Goal: Information Seeking & Learning: Learn about a topic

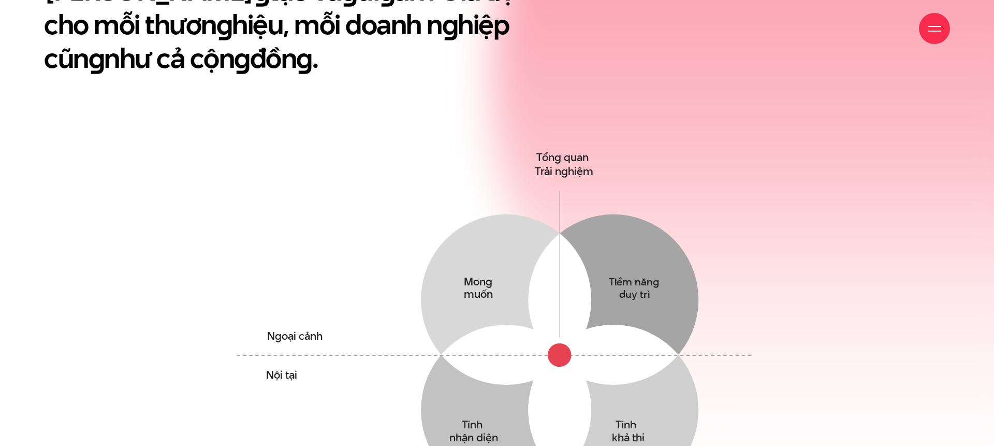
scroll to position [648, 0]
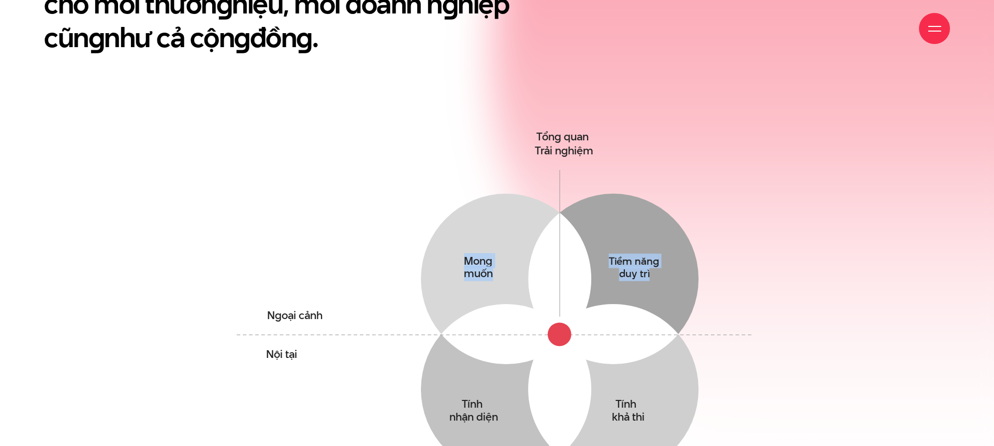
drag, startPoint x: 640, startPoint y: 237, endPoint x: 772, endPoint y: 169, distance: 148.4
click at [772, 169] on div "Chún g tôi xây dựn g cho mình [PERSON_NAME] thiết kế, Triết lý sán g tạo và g ử…" at bounding box center [497, 212] width 994 height 652
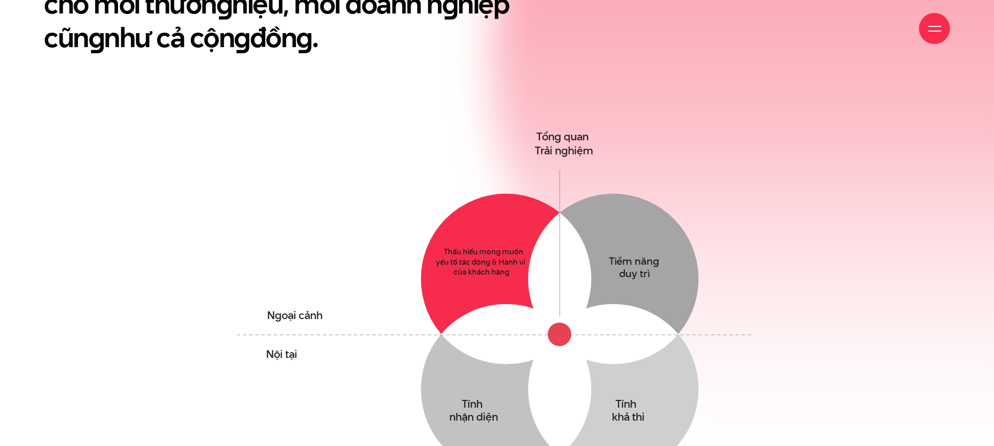
click at [502, 217] on circle at bounding box center [506, 279] width 170 height 170
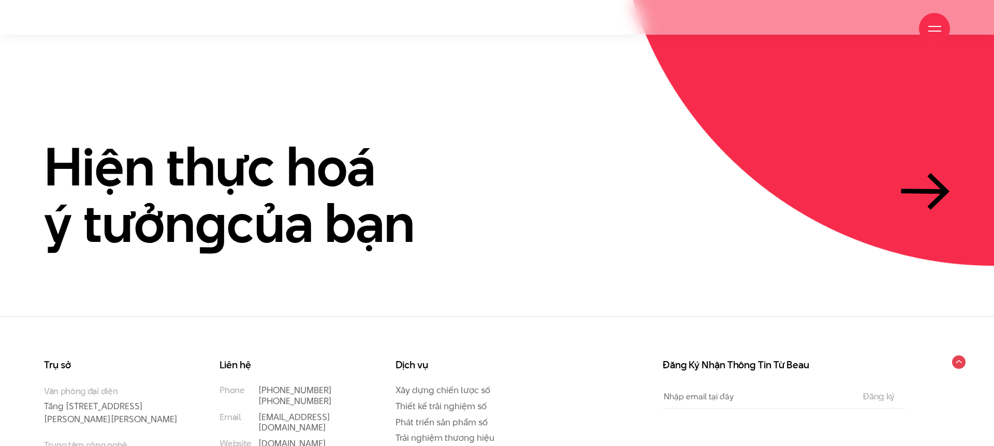
scroll to position [3185, 0]
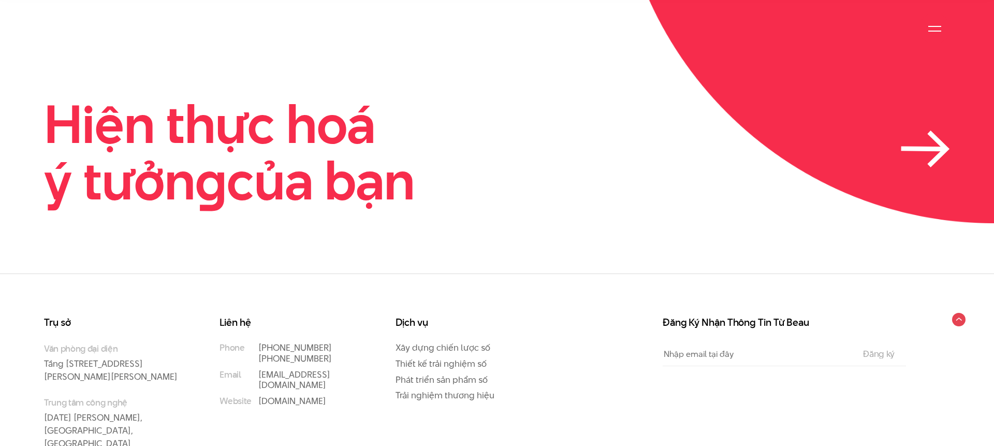
click at [939, 132] on icon at bounding box center [937, 149] width 17 height 34
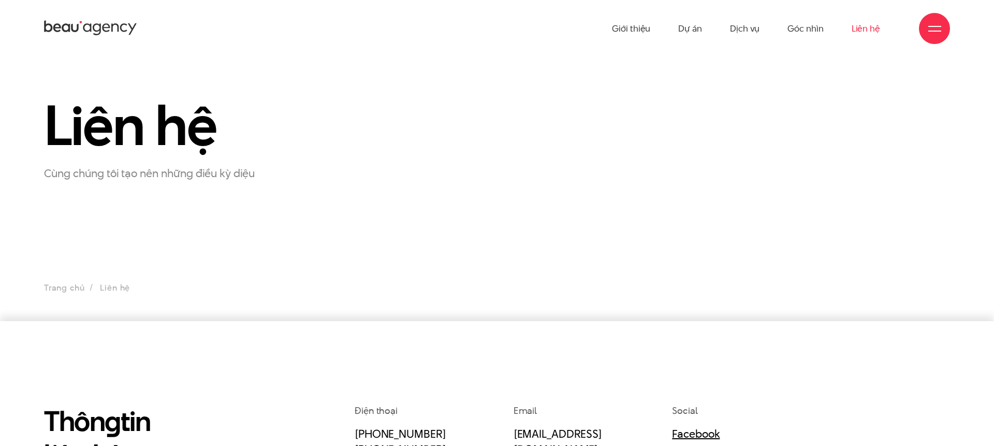
click at [103, 30] on icon at bounding box center [106, 28] width 8 height 8
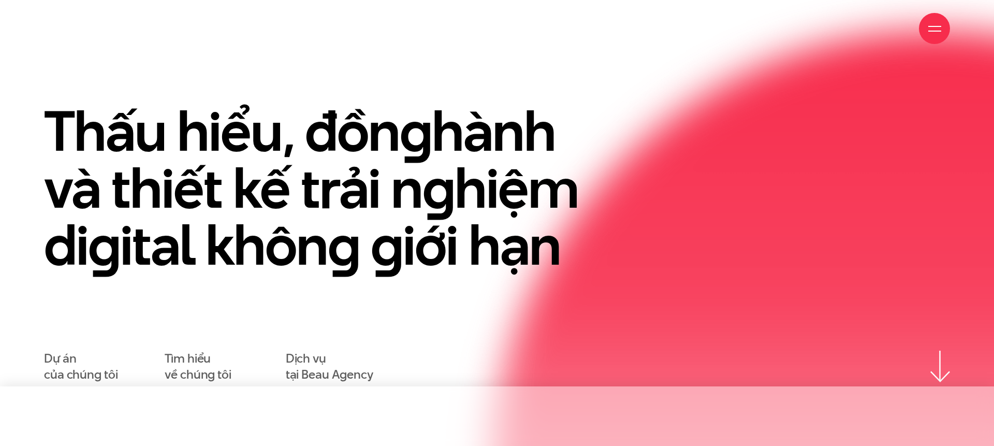
scroll to position [134, 0]
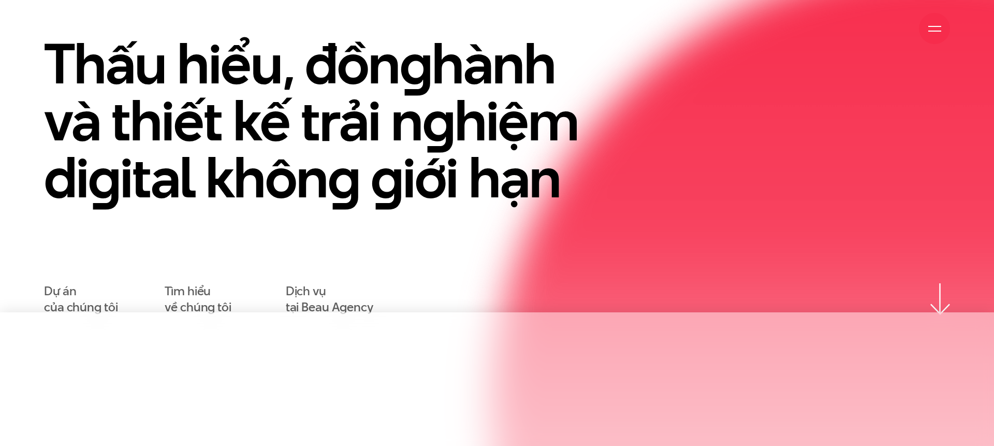
click at [934, 26] on div at bounding box center [934, 28] width 13 height 13
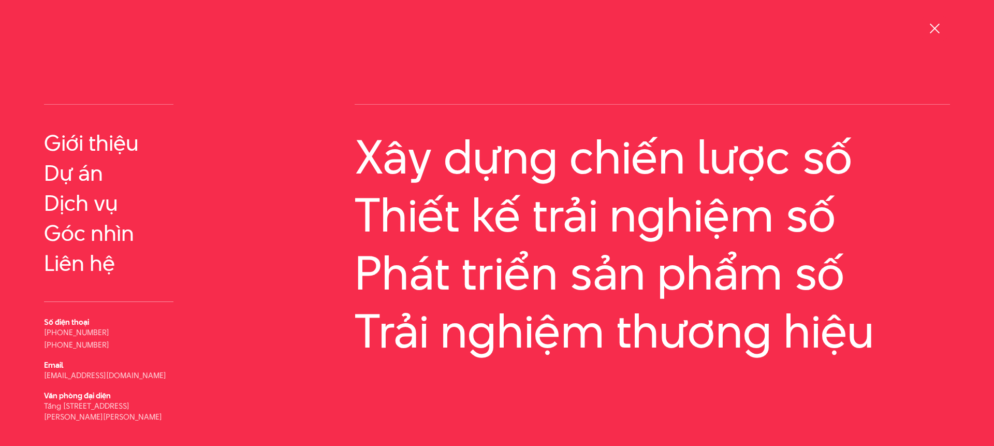
scroll to position [53, 0]
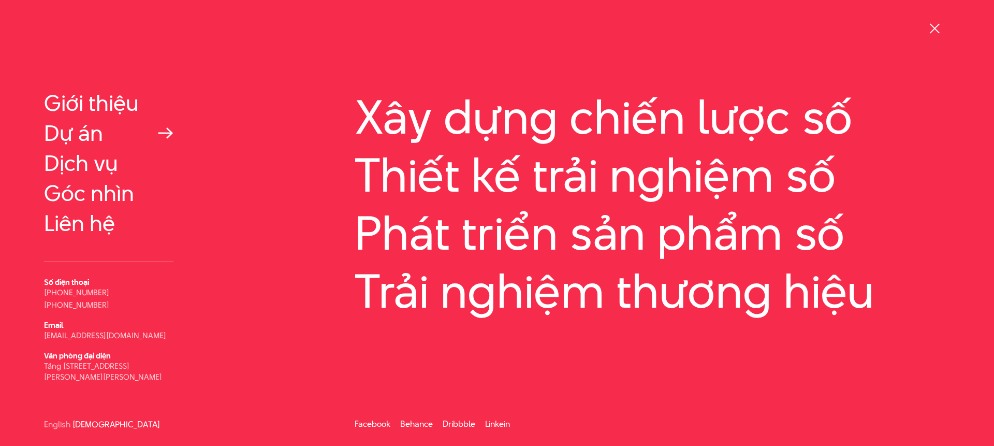
click at [99, 130] on link "Dự án" at bounding box center [108, 133] width 129 height 25
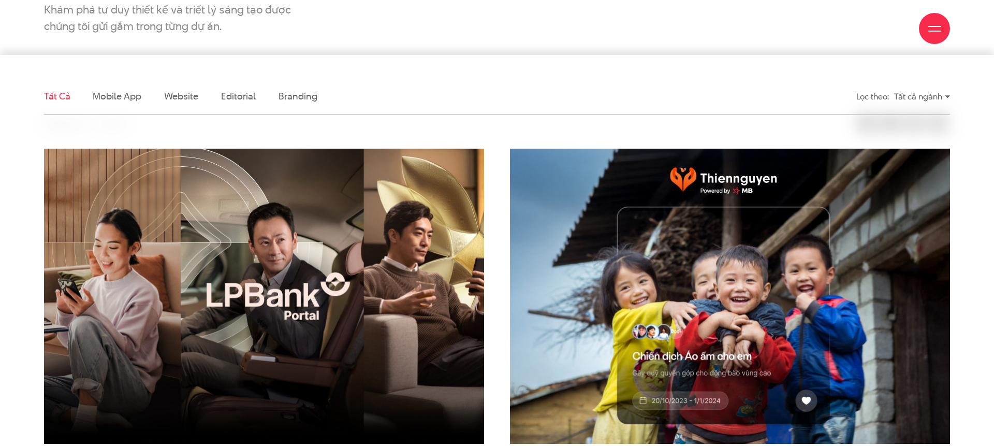
scroll to position [314, 0]
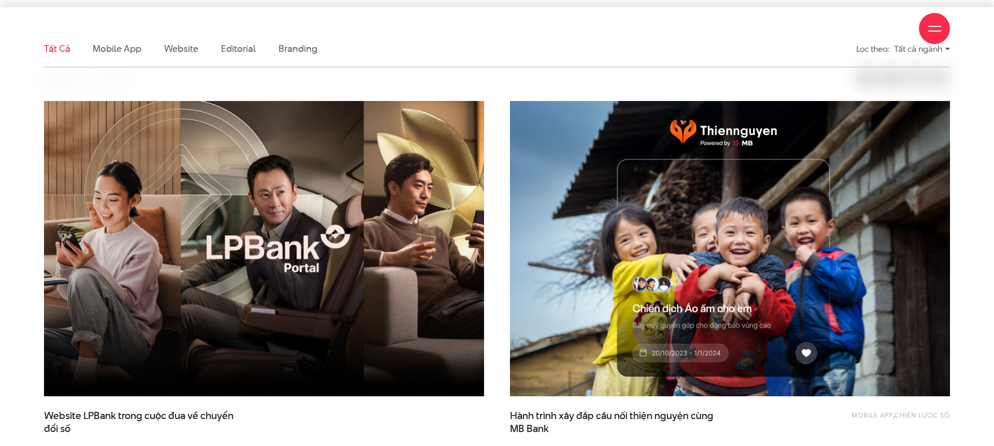
click at [112, 48] on div "Giới thiệu Dự án Dịch vụ Góc nhìn Liên hệ" at bounding box center [497, 28] width 906 height 57
click at [175, 49] on div "Giới thiệu Dự án Dịch vụ Góc nhìn Liên hệ" at bounding box center [497, 28] width 906 height 57
click at [229, 49] on div "Giới thiệu Dự án Dịch vụ Góc nhìn Liên hệ" at bounding box center [497, 28] width 906 height 57
click at [312, 48] on div "Giới thiệu Dự án Dịch vụ Góc nhìn Liên hệ" at bounding box center [497, 28] width 906 height 57
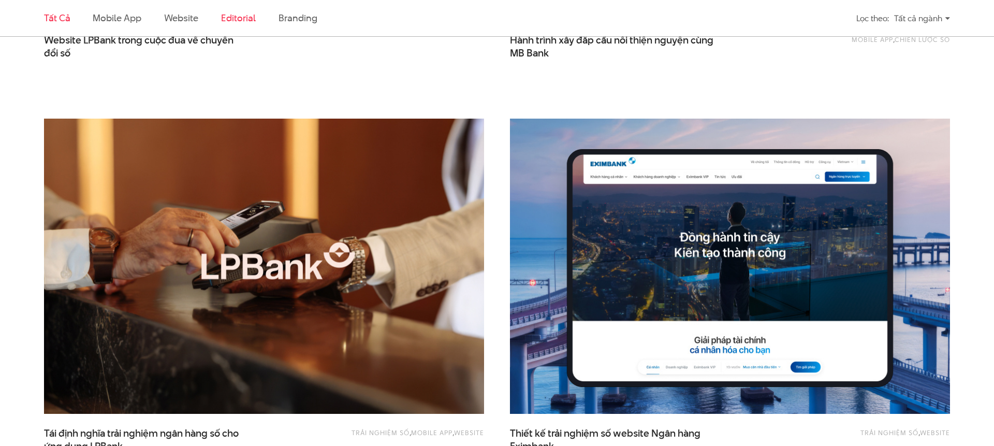
click at [234, 17] on link "Editorial" at bounding box center [238, 17] width 35 height 13
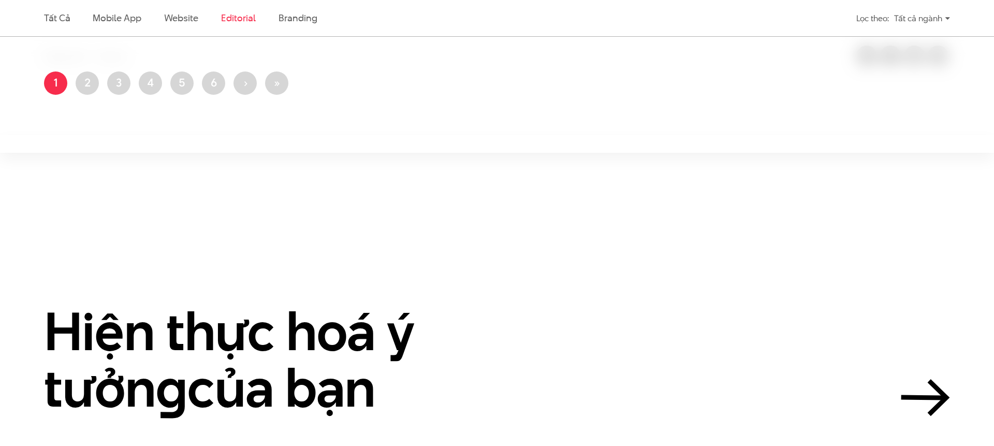
scroll to position [344, 0]
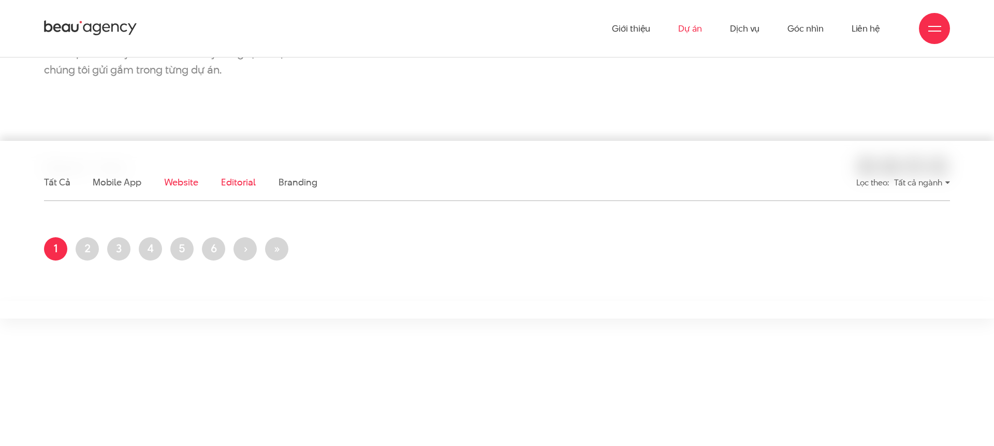
click at [182, 187] on link "Website" at bounding box center [181, 182] width 34 height 13
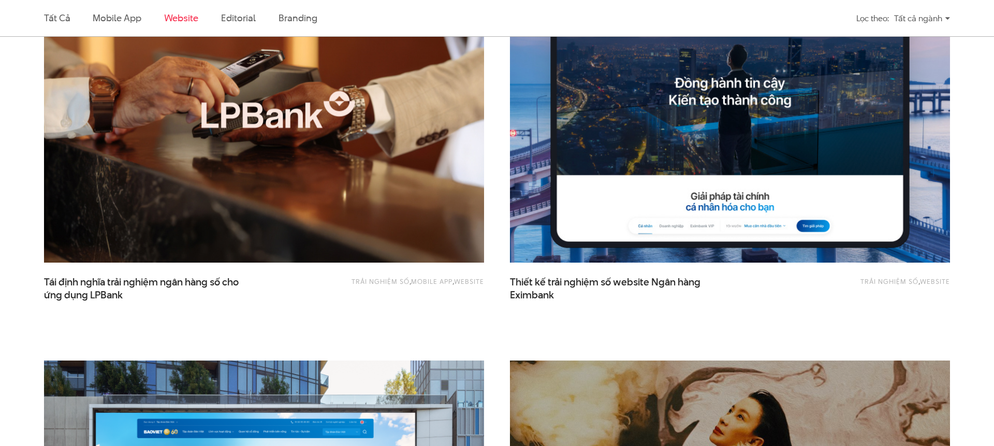
scroll to position [532, 0]
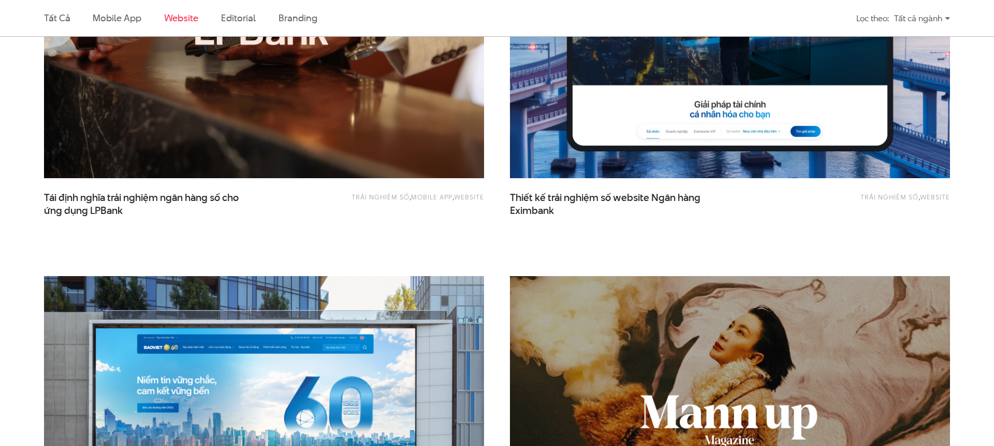
click at [351, 107] on img at bounding box center [264, 30] width 484 height 324
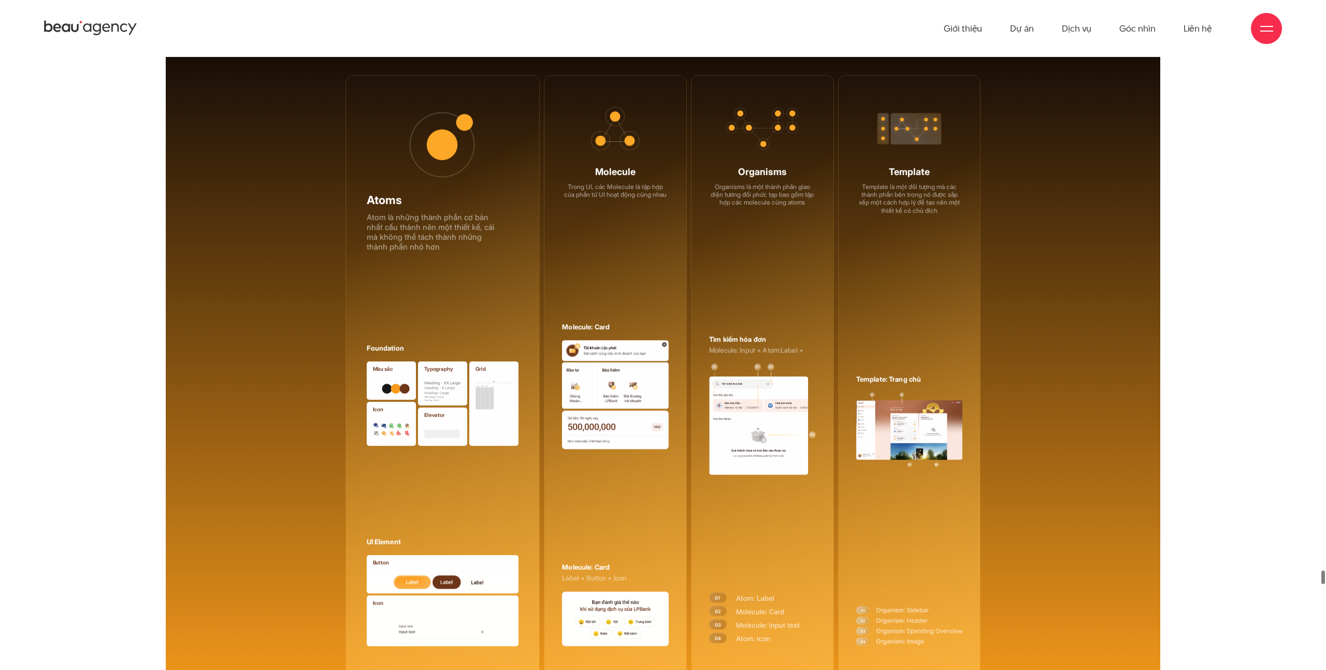
click at [994, 33] on ul "Giới thiệu Dự án Dịch vụ Góc nhìn Liên hệ" at bounding box center [1077, 28] width 268 height 57
click at [994, 31] on link "Dự án" at bounding box center [1022, 28] width 24 height 57
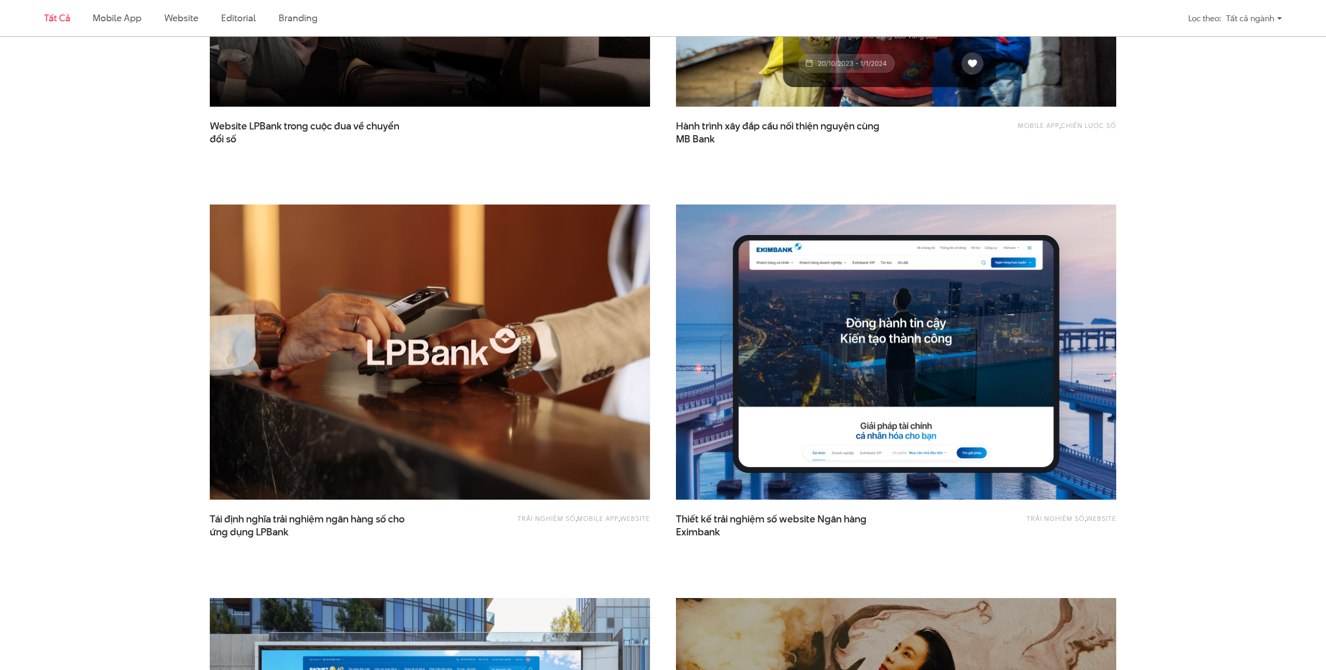
scroll to position [613, 0]
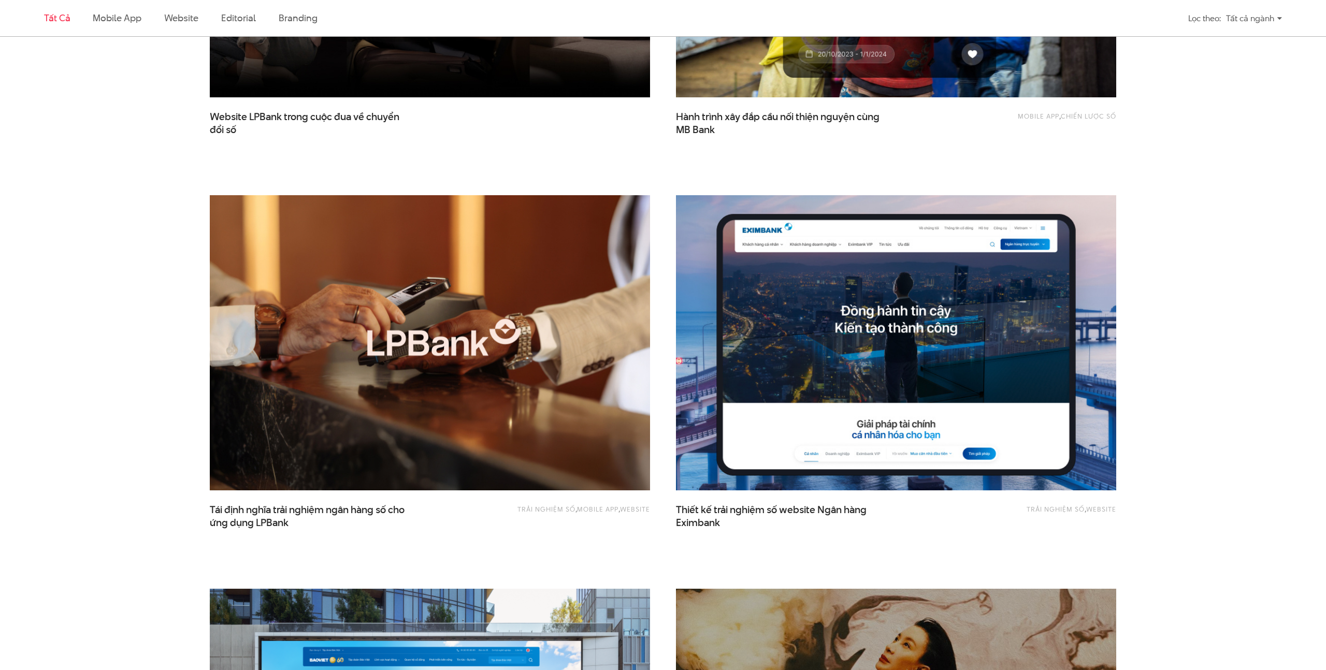
click at [768, 298] on img at bounding box center [896, 343] width 484 height 324
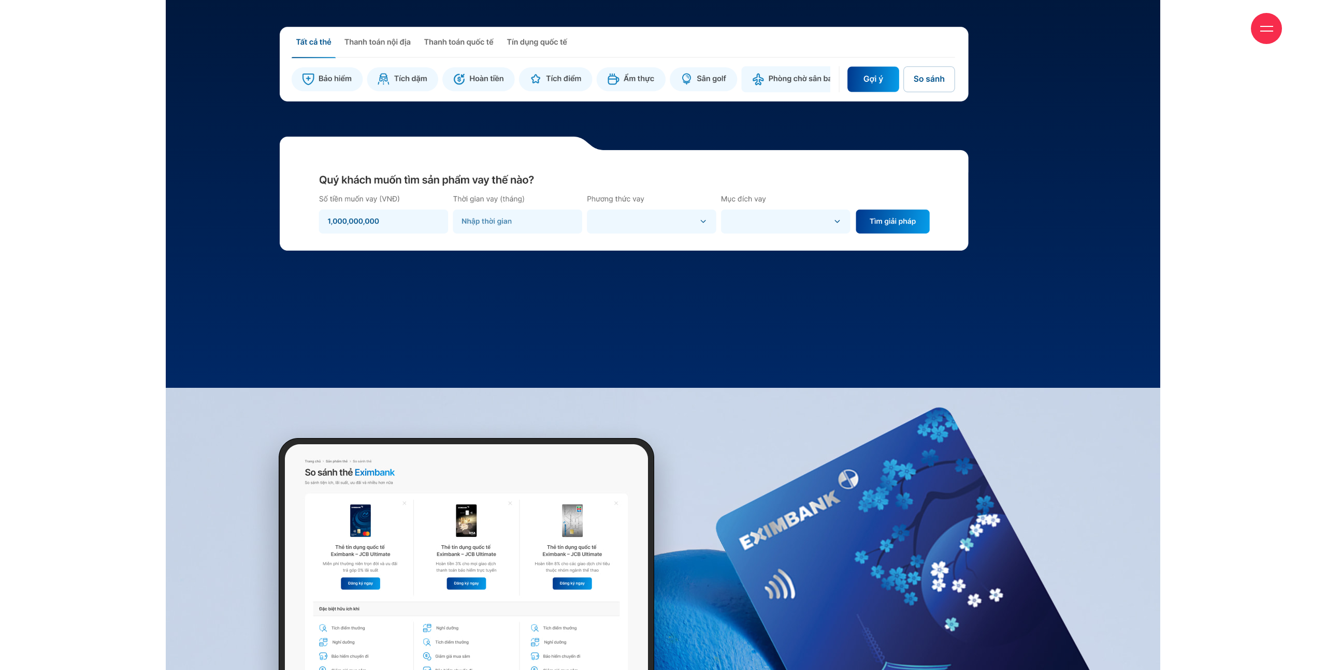
scroll to position [8612, 0]
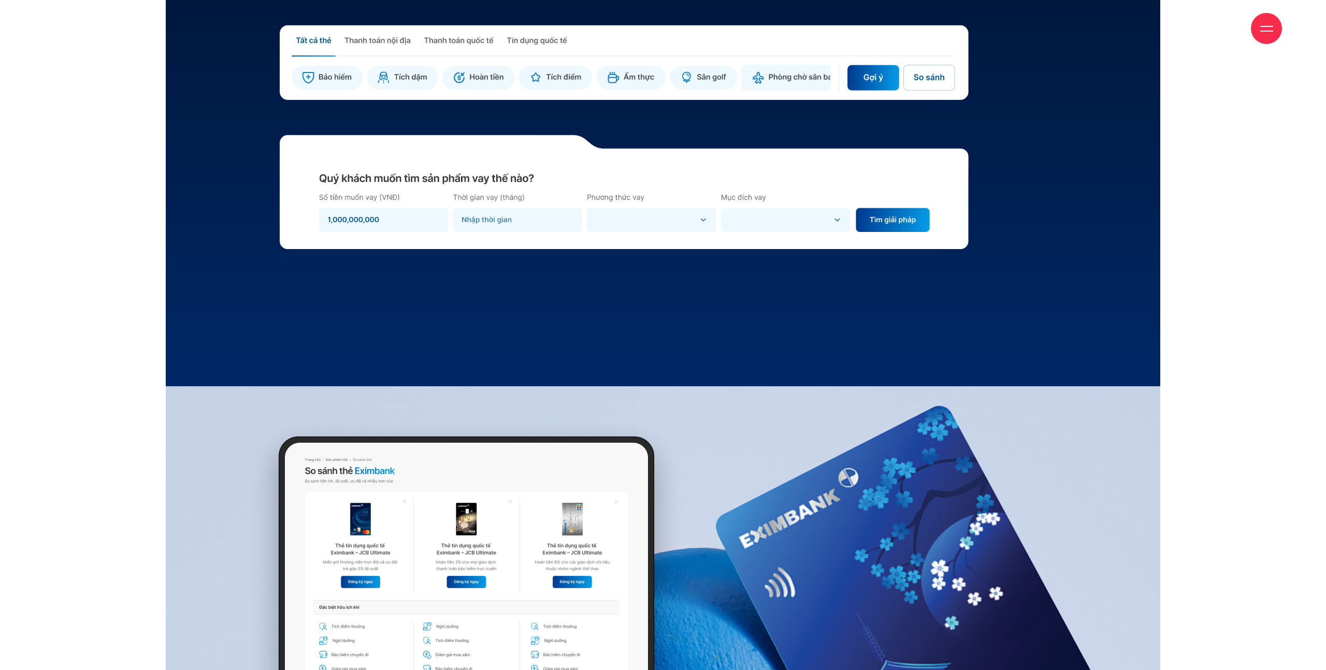
click at [924, 74] on img at bounding box center [624, 62] width 689 height 75
click at [897, 81] on img at bounding box center [624, 62] width 689 height 75
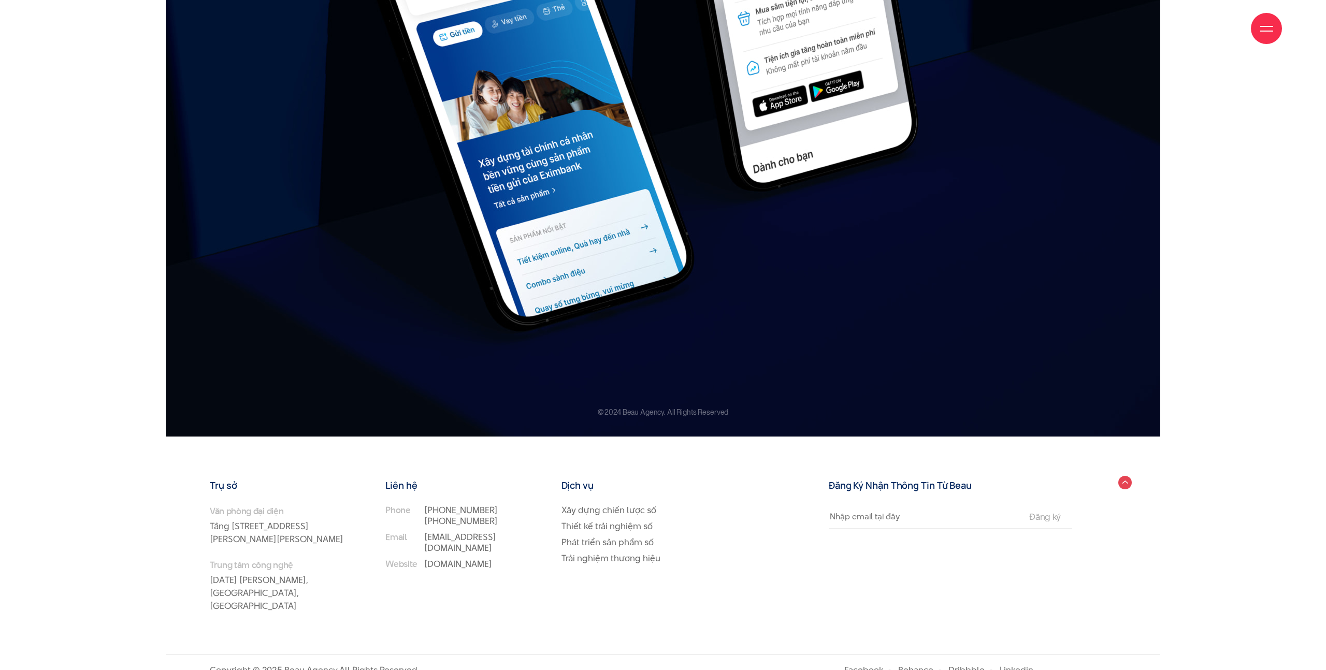
scroll to position [15108, 0]
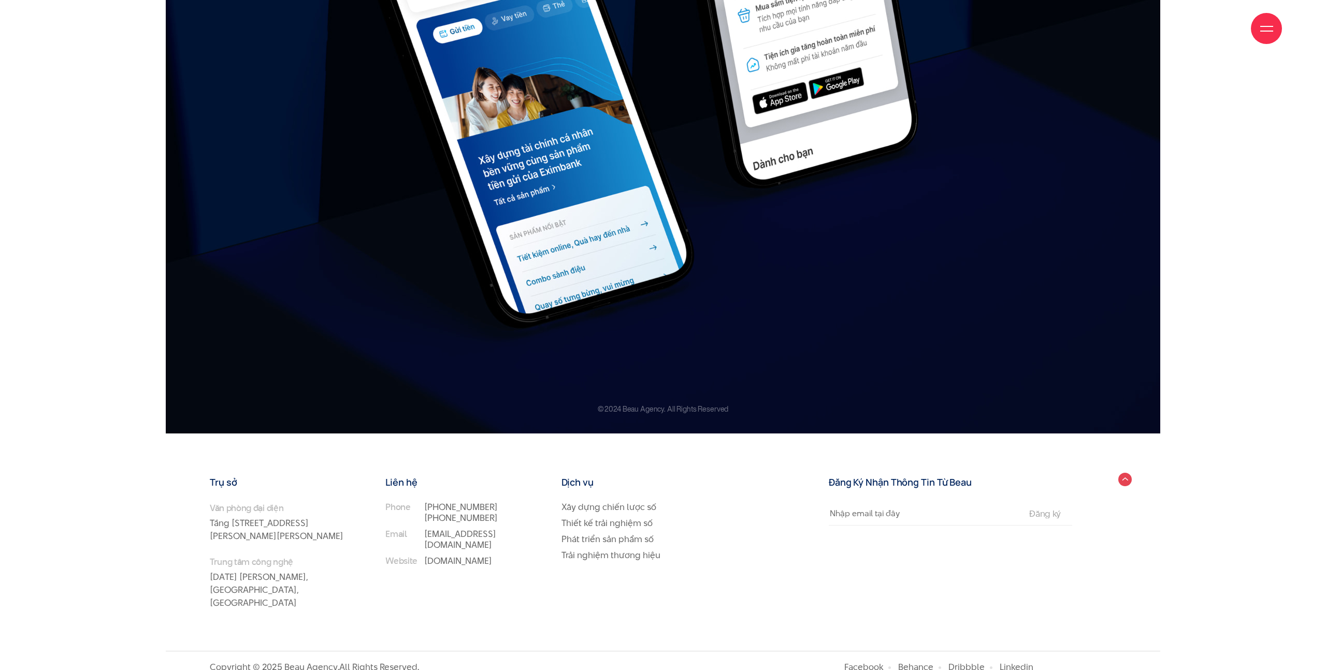
click at [1274, 31] on div at bounding box center [1266, 28] width 31 height 31
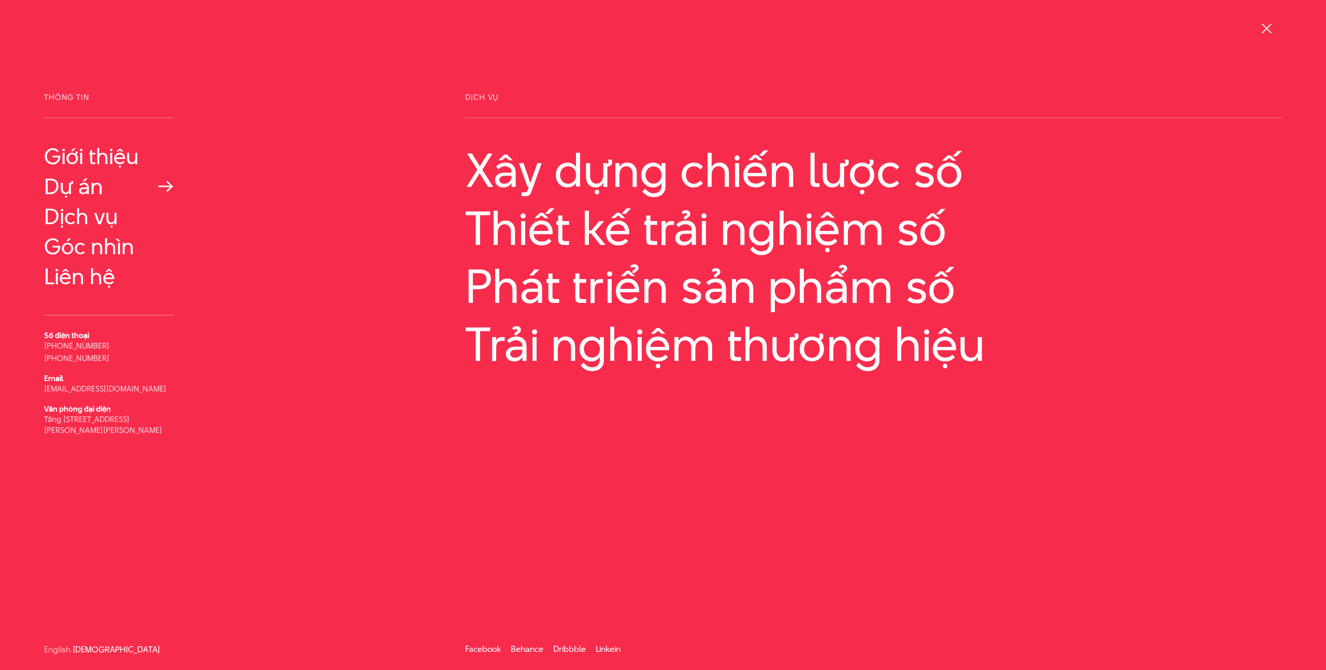
click at [80, 191] on link "Dự án" at bounding box center [108, 186] width 129 height 25
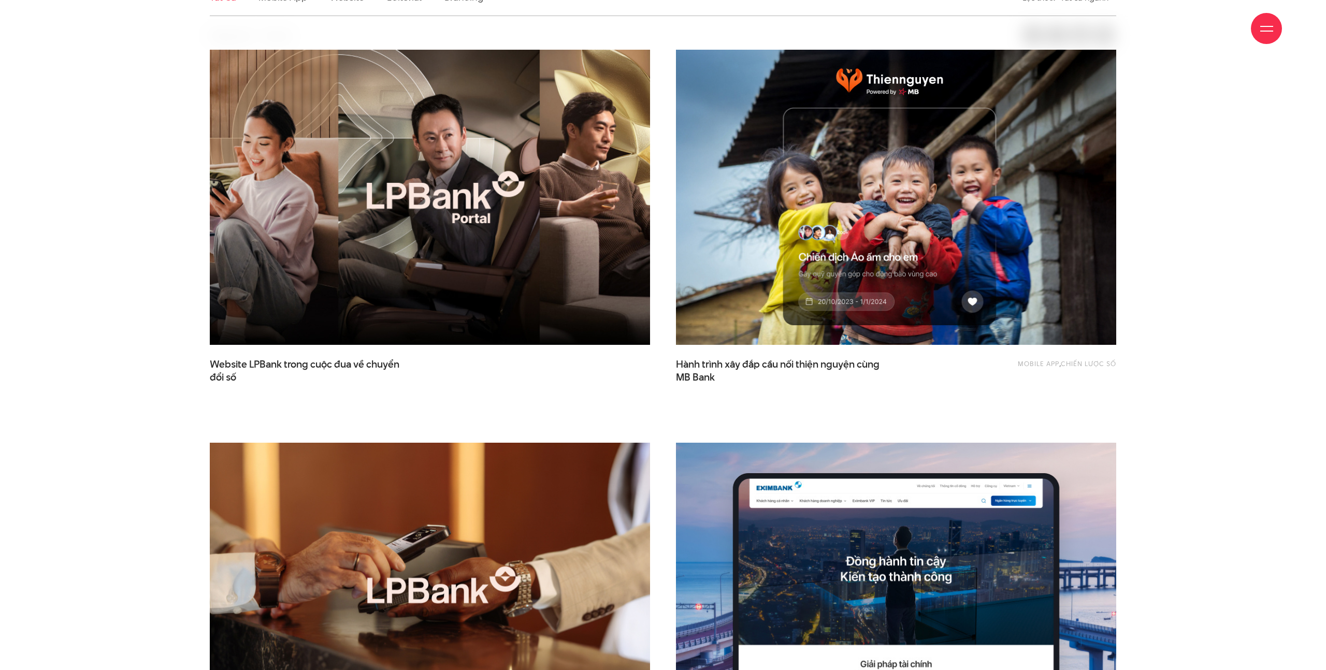
scroll to position [378, 0]
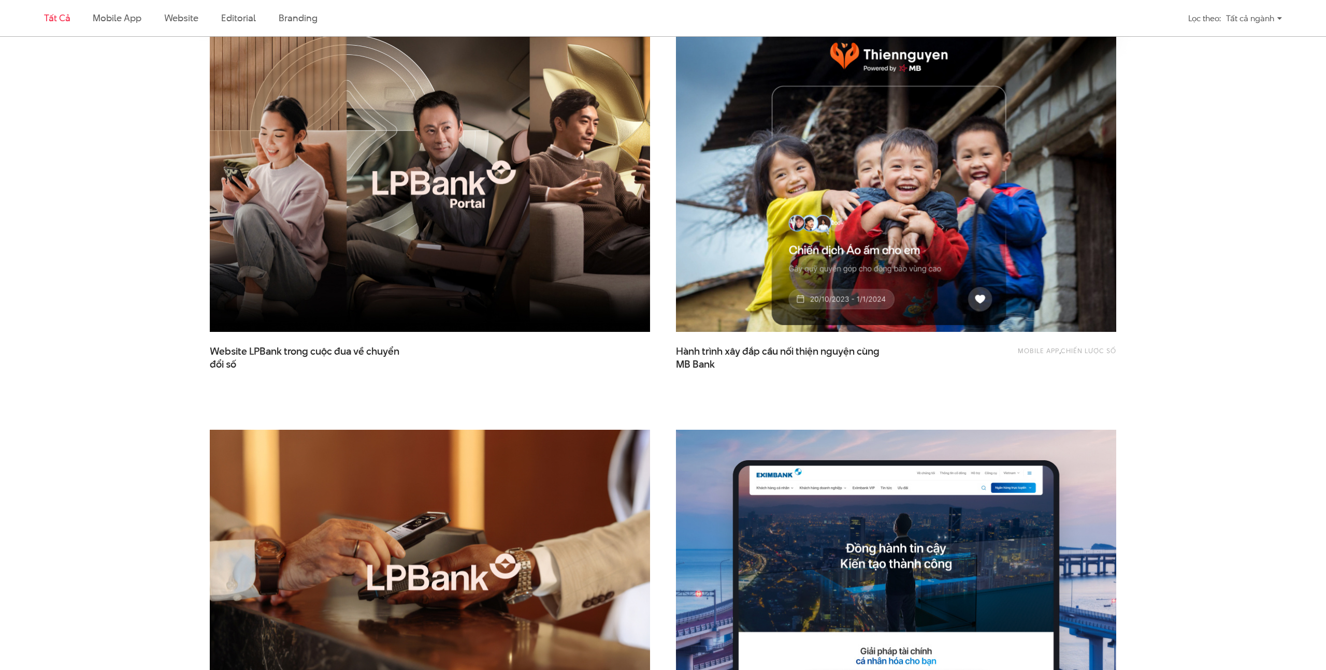
click at [897, 205] on img at bounding box center [896, 184] width 484 height 324
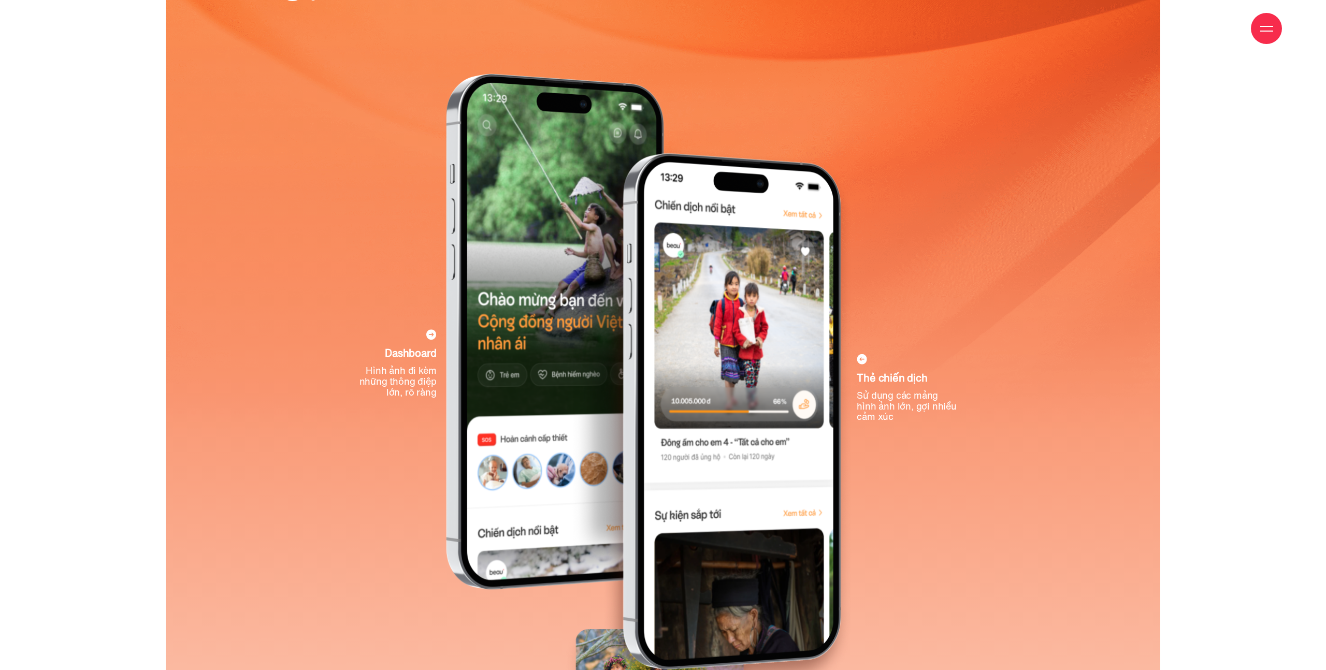
scroll to position [4165, 0]
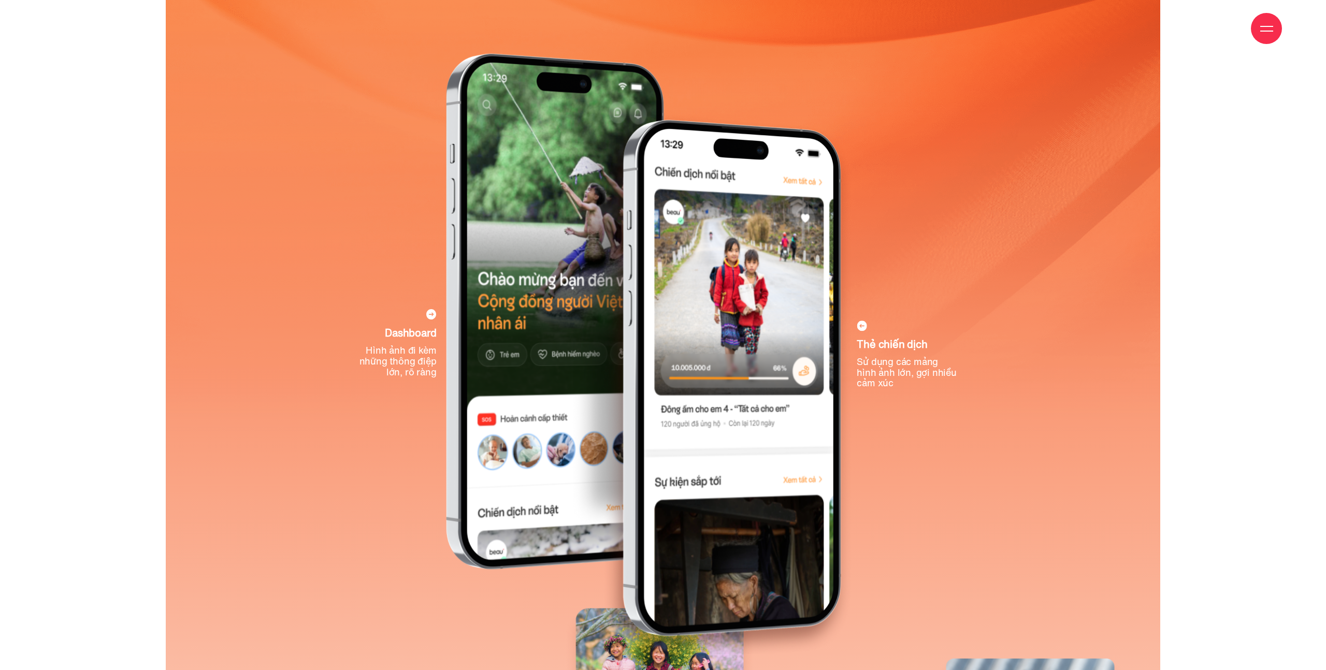
drag, startPoint x: 863, startPoint y: 326, endPoint x: 878, endPoint y: 355, distance: 32.7
click at [864, 326] on icon at bounding box center [861, 326] width 10 height 10
click at [878, 357] on p "Sử dụng các mảng hình ảnh lớn, gợi nhiều cảm xúc" at bounding box center [905, 373] width 99 height 32
drag, startPoint x: 878, startPoint y: 359, endPoint x: 778, endPoint y: 365, distance: 100.6
click at [823, 366] on div "Thẻ chiến dịch Sử dụng các mảng hình ảnh lớn, gợi nhiều cảm xúc" at bounding box center [735, 377] width 553 height 553
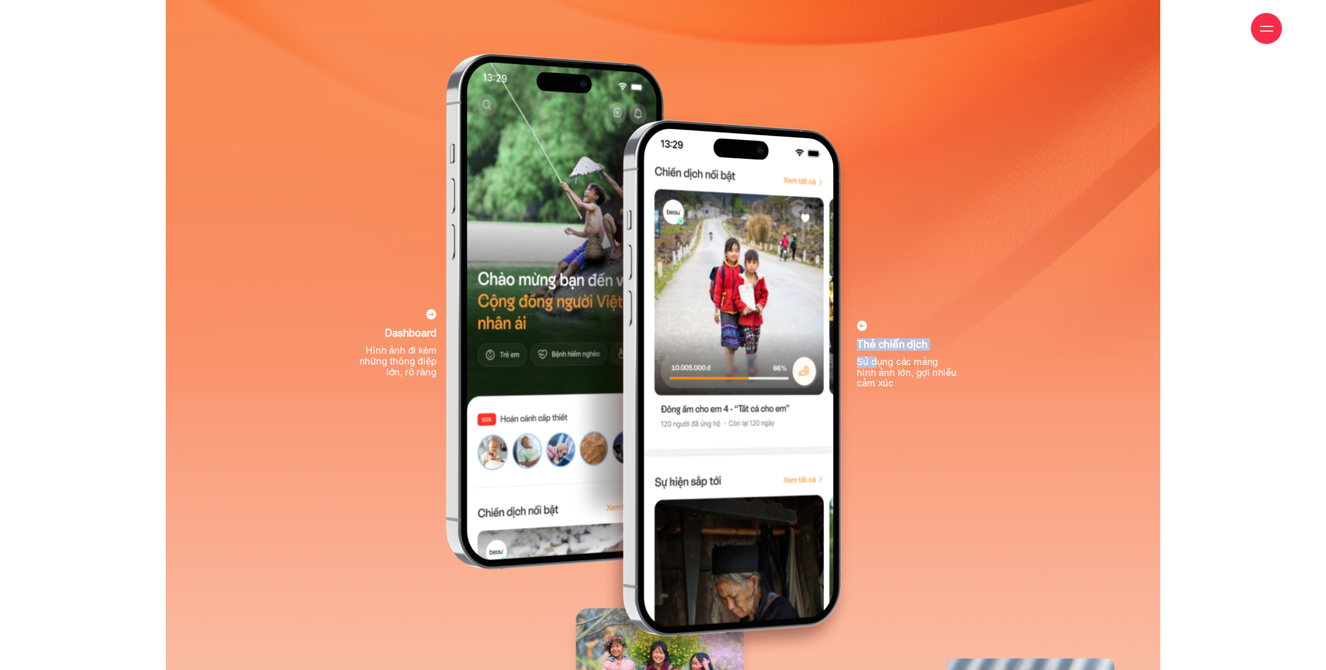
click at [436, 326] on img at bounding box center [558, 311] width 553 height 553
click at [431, 319] on div "Dashboard Hình ảnh đi kèm những thông điệp lớn, rõ ràng" at bounding box center [397, 342] width 77 height 72
drag, startPoint x: 431, startPoint y: 319, endPoint x: 608, endPoint y: 263, distance: 186.0
click at [441, 316] on div "Dashboard Hình ảnh đi kèm những thông điệp lớn, rõ ràng" at bounding box center [558, 311] width 553 height 553
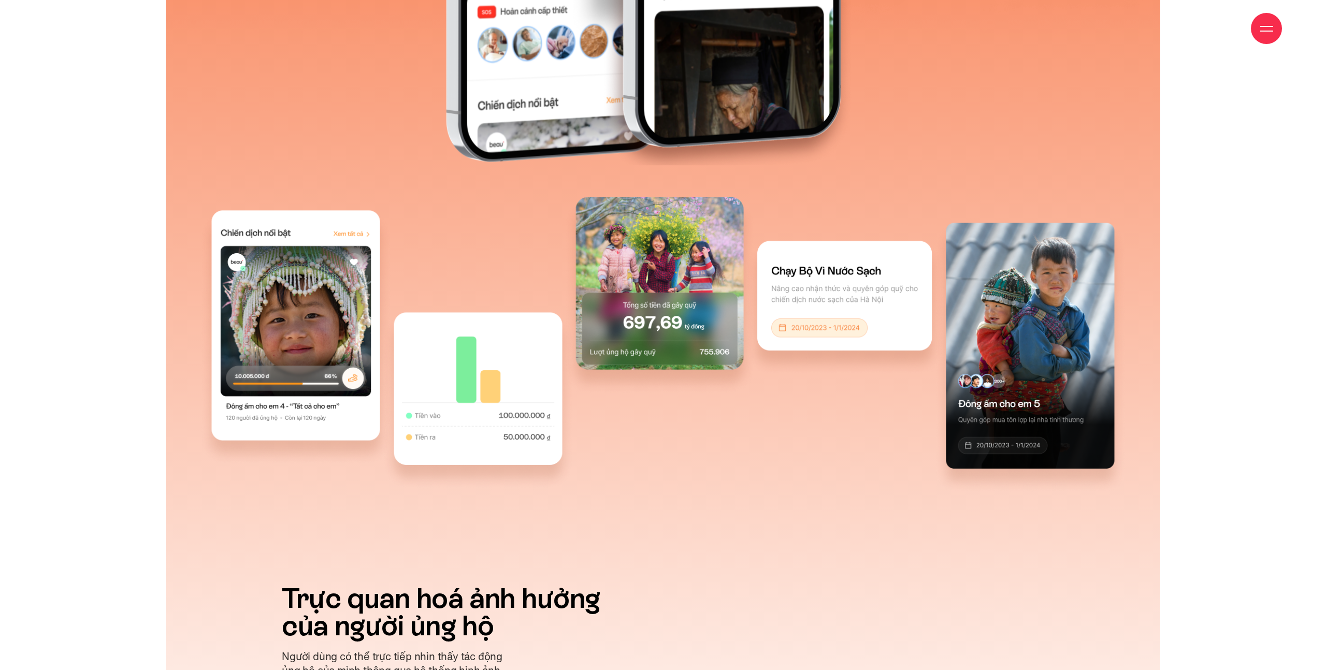
click at [869, 216] on div at bounding box center [663, 267] width 917 height 323
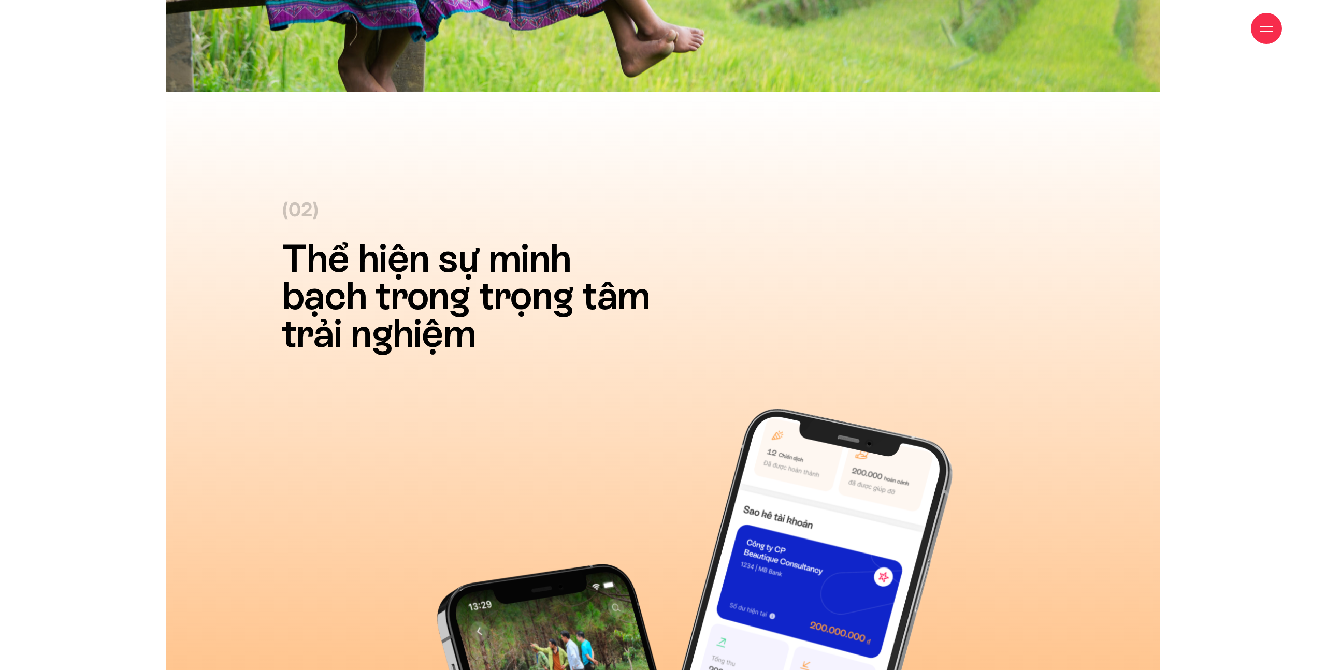
scroll to position [6734, 0]
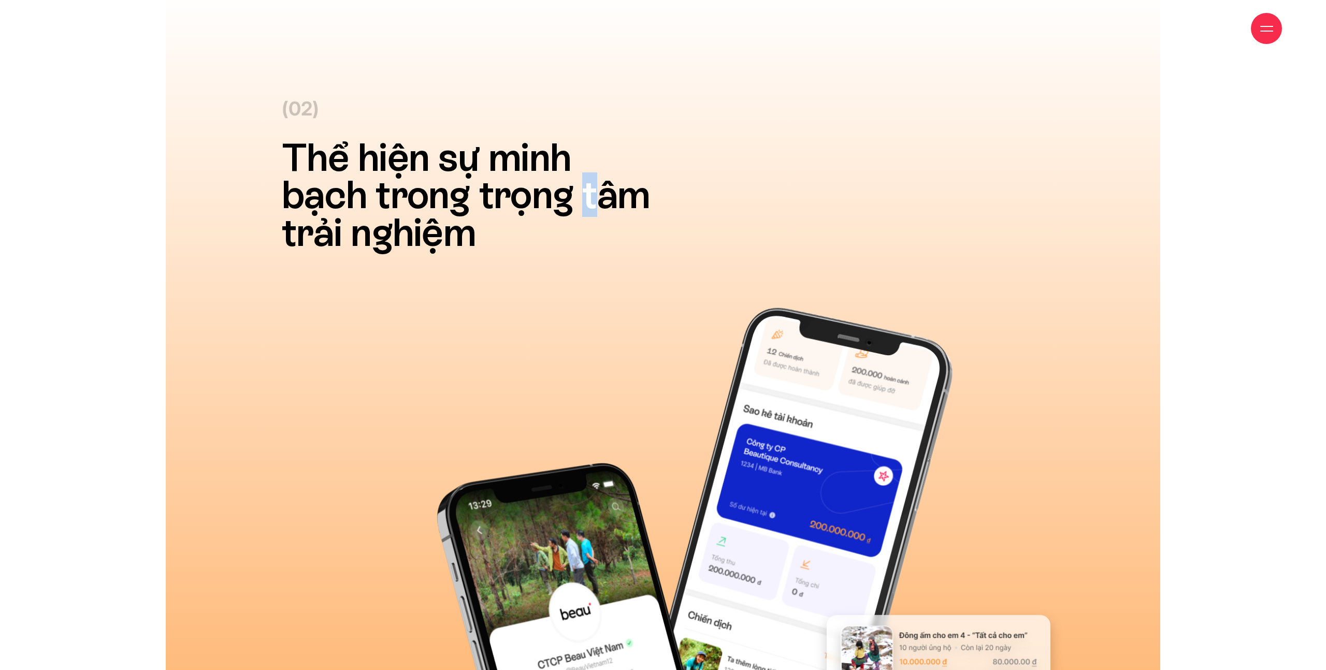
drag, startPoint x: 564, startPoint y: 199, endPoint x: 579, endPoint y: 196, distance: 15.2
click at [579, 196] on h2 "Thể hiện sự minh bạch trong trọng tâm trải nghiệm" at bounding box center [470, 195] width 376 height 113
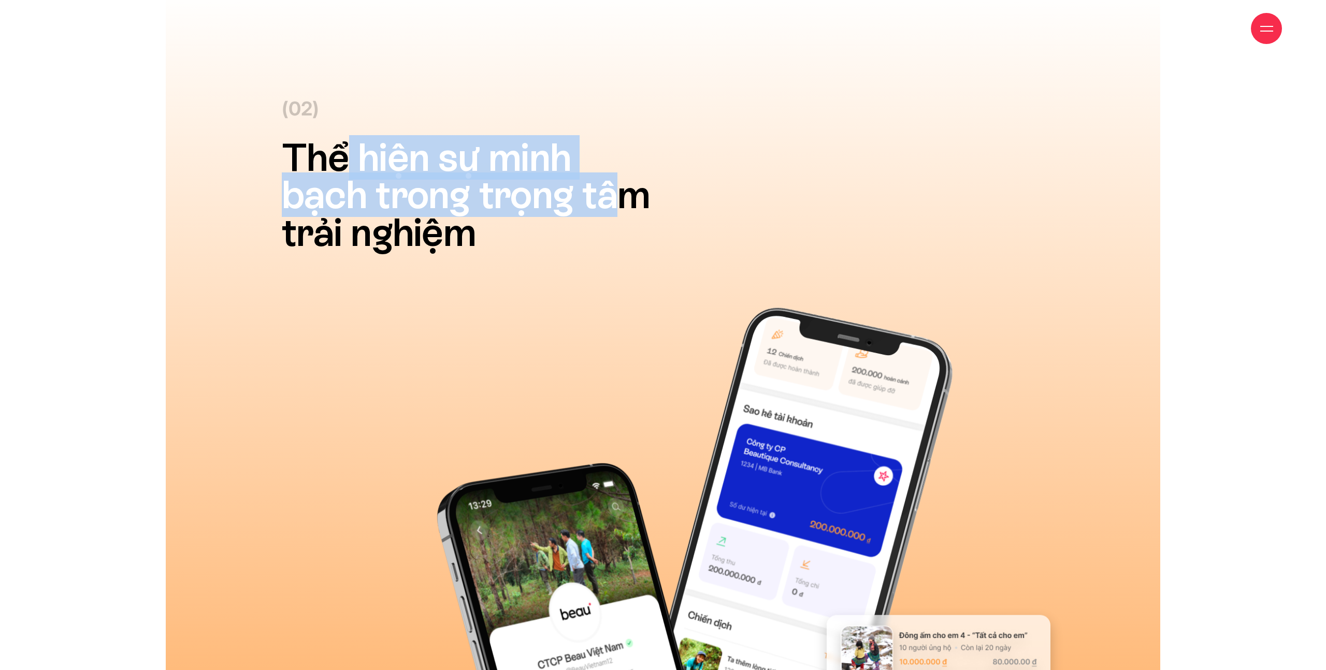
drag, startPoint x: 601, startPoint y: 197, endPoint x: 300, endPoint y: 148, distance: 305.4
click at [300, 148] on h2 "Thể hiện sự minh bạch trong trọng tâm trải nghiệm" at bounding box center [470, 195] width 376 height 113
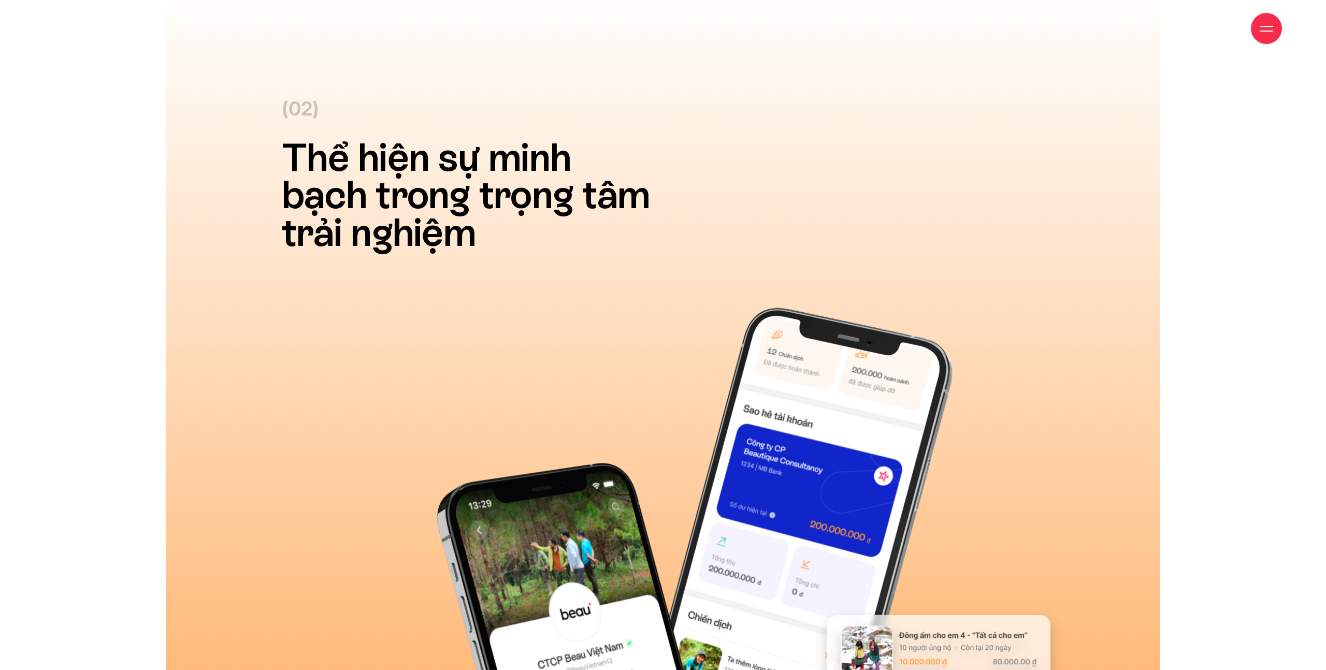
click at [500, 220] on h2 "Thể hiện sự minh bạch trong trọng tâm trải nghiệm" at bounding box center [470, 195] width 376 height 113
drag, startPoint x: 484, startPoint y: 245, endPoint x: 293, endPoint y: 137, distance: 219.8
click at [305, 140] on h2 "Thể hiện sự minh bạch trong trọng tâm trải nghiệm" at bounding box center [470, 195] width 376 height 113
click at [344, 168] on h2 "Thể hiện sự minh bạch trong trọng tâm trải nghiệm" at bounding box center [470, 195] width 376 height 113
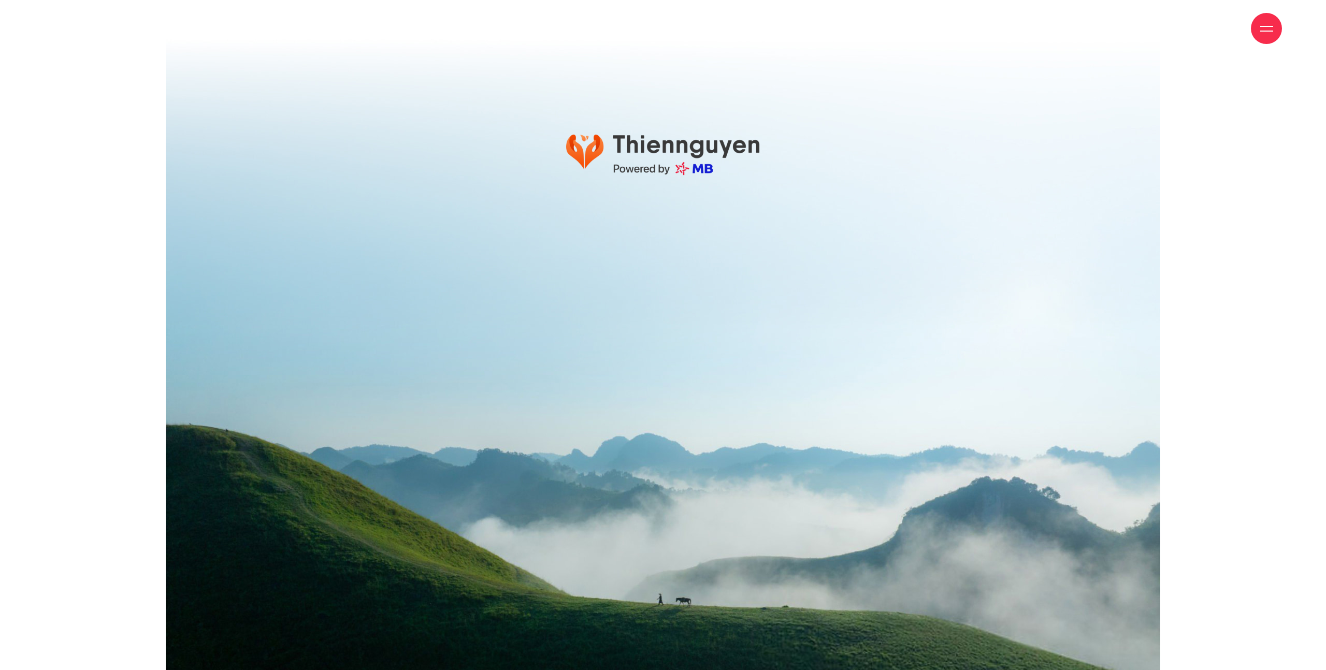
scroll to position [21042, 0]
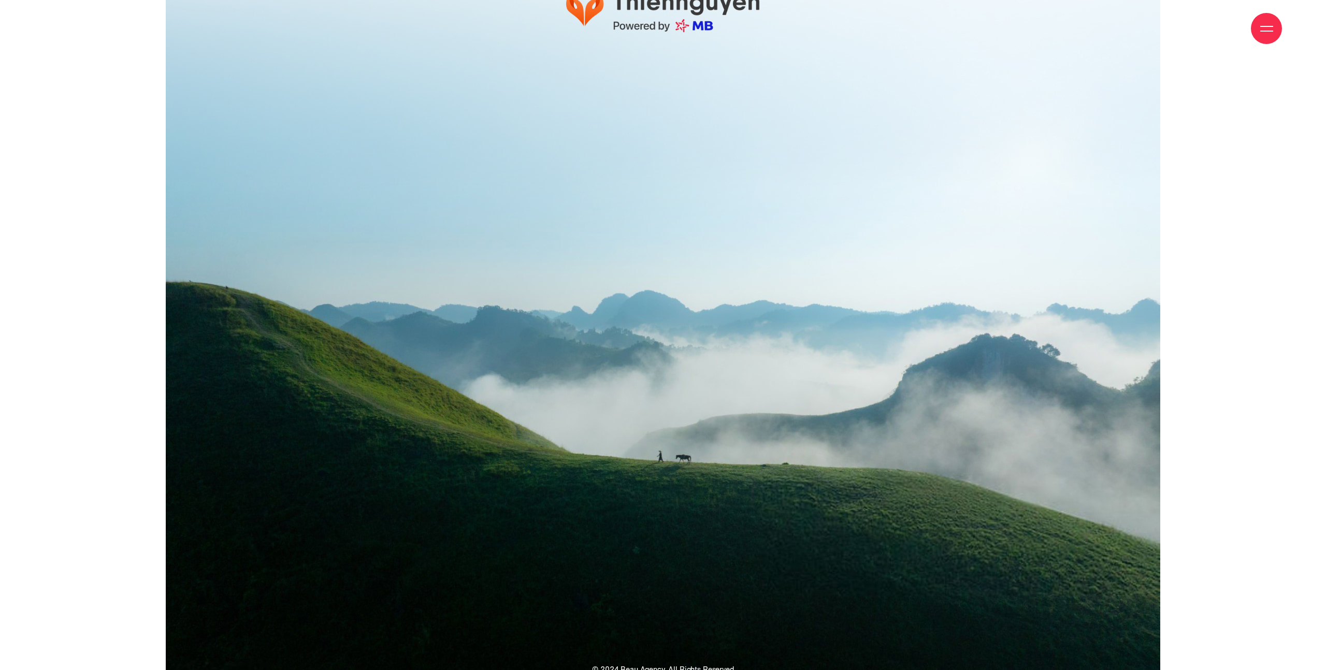
click at [1260, 28] on div at bounding box center [1266, 28] width 13 height 13
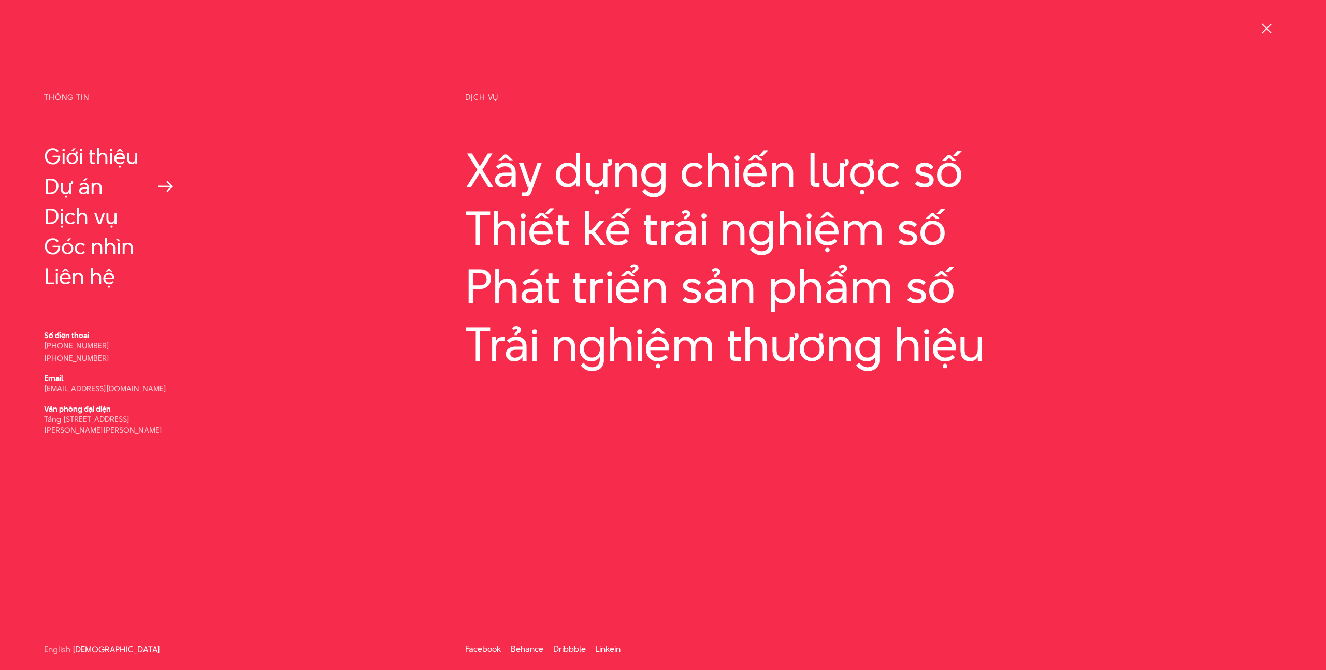
click at [78, 191] on link "Dự án" at bounding box center [108, 186] width 129 height 25
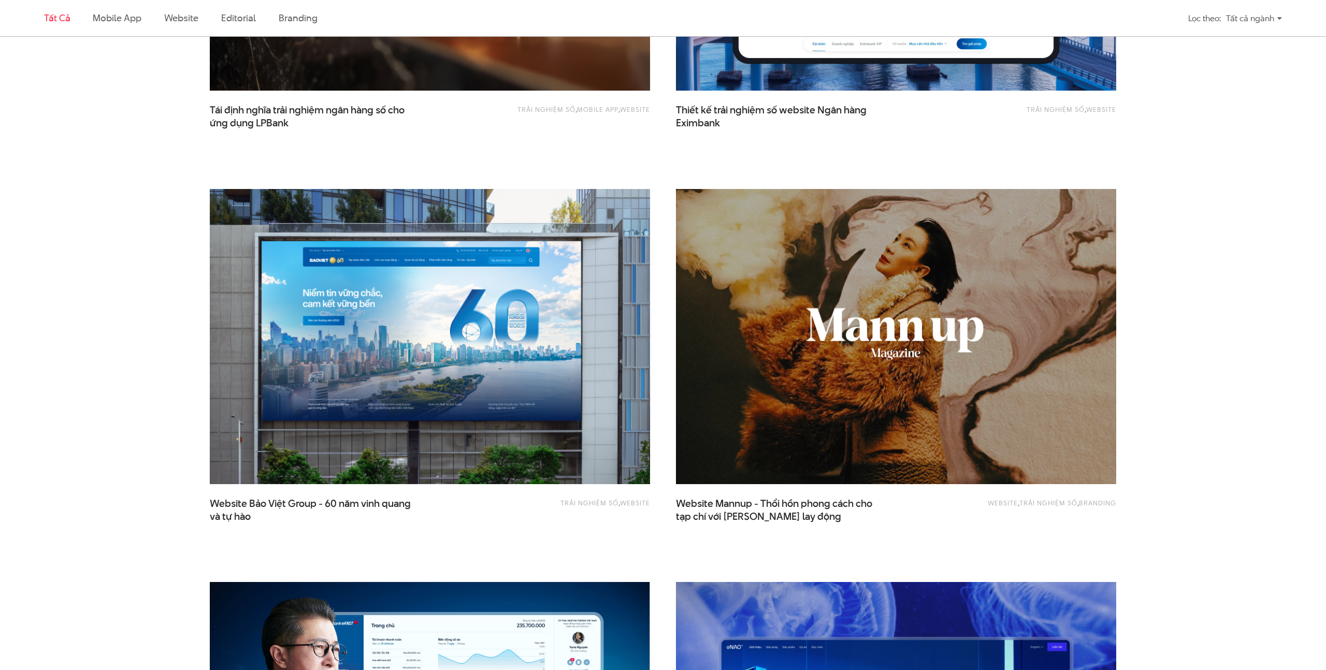
scroll to position [1093, 0]
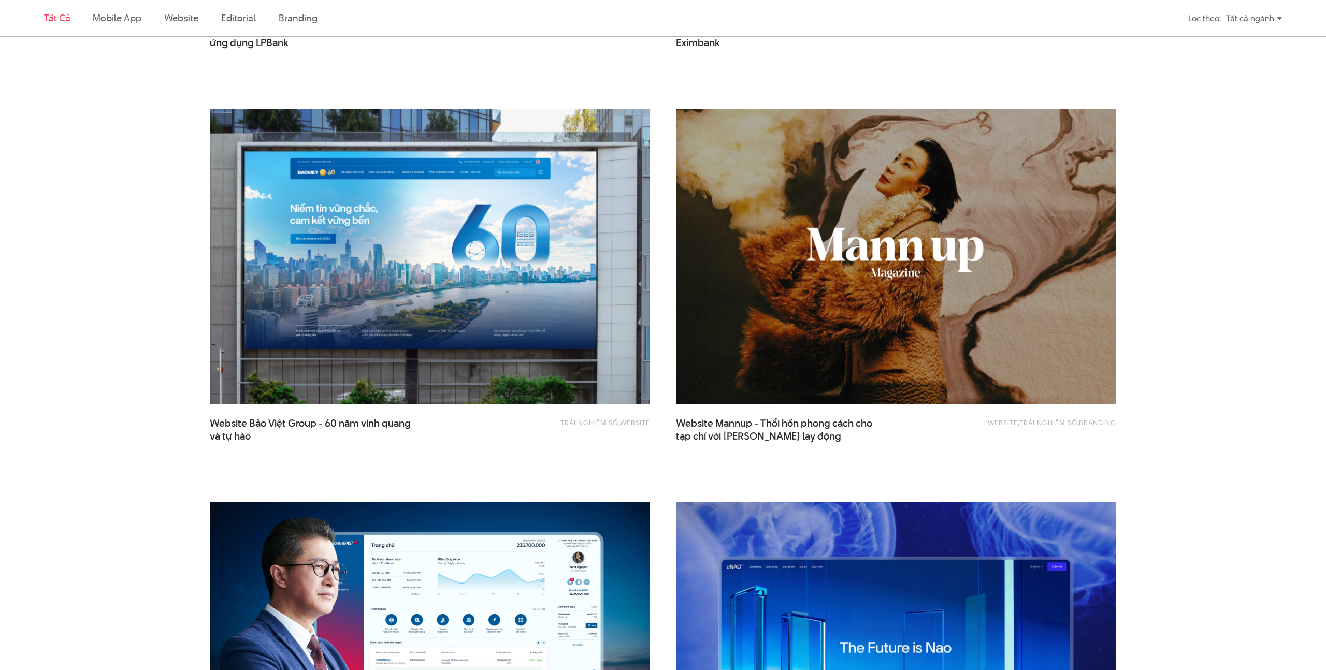
click at [422, 229] on img at bounding box center [430, 256] width 484 height 324
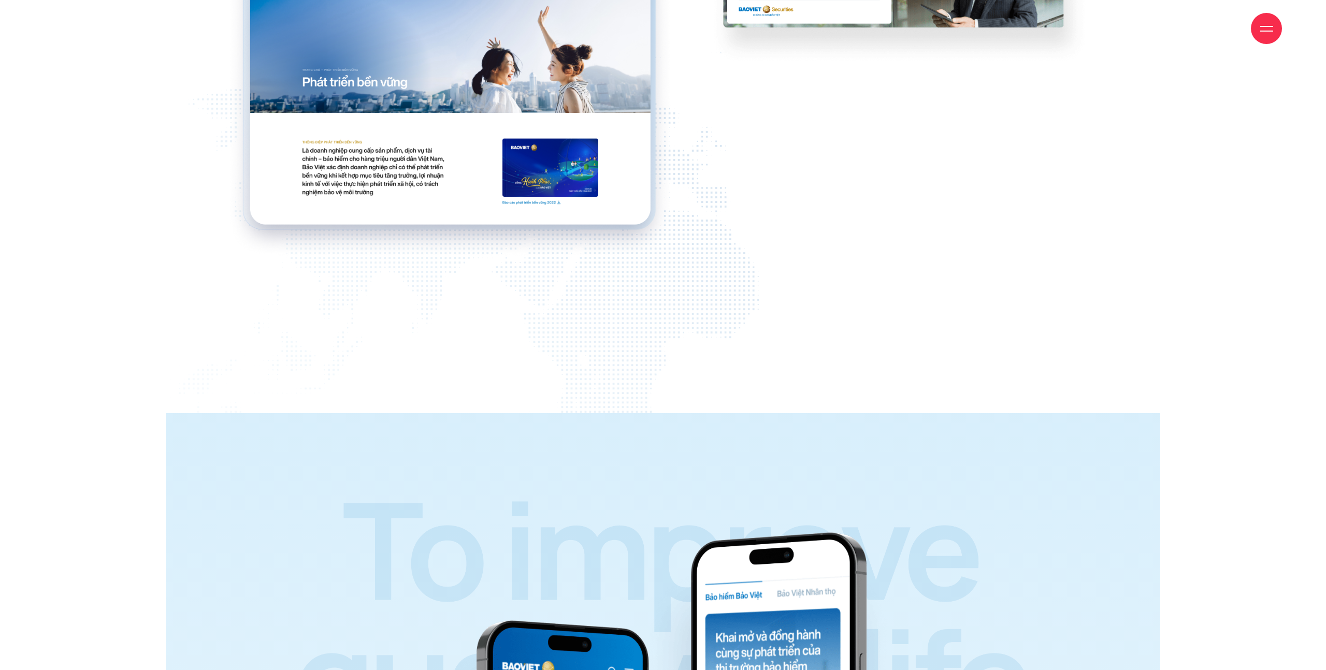
scroll to position [16645, 0]
click at [1269, 39] on div at bounding box center [1266, 28] width 31 height 31
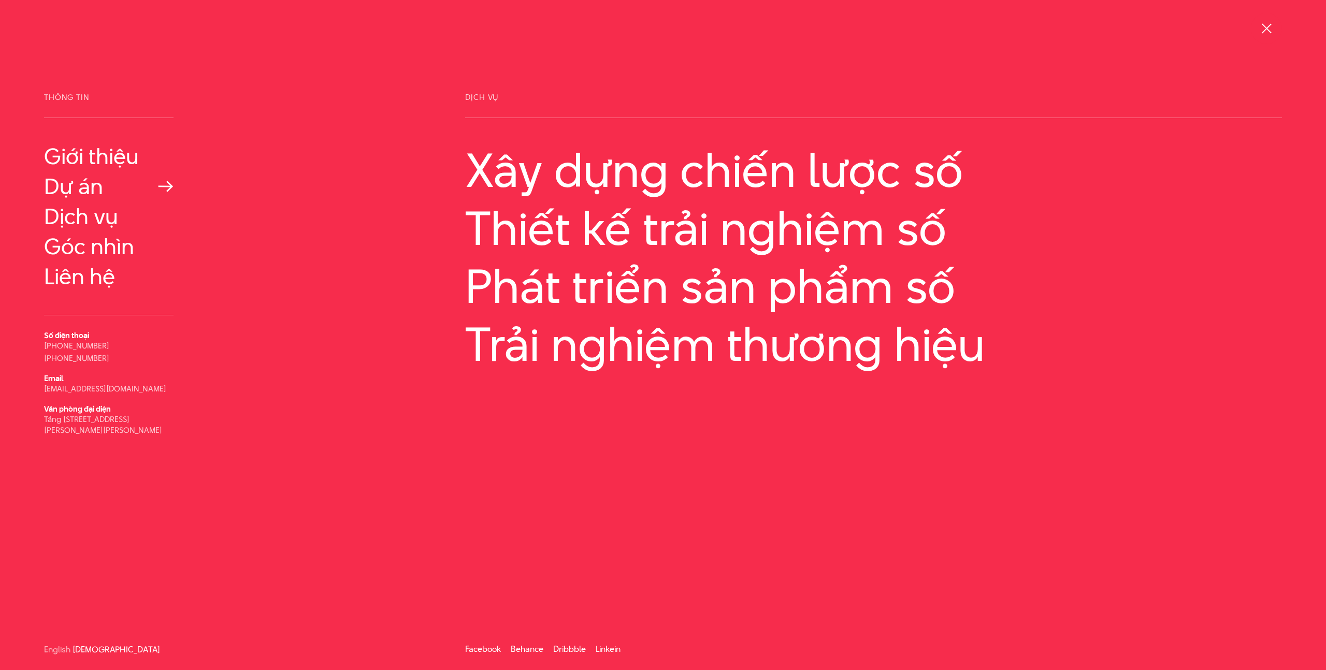
click at [100, 190] on link "Dự án" at bounding box center [108, 186] width 129 height 25
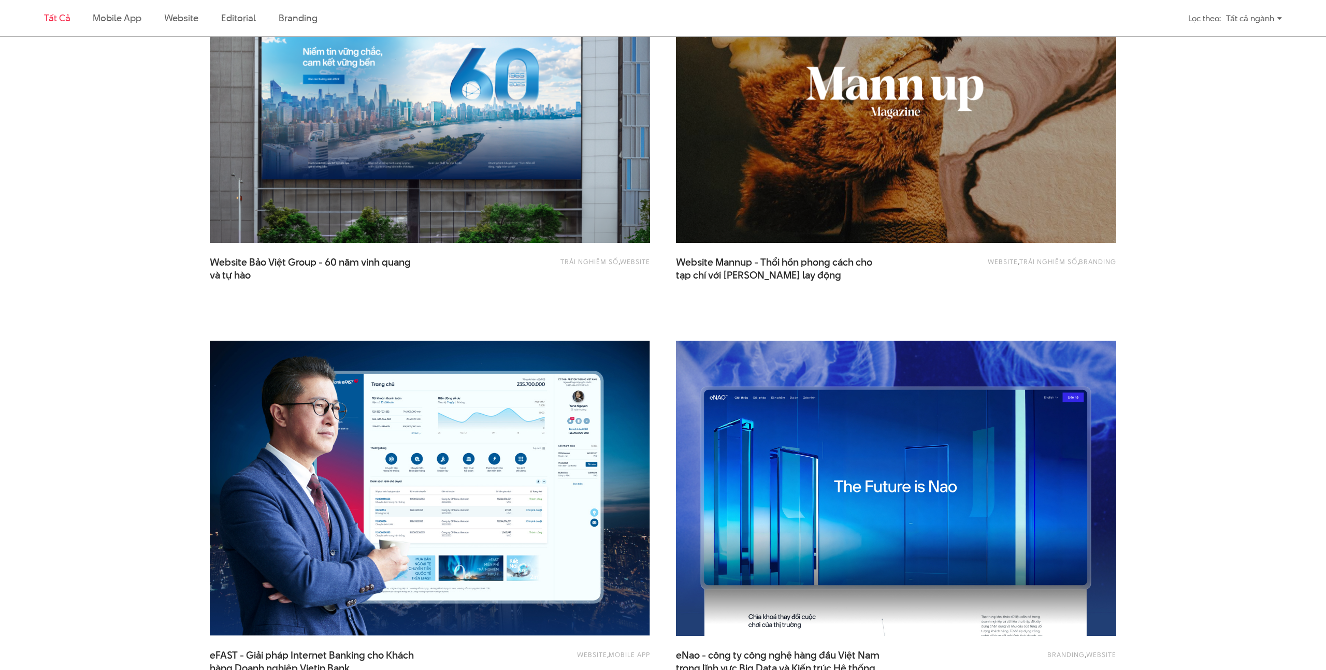
scroll to position [1172, 0]
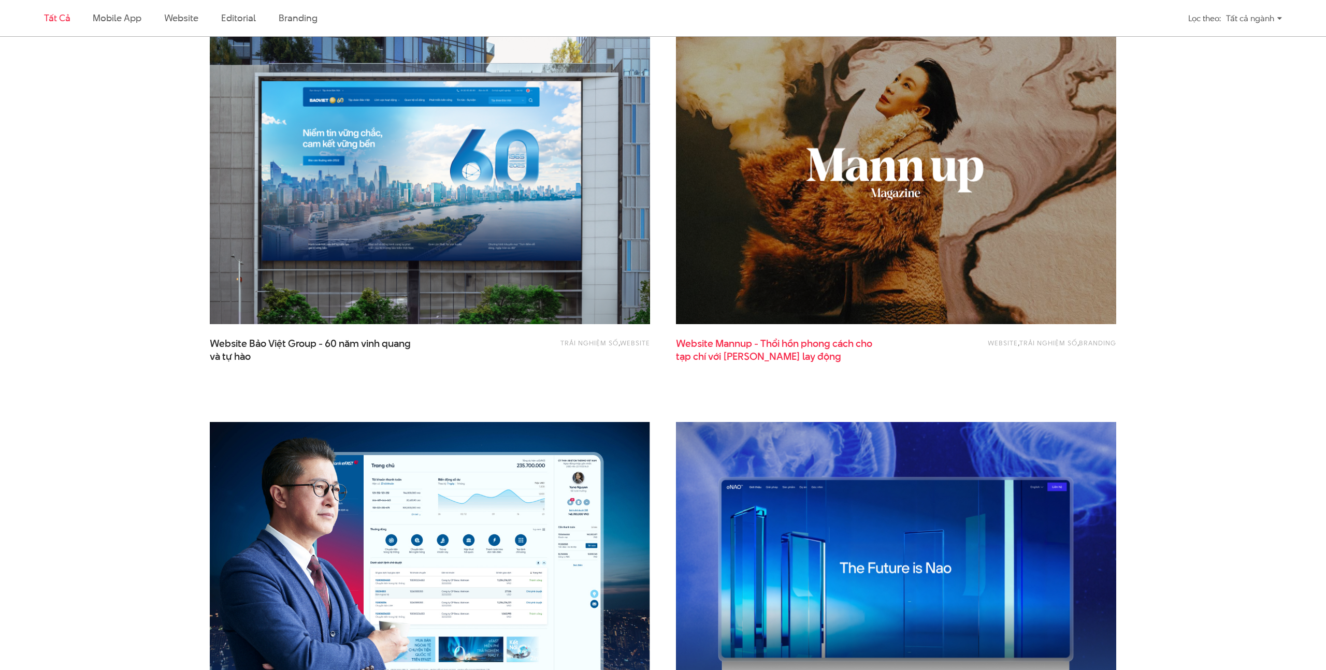
click at [728, 358] on span "tạp chí với [PERSON_NAME] lay động" at bounding box center [758, 356] width 165 height 13
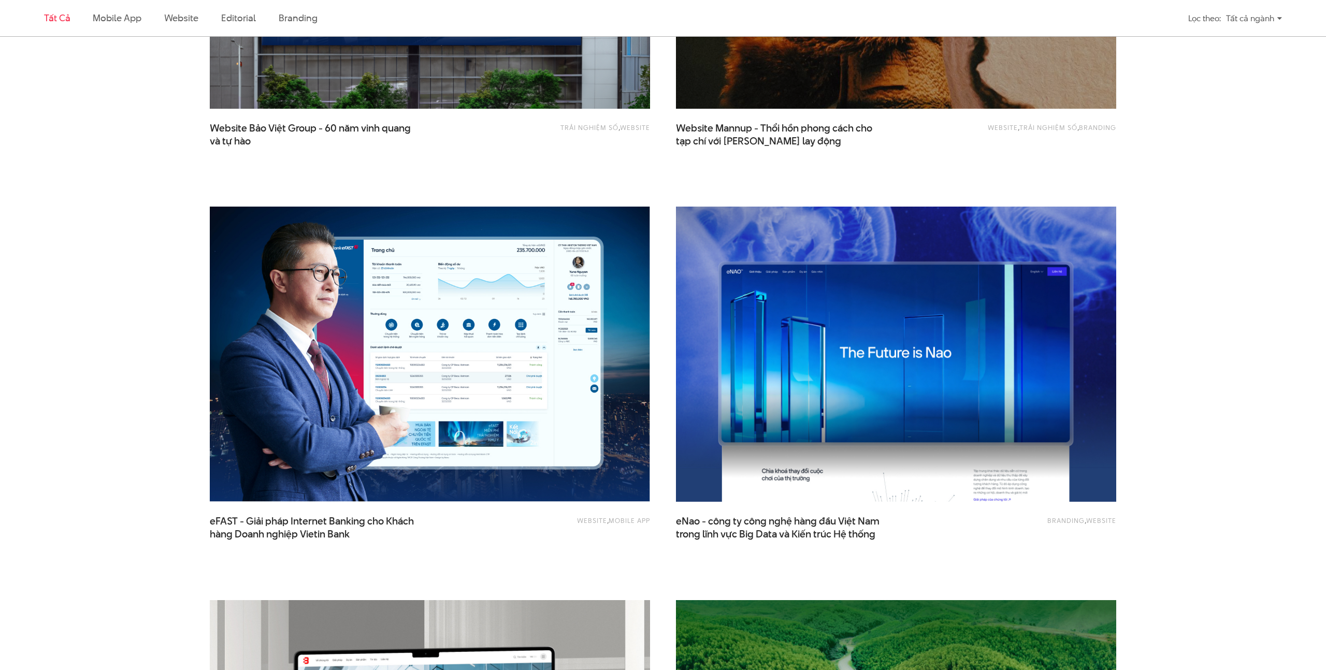
scroll to position [1441, 0]
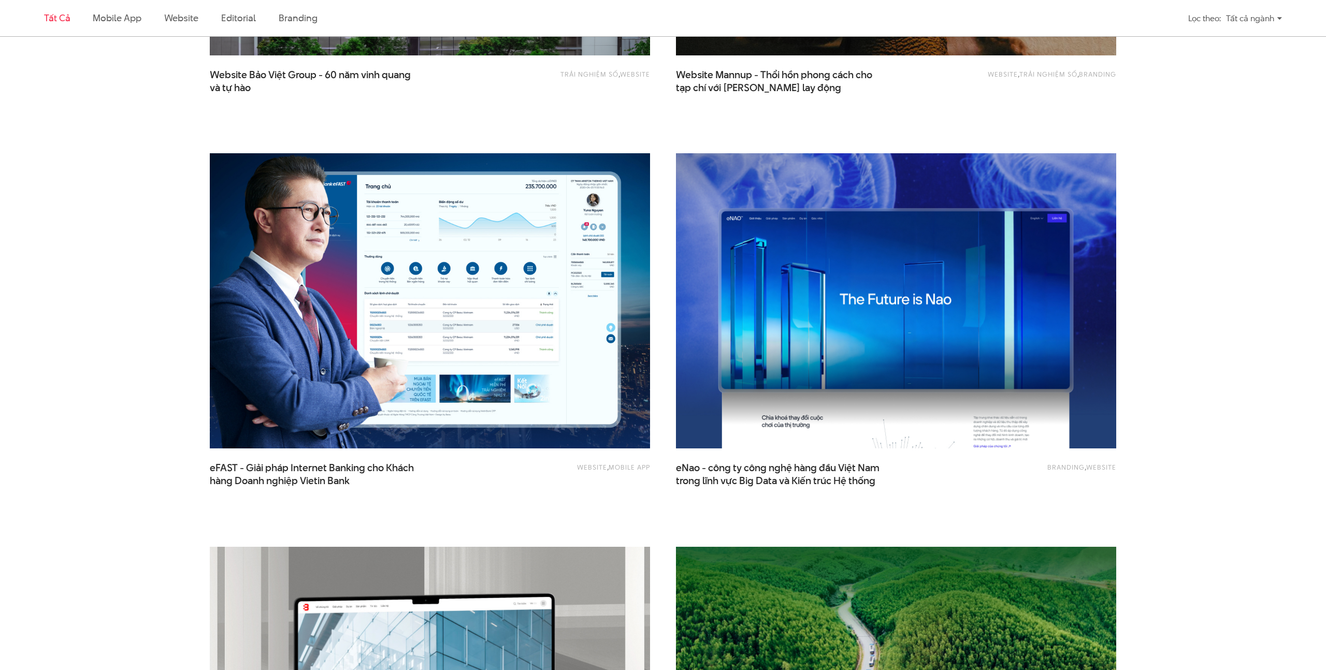
click at [490, 258] on img at bounding box center [430, 301] width 484 height 324
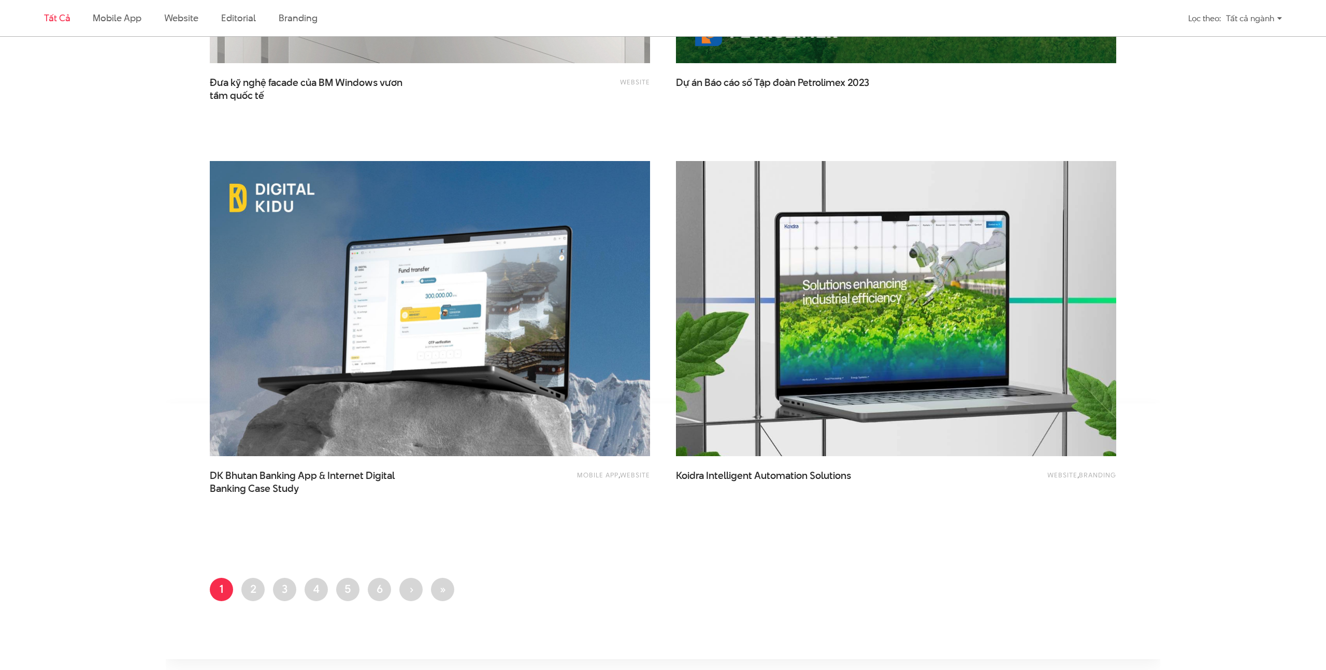
scroll to position [2257, 0]
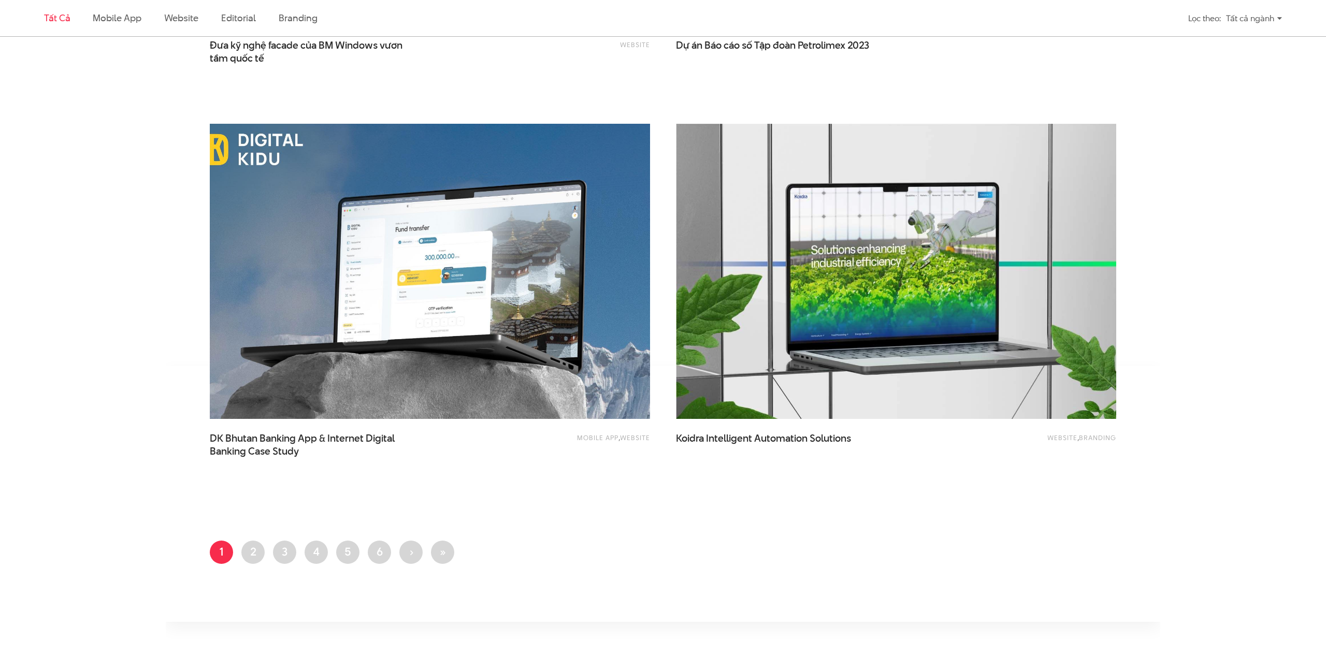
click at [456, 303] on img at bounding box center [430, 271] width 484 height 324
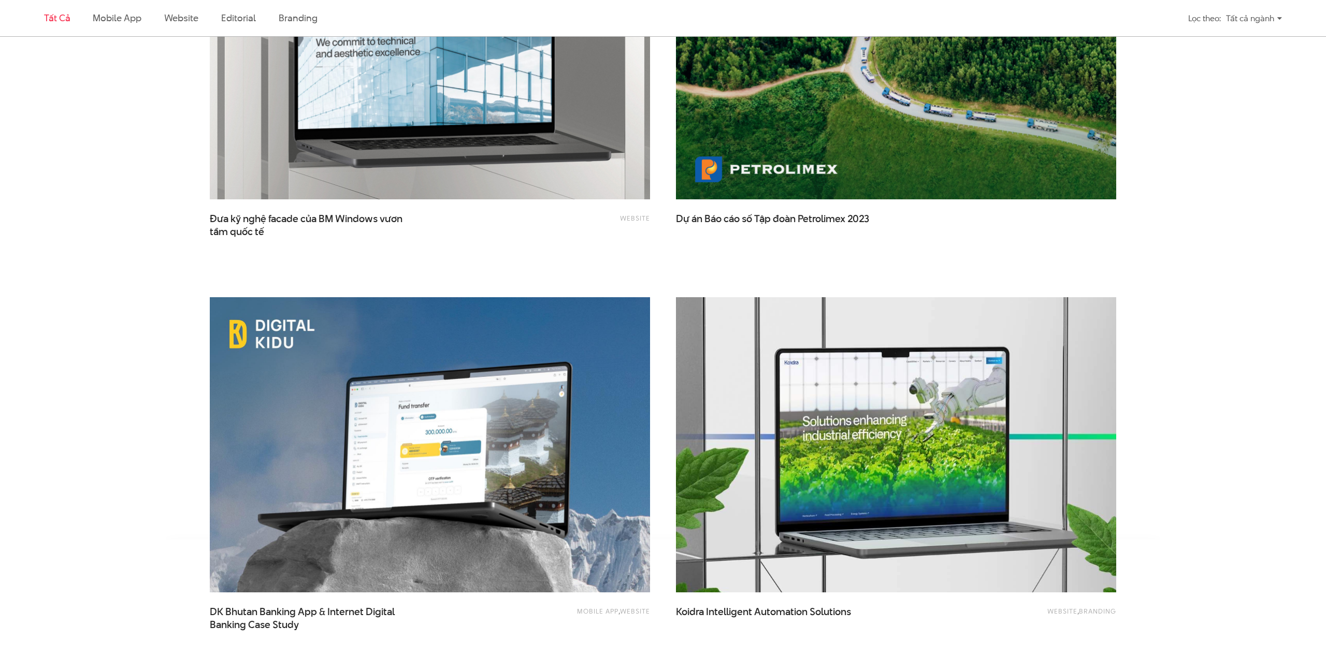
scroll to position [1985, 0]
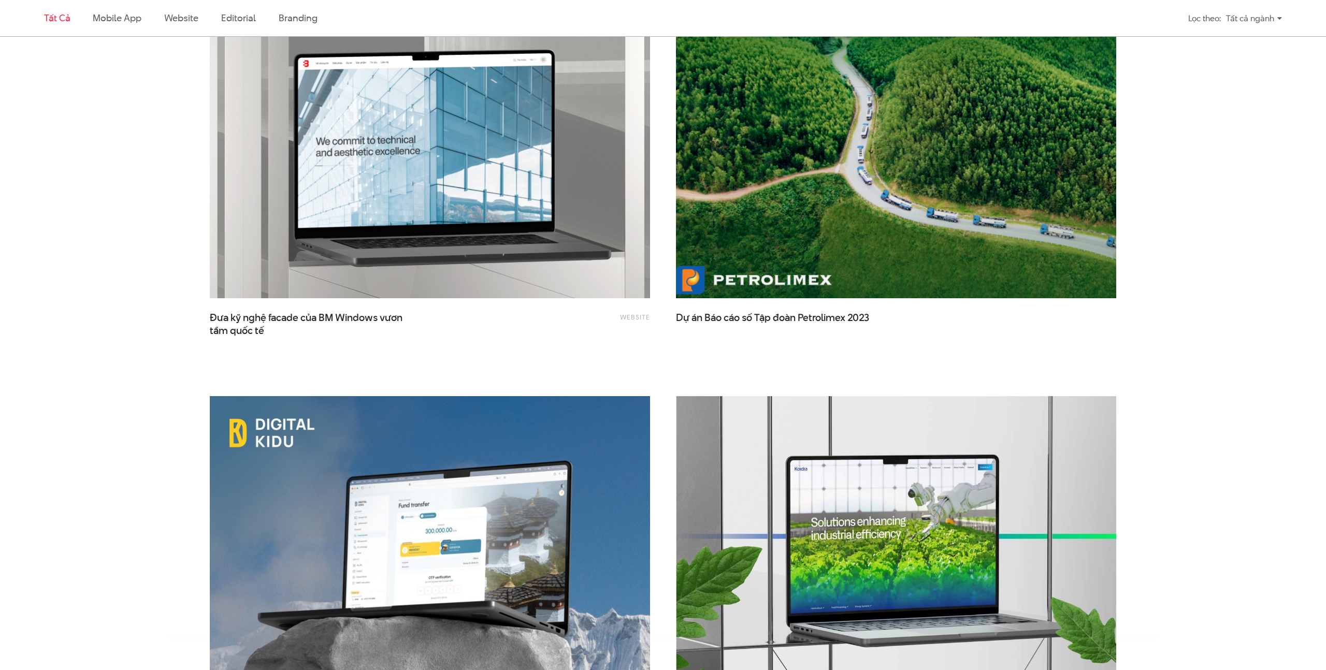
click at [900, 212] on img at bounding box center [896, 151] width 484 height 324
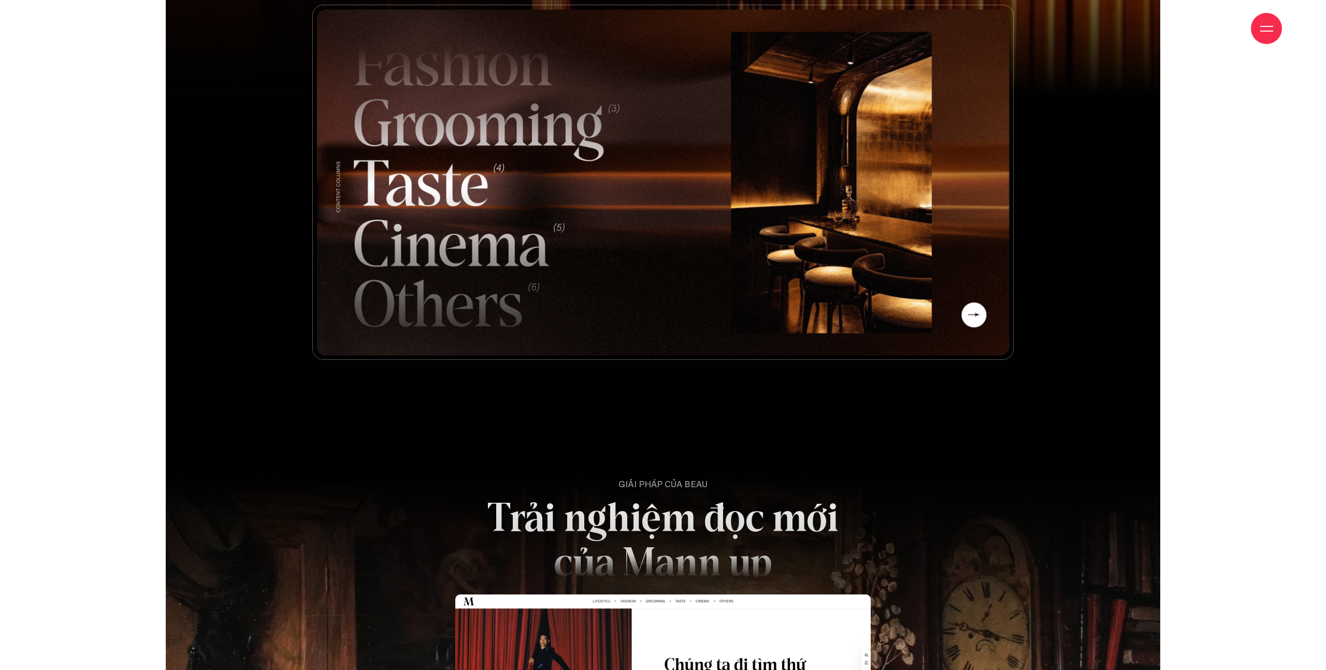
scroll to position [3832, 0]
click at [458, 248] on img at bounding box center [662, 181] width 701 height 355
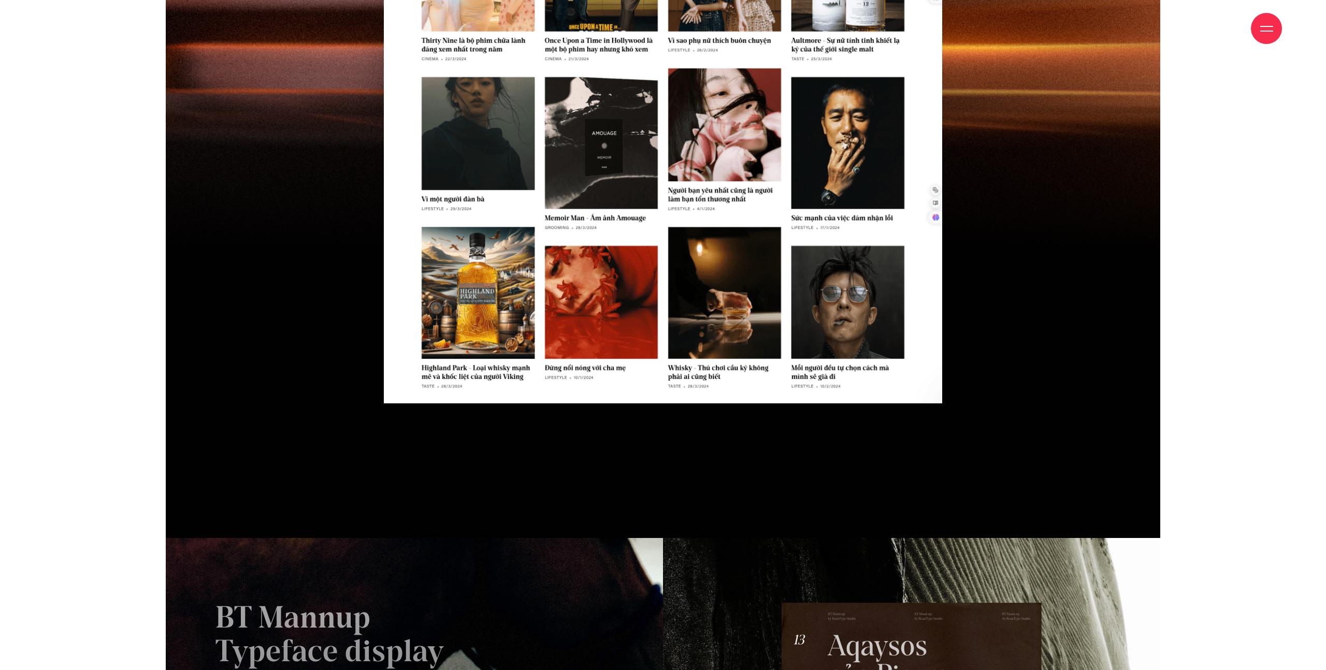
scroll to position [6530, 0]
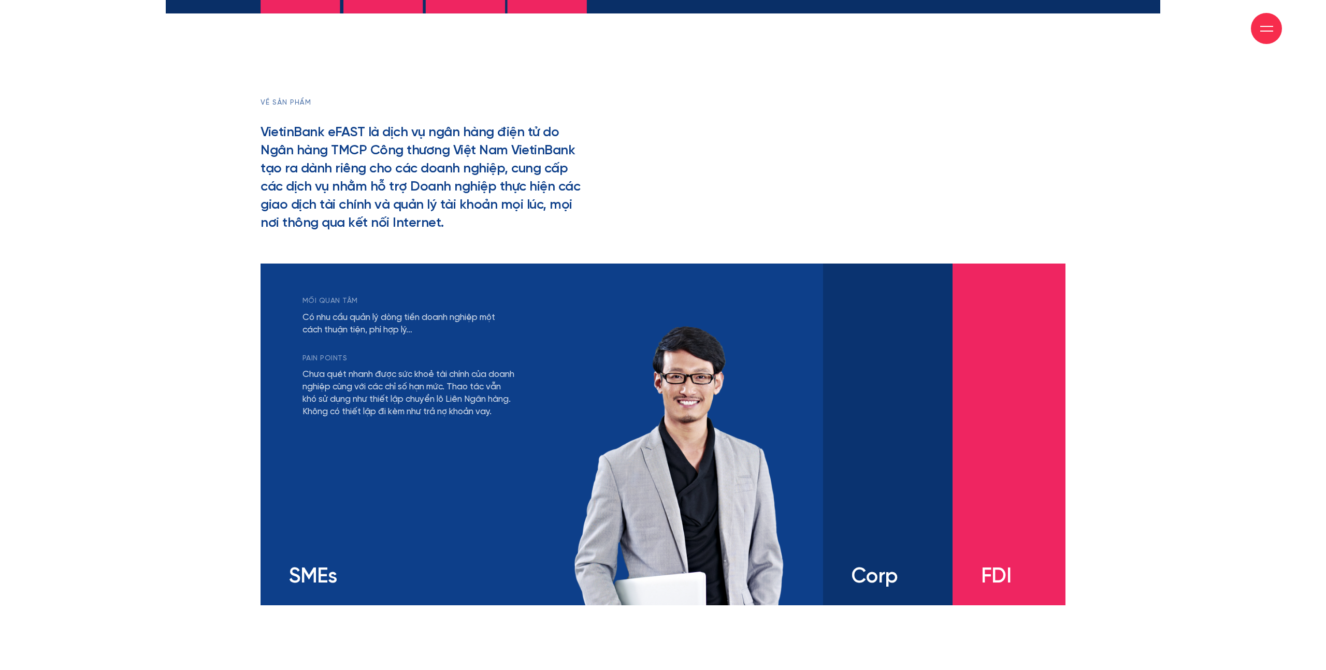
scroll to position [1907, 0]
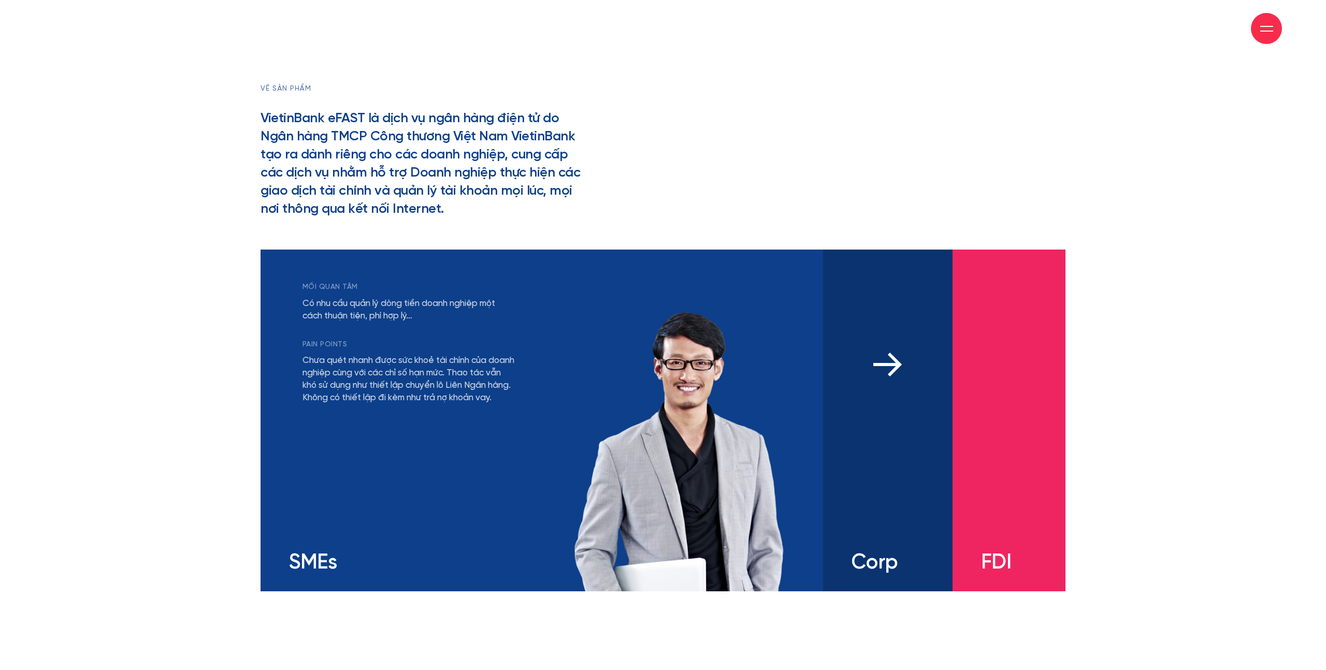
click at [850, 329] on div "mối quan tâm Có nhu cầu đa dạng và linh hoạt với các sản phẩm tài chính Khả năn…" at bounding box center [887, 421] width 129 height 342
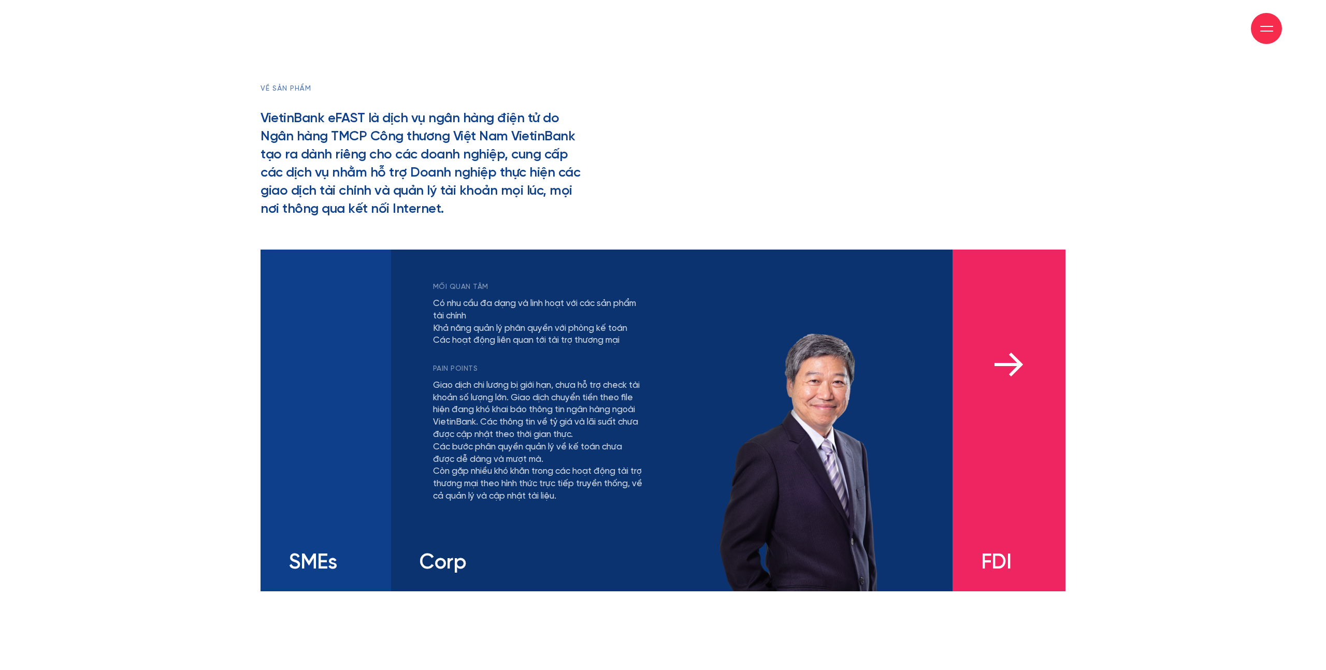
click at [970, 336] on div "mối quan tâm Có nhu cầu bảo lãnh từ ngân hàng bản địa uy tín, hỗ trợ các hoạt đ…" at bounding box center [1008, 421] width 113 height 342
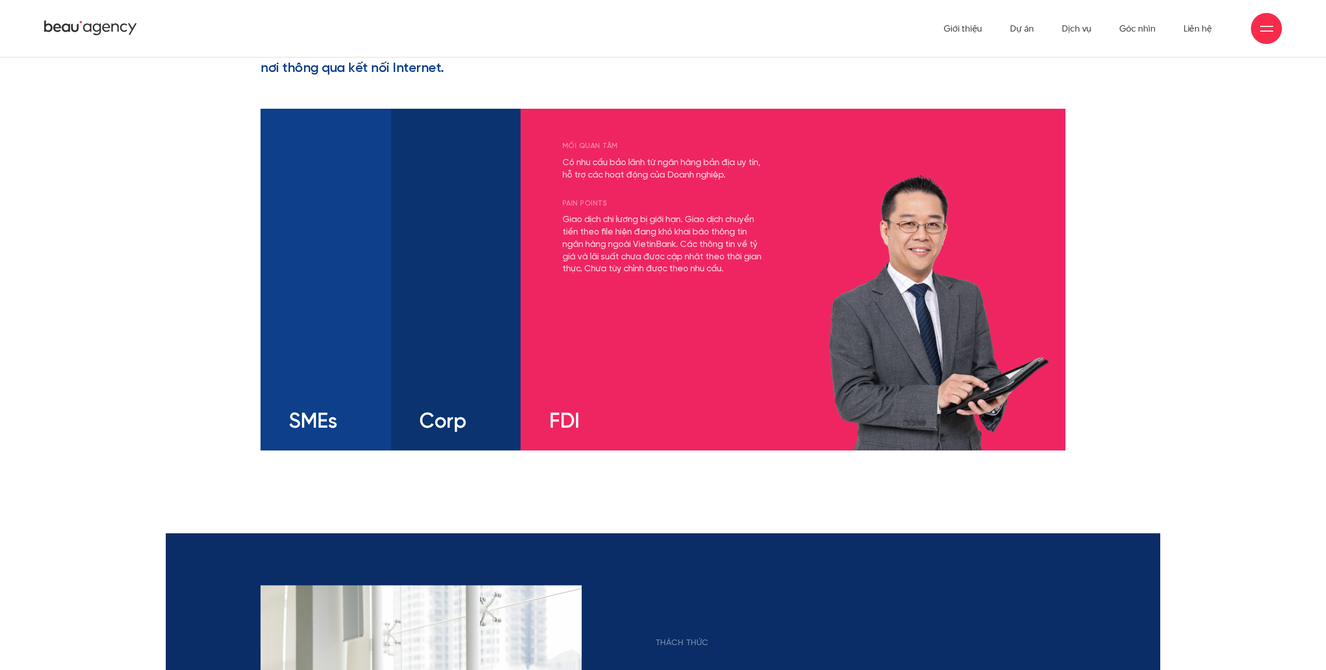
scroll to position [2041, 0]
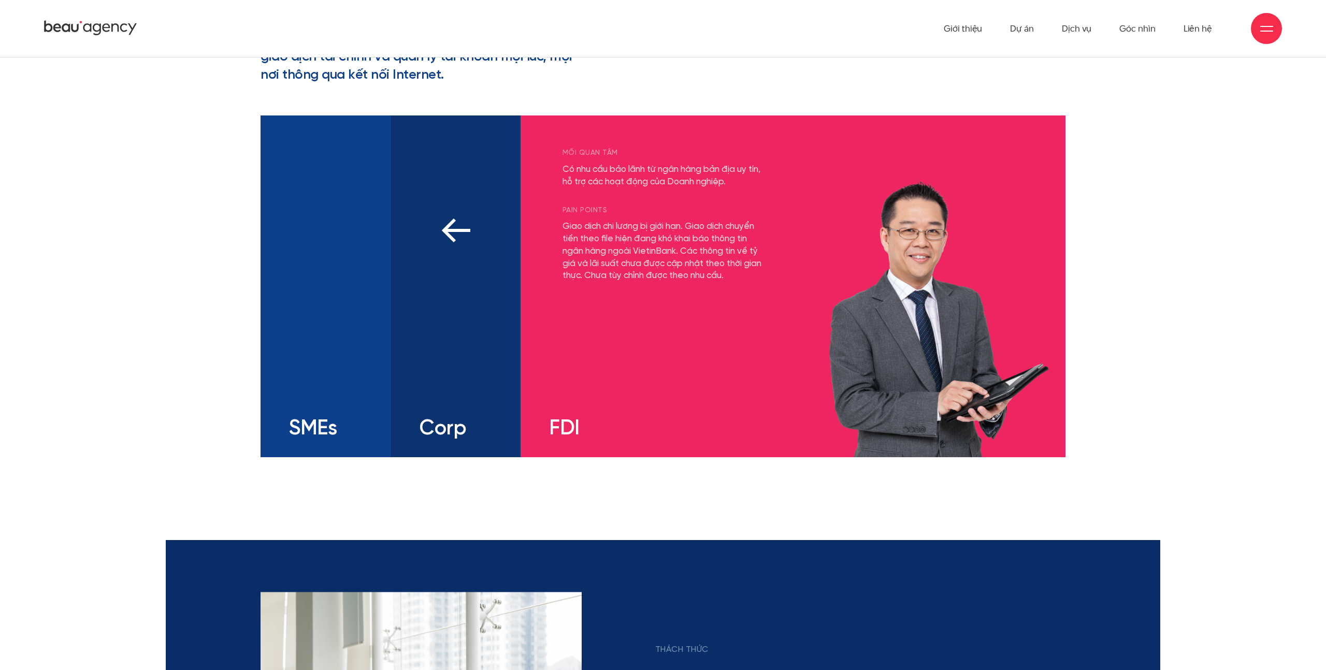
click at [479, 289] on div "mối quan tâm Có nhu cầu đa dạng và linh hoạt với các sản phẩm tài chính Khả năn…" at bounding box center [455, 286] width 129 height 342
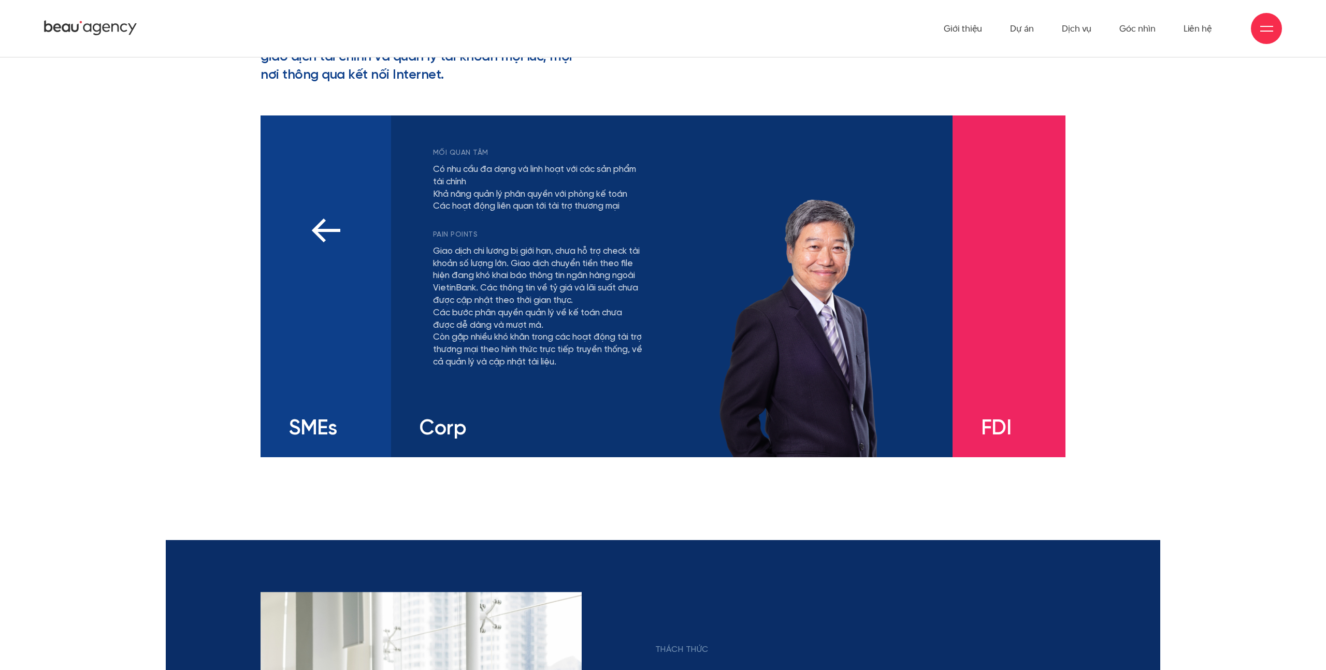
click at [349, 288] on div "mối quan tâm Có nhu cầu quản lý dòng tiền doanh nghiệp một cách thuận tiện, phí…" at bounding box center [325, 286] width 130 height 342
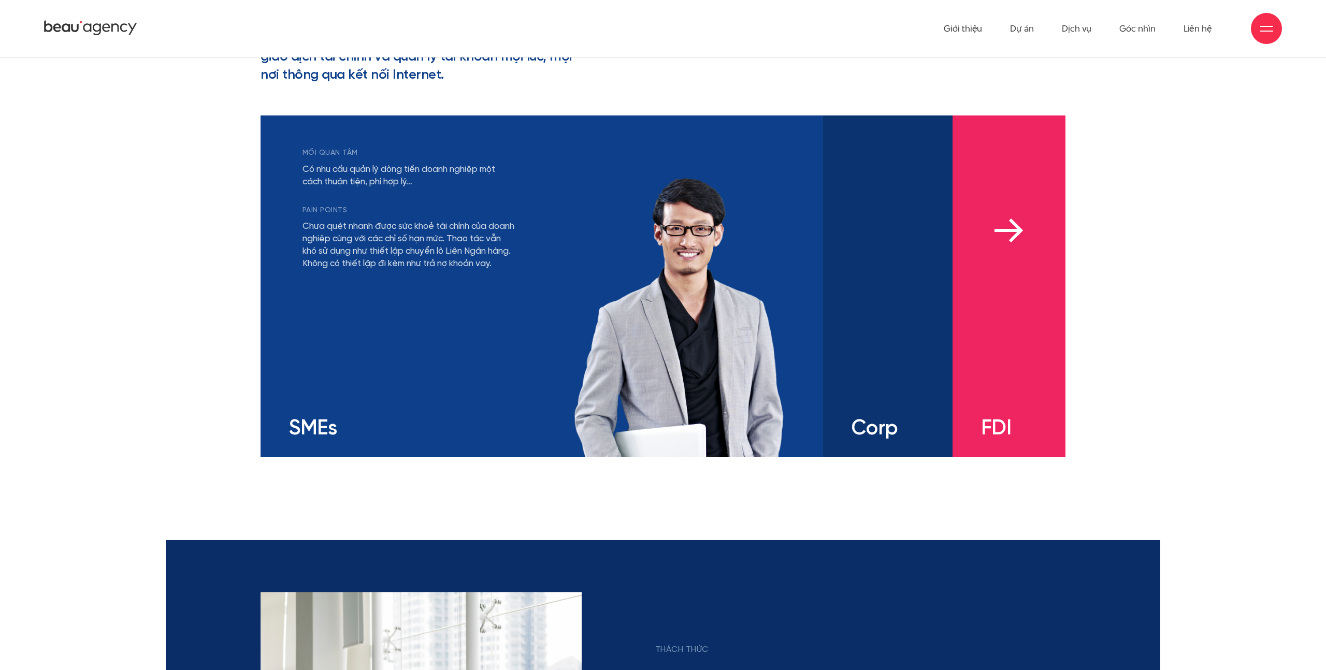
click at [997, 258] on div "mối quan tâm Có nhu cầu bảo lãnh từ ngân hàng bản địa uy tín, hỗ trợ các hoạt đ…" at bounding box center [1008, 286] width 113 height 342
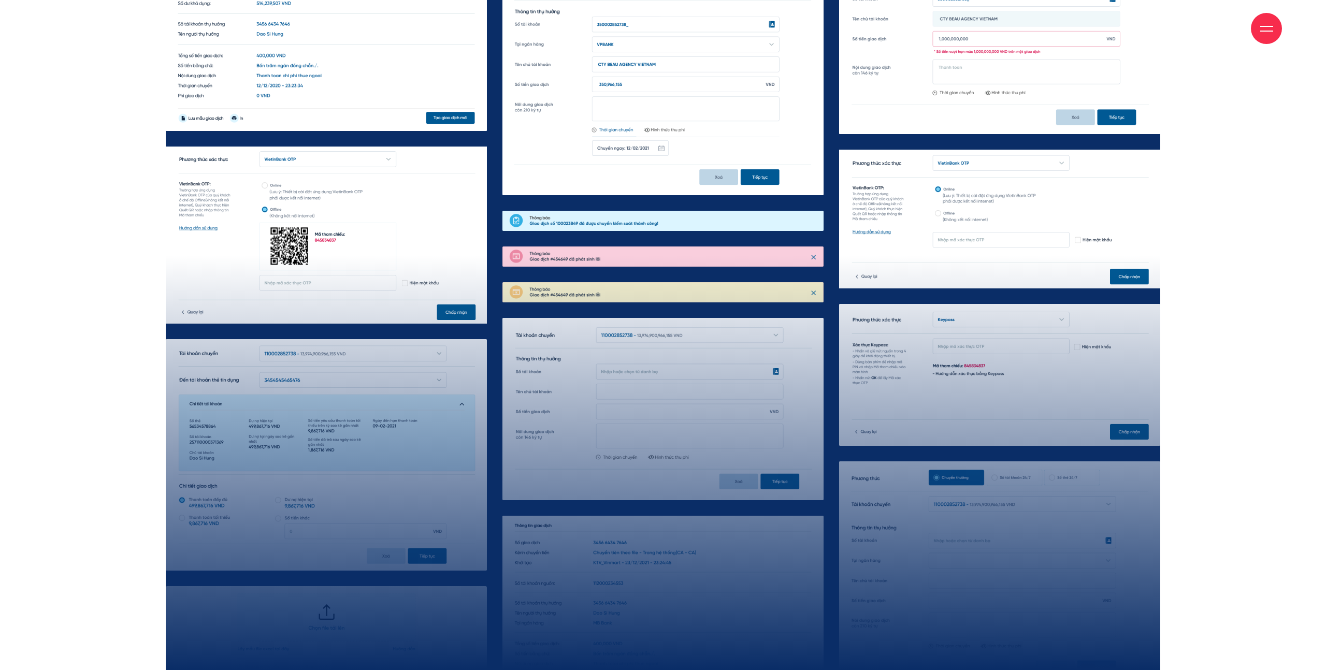
scroll to position [11138, 0]
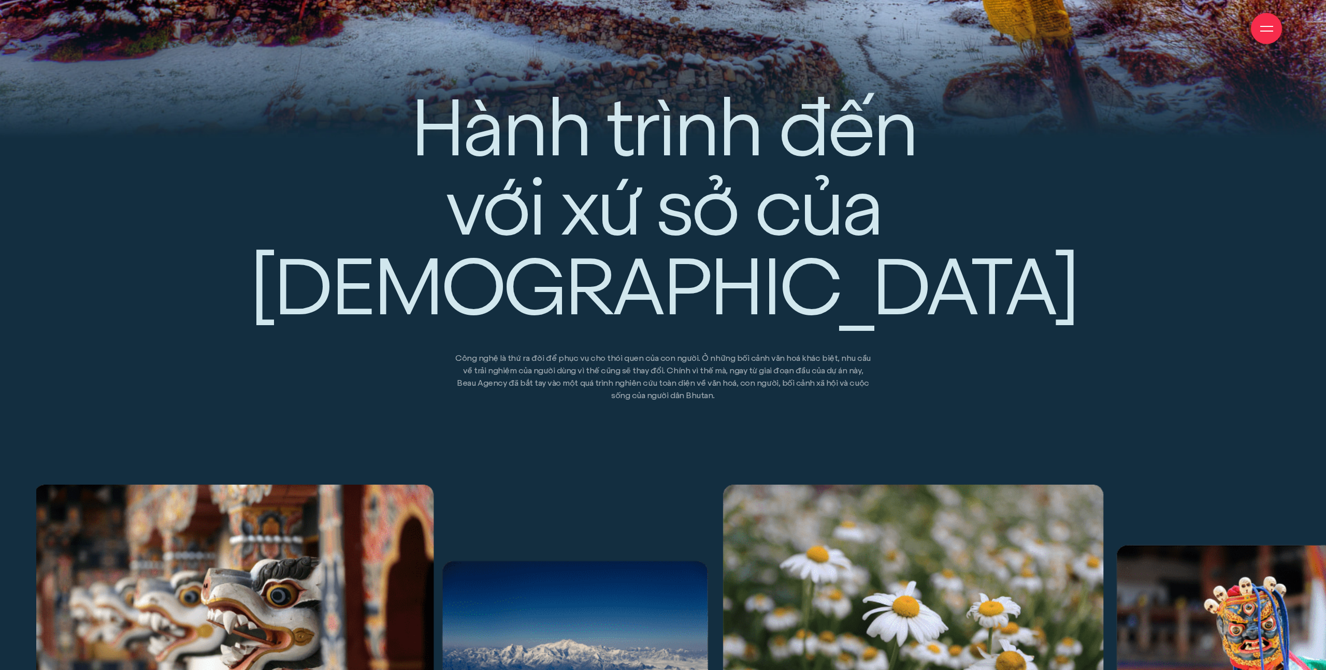
scroll to position [1402, 0]
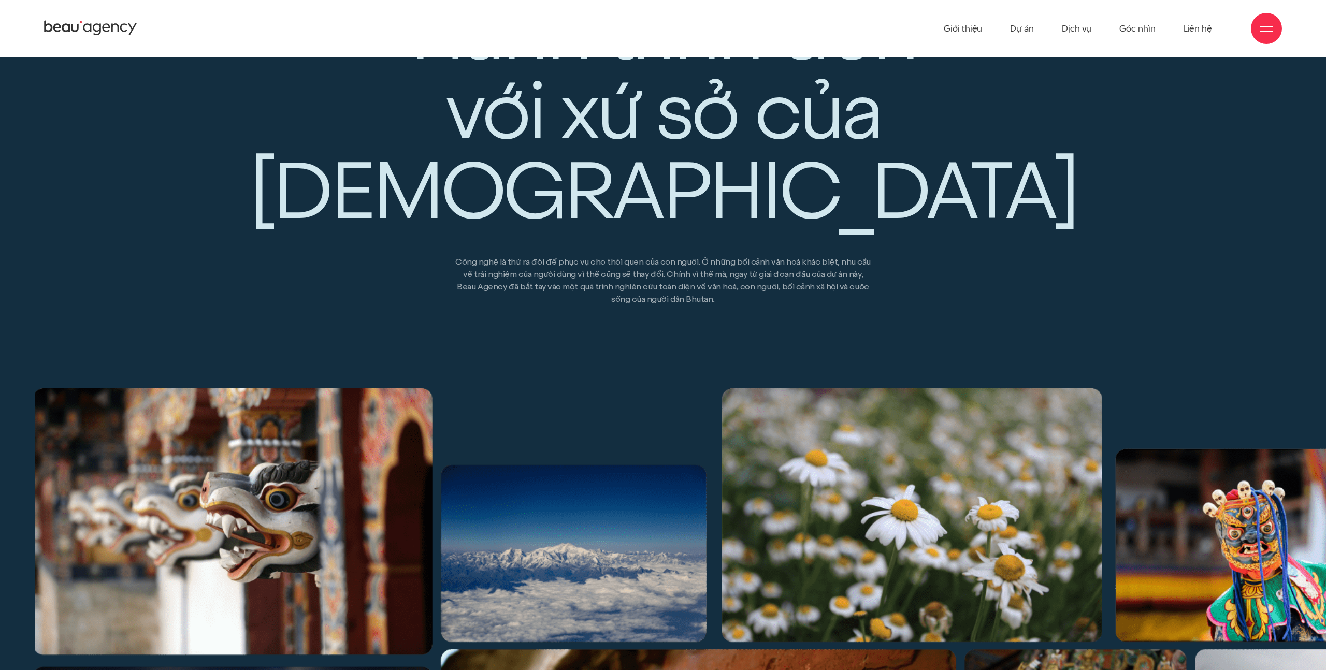
click at [811, 238] on div "Hành trình đến với xứ sở của [DEMOGRAPHIC_DATA] Công nghệ là thứ ra đời để phục…" at bounding box center [662, 183] width 839 height 285
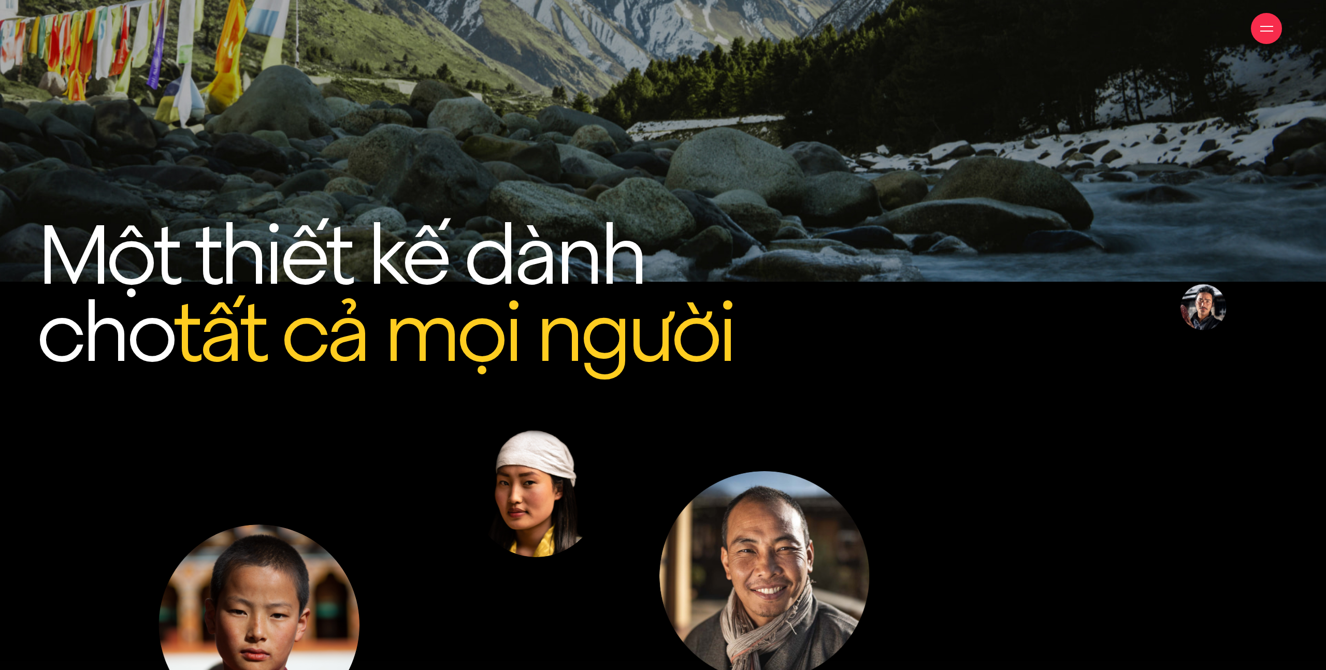
scroll to position [4633, 0]
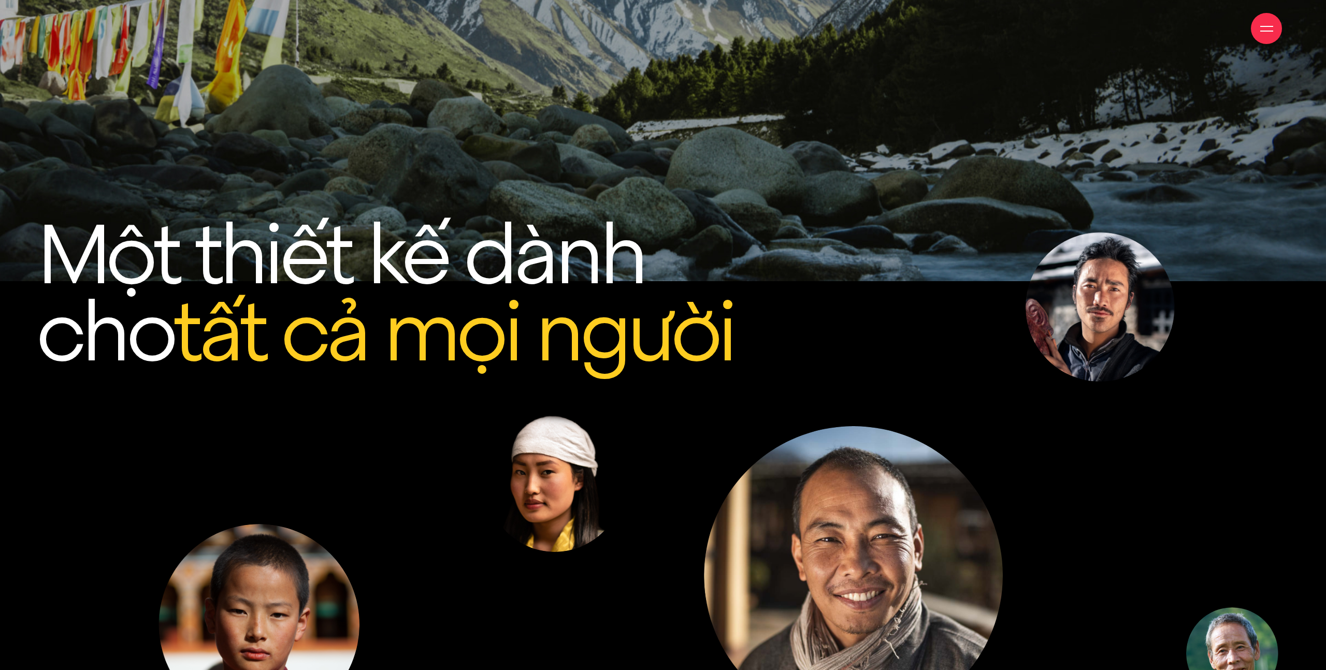
drag, startPoint x: 1069, startPoint y: 231, endPoint x: 854, endPoint y: 236, distance: 214.4
click at [854, 236] on div at bounding box center [715, 486] width 1148 height 508
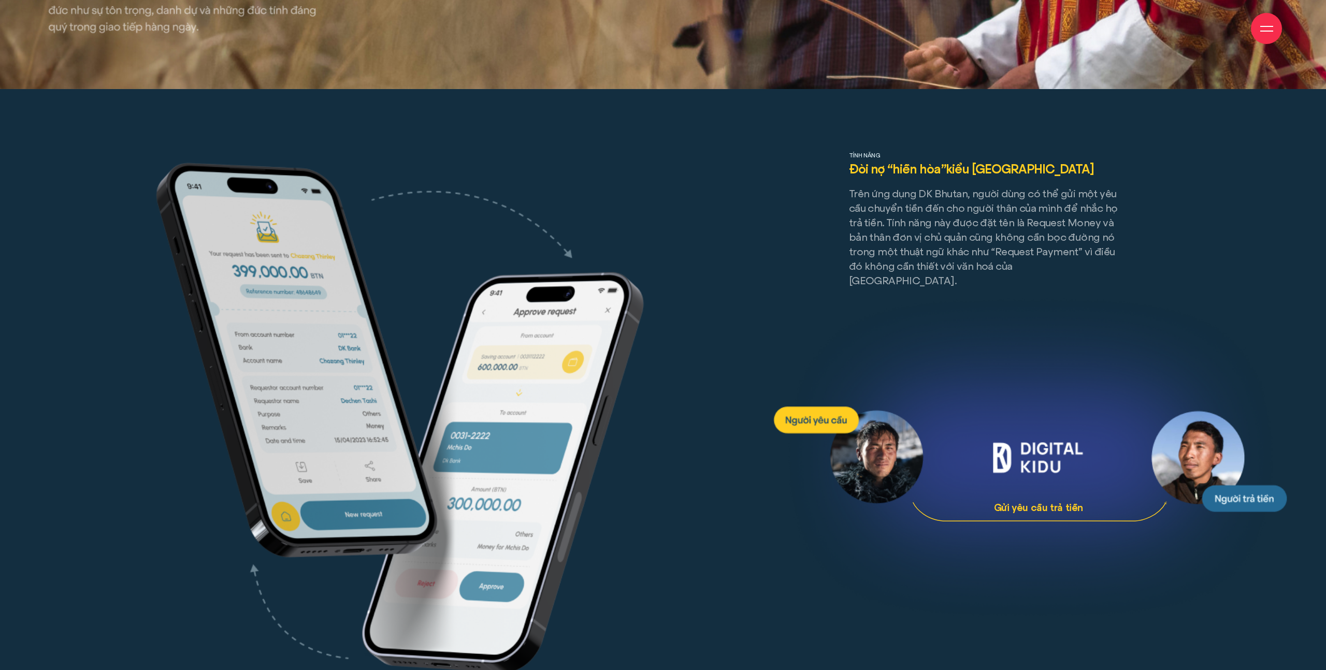
scroll to position [12028, 0]
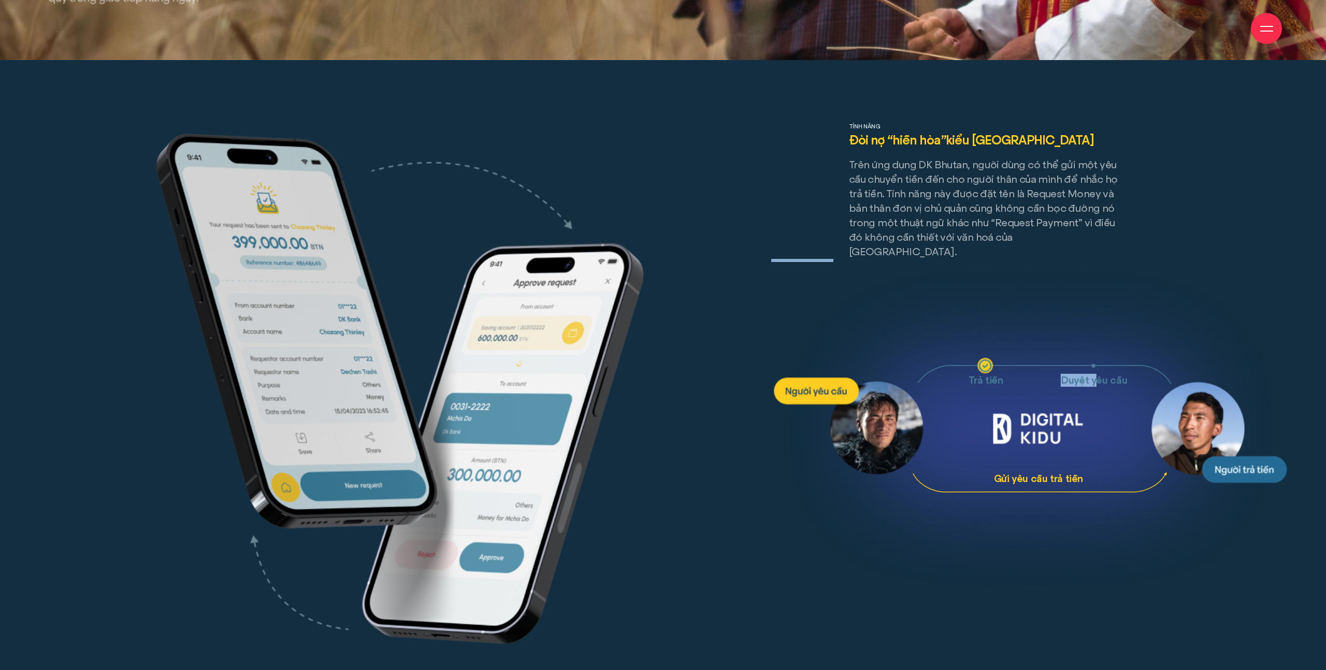
drag, startPoint x: 951, startPoint y: 267, endPoint x: 917, endPoint y: 265, distance: 33.7
click at [917, 265] on icon "Duyệt yêu cầu Gửi yêu cầu trả tiền Trả tiền" at bounding box center [1030, 429] width 518 height 340
click at [982, 373] on tspan "Trả tiền" at bounding box center [985, 379] width 35 height 13
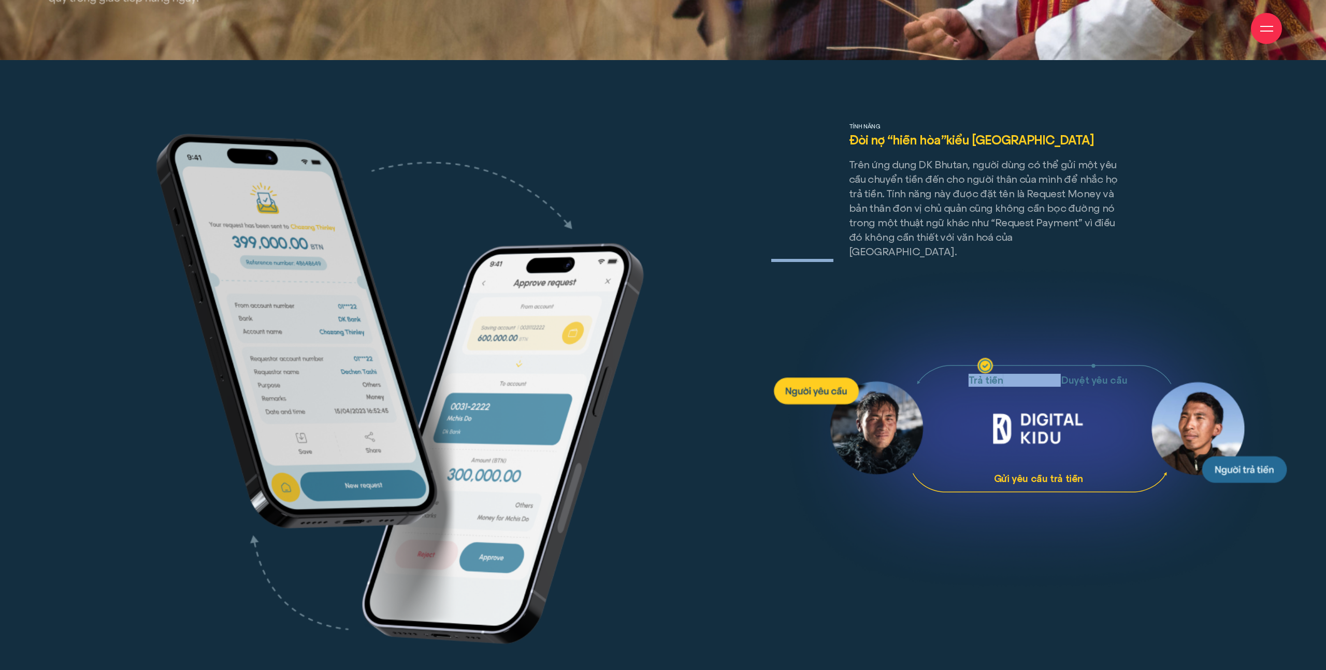
click at [982, 373] on tspan "Trả tiền" at bounding box center [985, 379] width 35 height 13
click at [729, 399] on div "TÍNH NĂNG Đòi nợ “hiền hòa” kiểu Bhutan Trên ứng dụng DK Bhutan, người dùng có …" at bounding box center [662, 409] width 1259 height 575
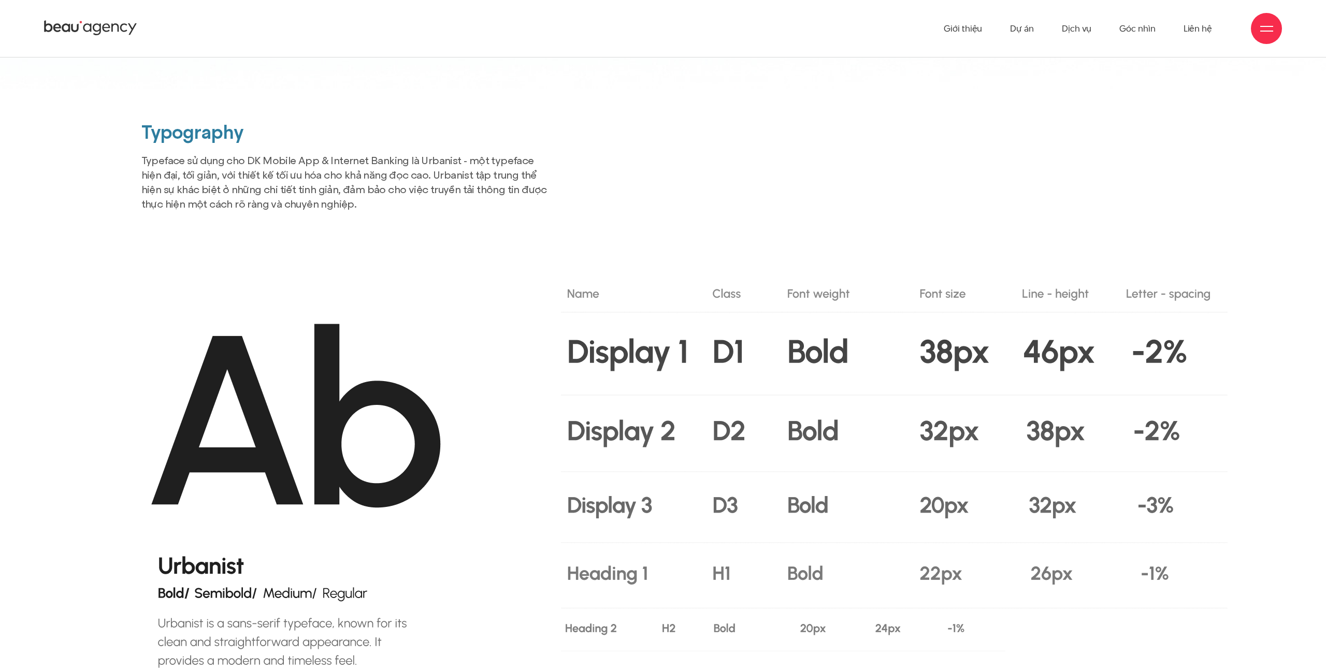
scroll to position [16227, 0]
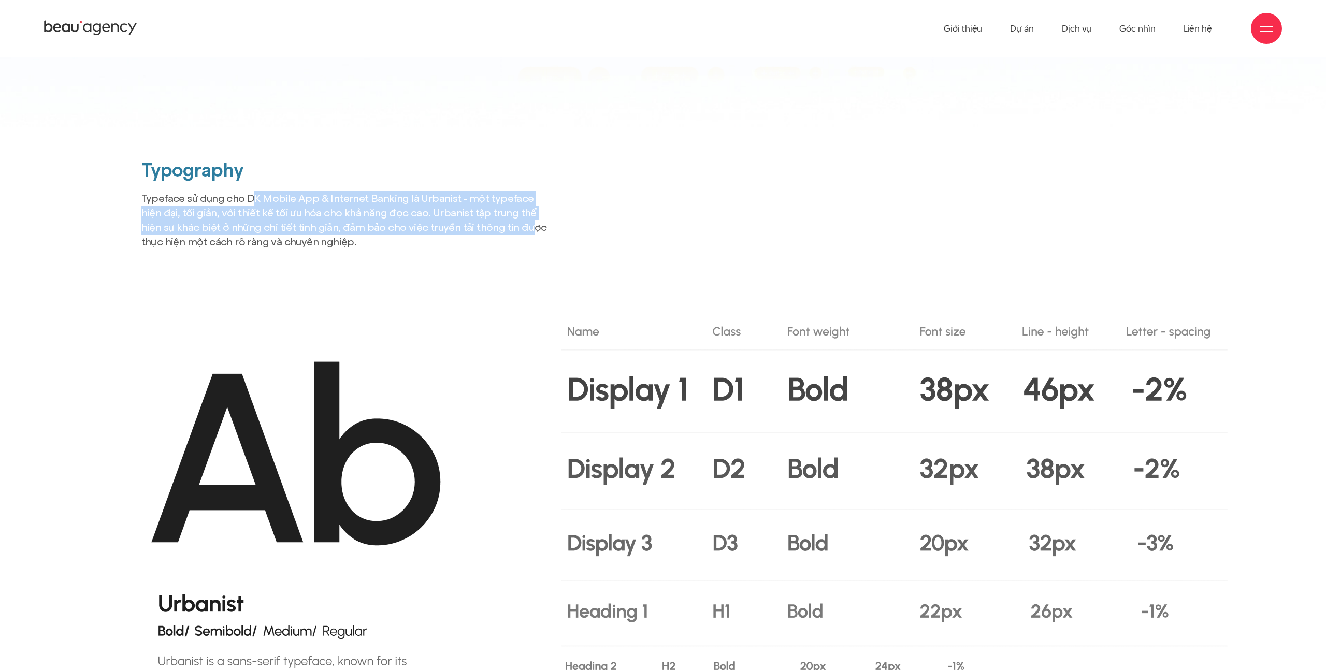
drag, startPoint x: 492, startPoint y: 133, endPoint x: 248, endPoint y: 107, distance: 245.2
click at [248, 191] on p "Typeface sử dụng cho DK Mobile App & Internet Banking là Urbanist - một typefac…" at bounding box center [348, 220] width 414 height 58
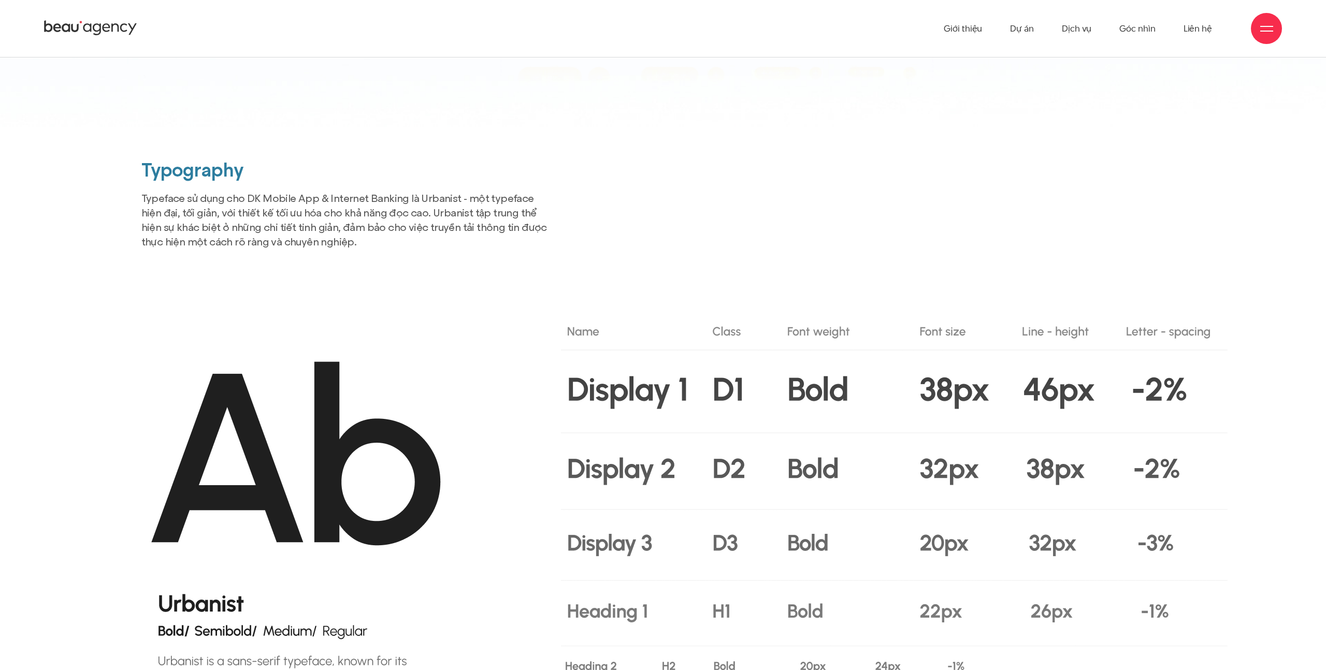
click at [404, 165] on div "Typography Typeface sử dụng cho DK Mobile App & Internet Banking là Urbanist - …" at bounding box center [348, 237] width 420 height 153
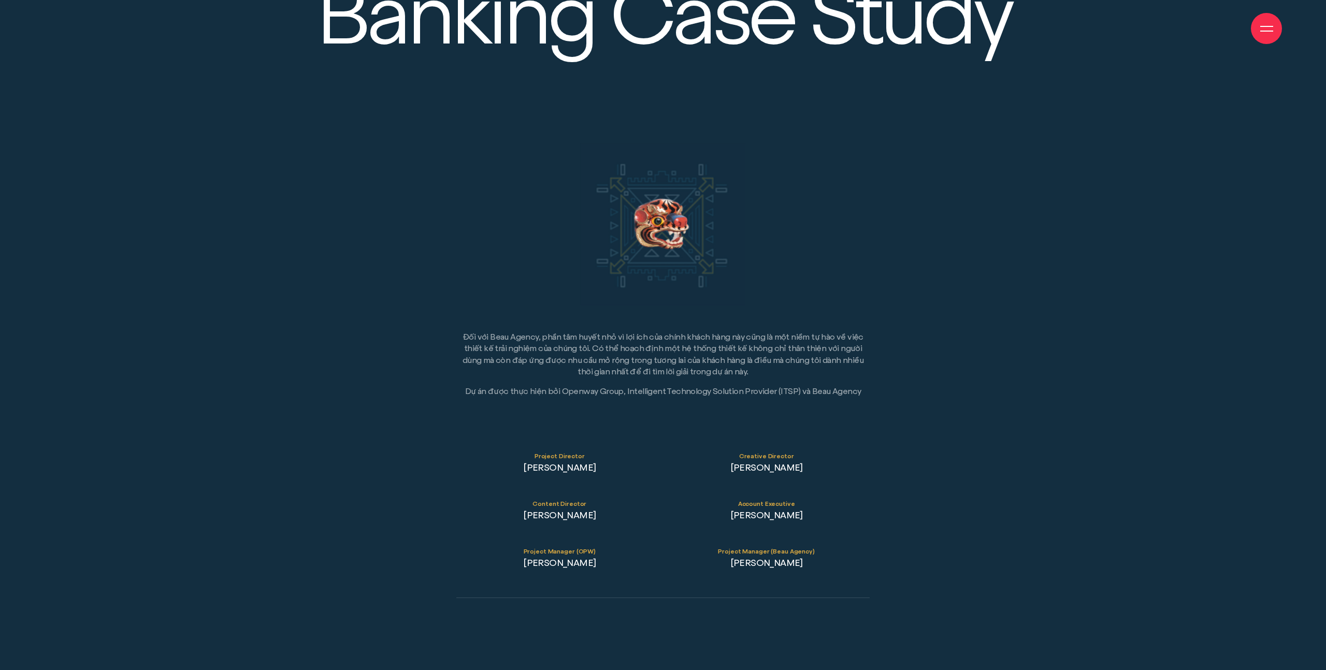
scroll to position [21222, 0]
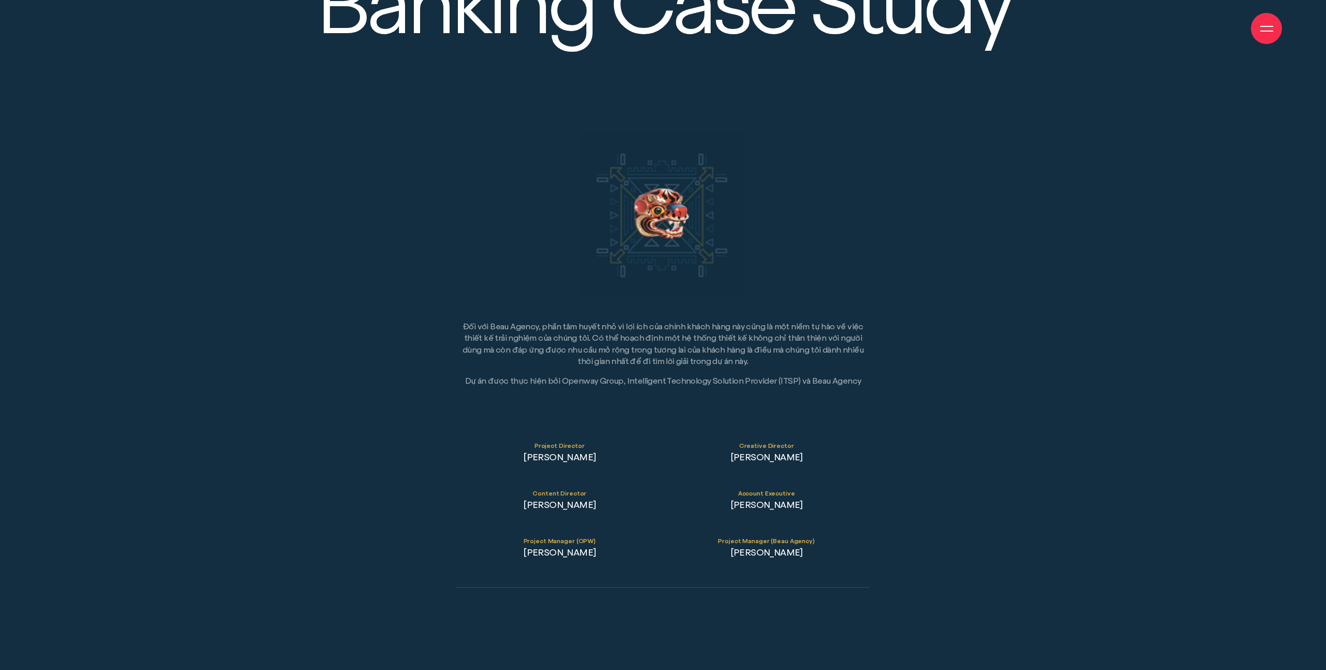
drag, startPoint x: 646, startPoint y: 99, endPoint x: 637, endPoint y: 102, distance: 9.3
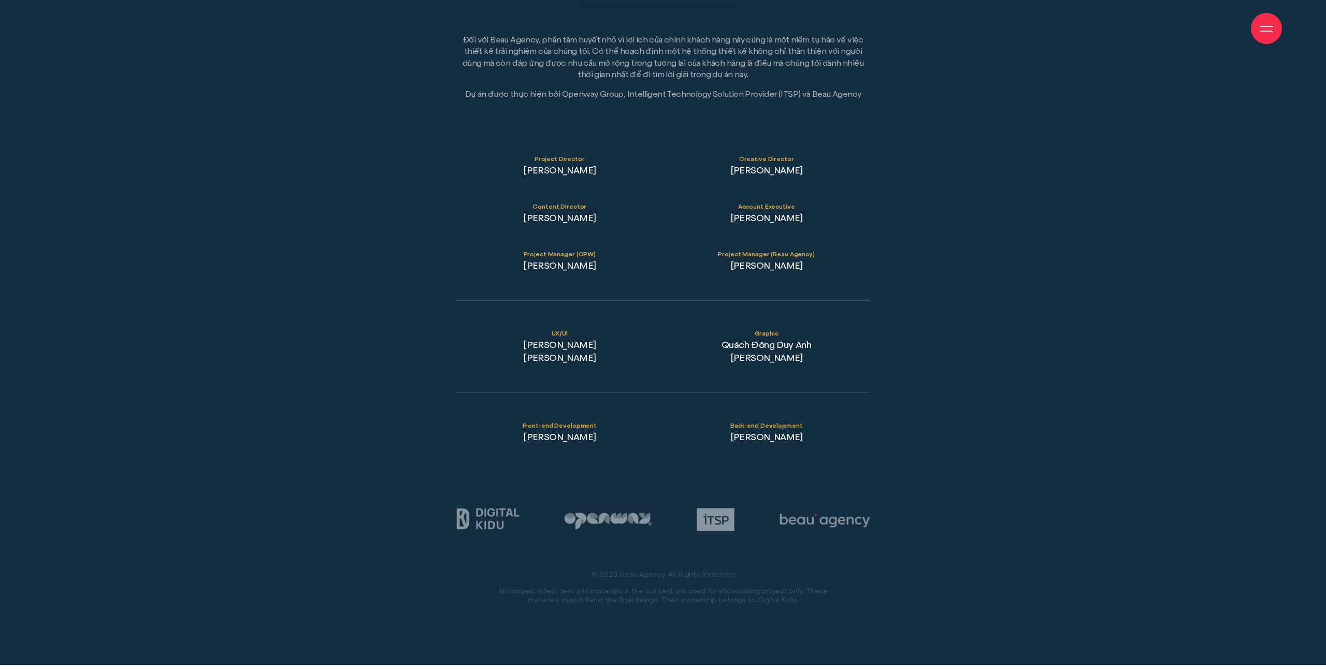
scroll to position [21512, 0]
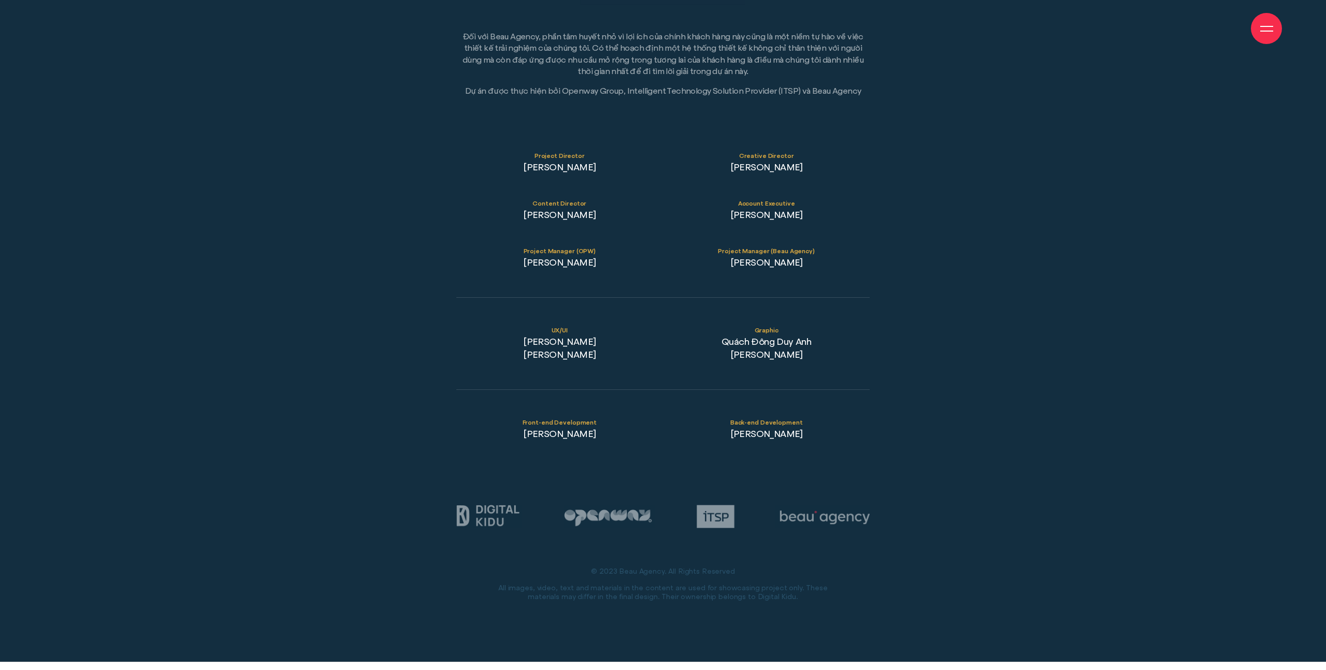
click at [558, 418] on p "Front-end Development Trần Viết Huy" at bounding box center [559, 429] width 207 height 22
click at [775, 418] on p "Back-end Development Mai Tiến Dũng" at bounding box center [766, 429] width 207 height 22
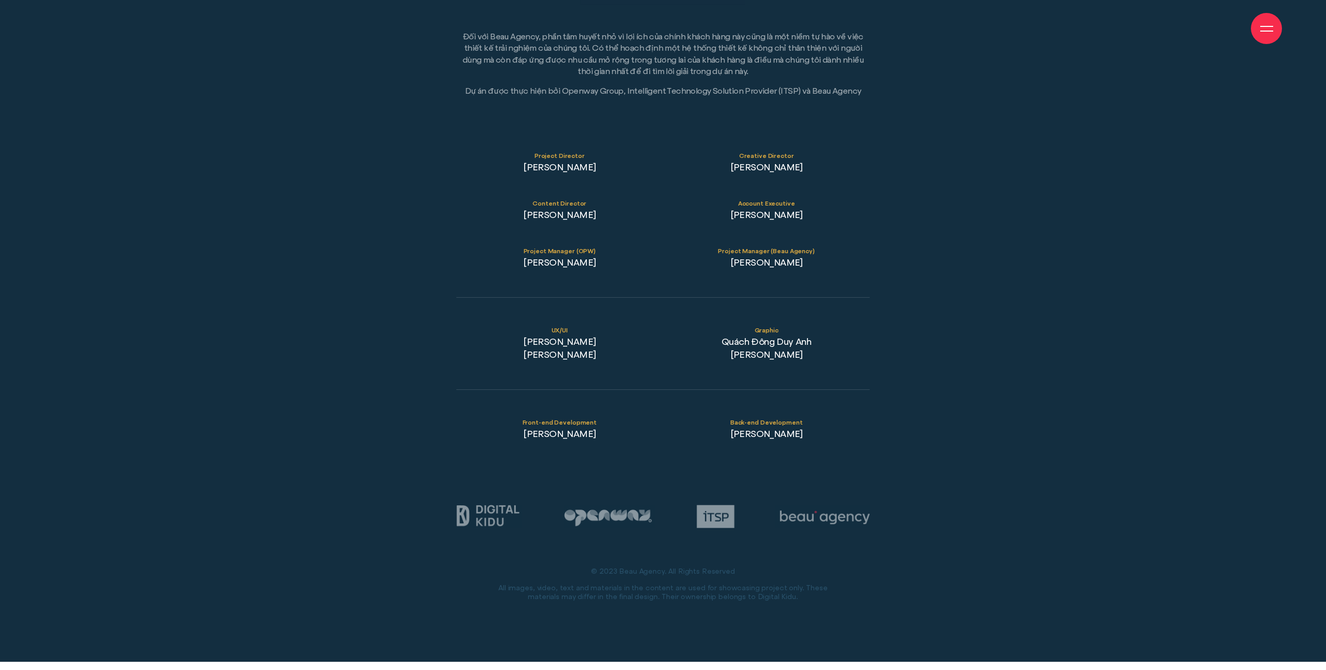
click at [775, 418] on p "Back-end Development Mai Tiến Dũng" at bounding box center [766, 429] width 207 height 22
click at [927, 319] on div "Đối với Beau Agency, phần tâm huyết nhỏ vì lợi ích của chính khách hàng này cũn…" at bounding box center [662, 252] width 1259 height 819
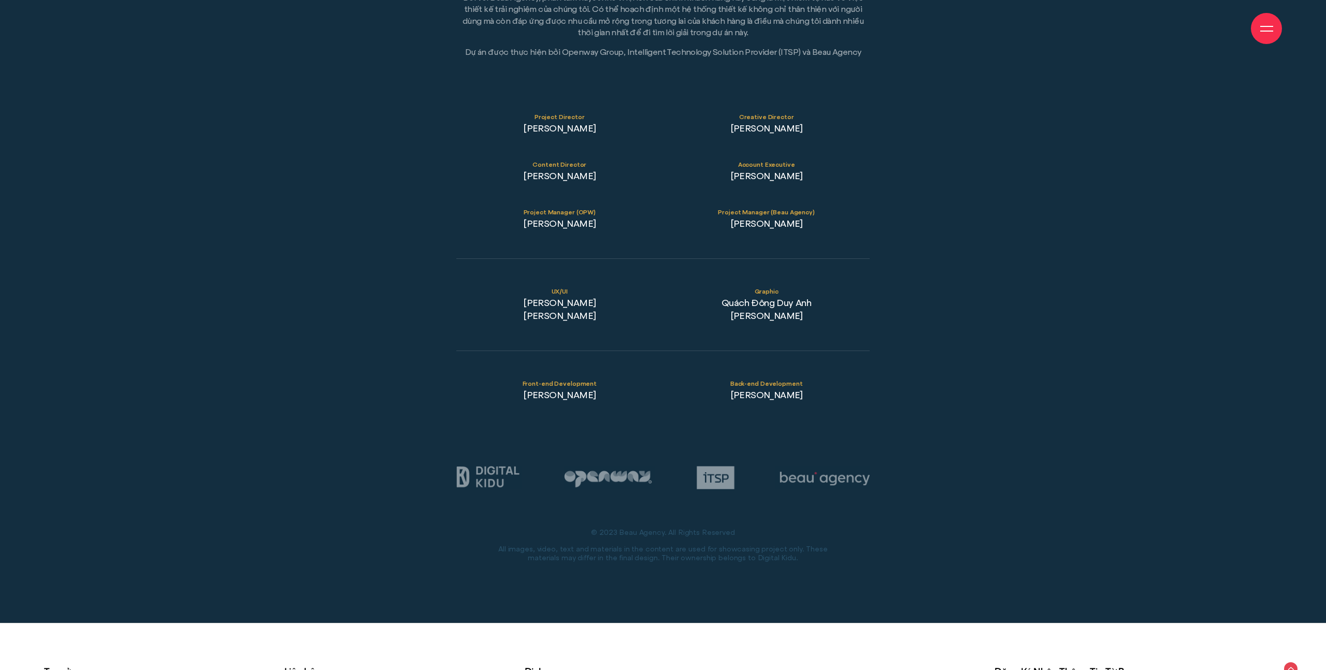
scroll to position [21559, 0]
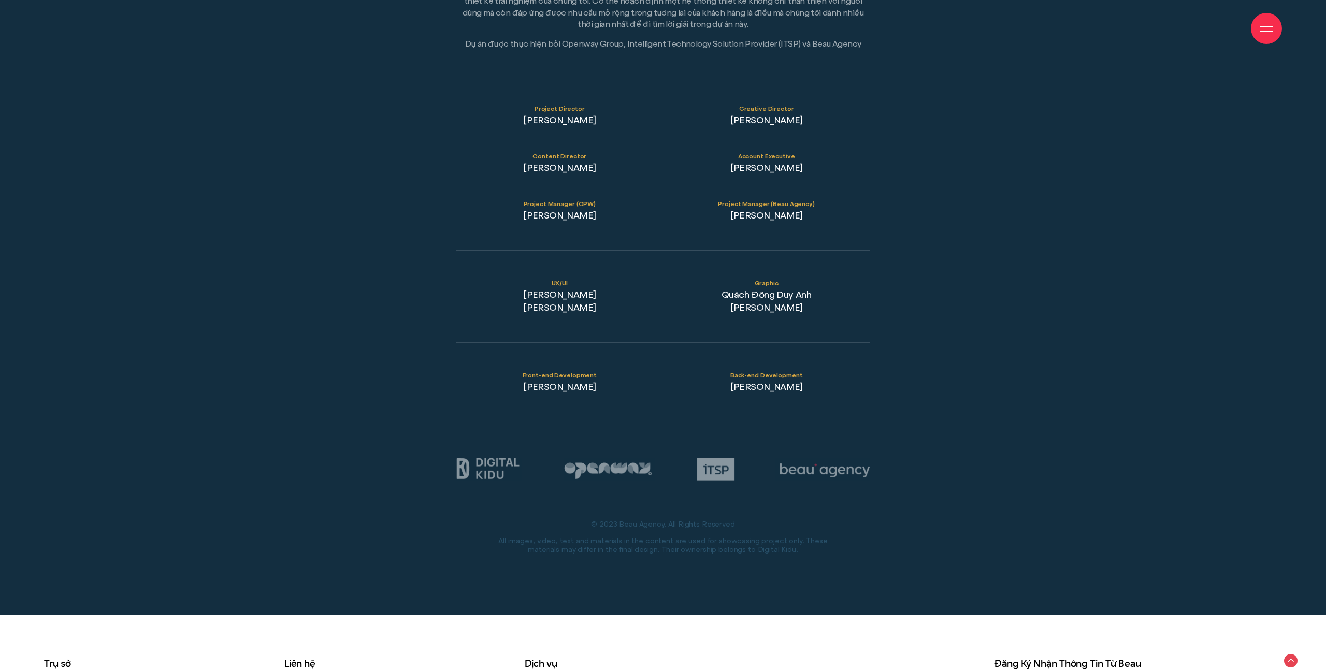
drag, startPoint x: 521, startPoint y: 201, endPoint x: 637, endPoint y: 211, distance: 116.4
click at [637, 279] on p "UX/UI Đỗ Tuấn Minh Ngô Tiên Tiến" at bounding box center [559, 296] width 207 height 35
drag, startPoint x: 514, startPoint y: 176, endPoint x: 825, endPoint y: 224, distance: 314.8
click at [825, 250] on li "UX/UI Đỗ Tuấn Minh Ngô Tiên Tiến Graphic Quách Đông Duy Anh Hoàng Lê Phan" at bounding box center [663, 296] width 414 height 92
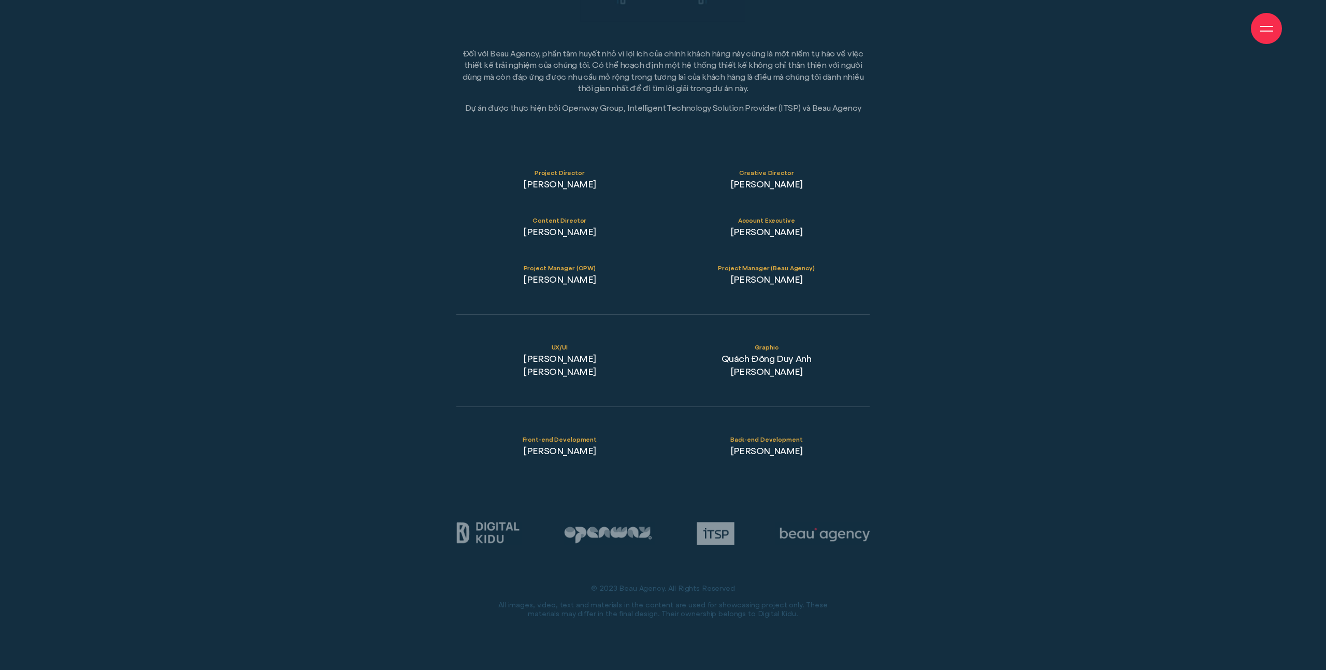
scroll to position [21526, 0]
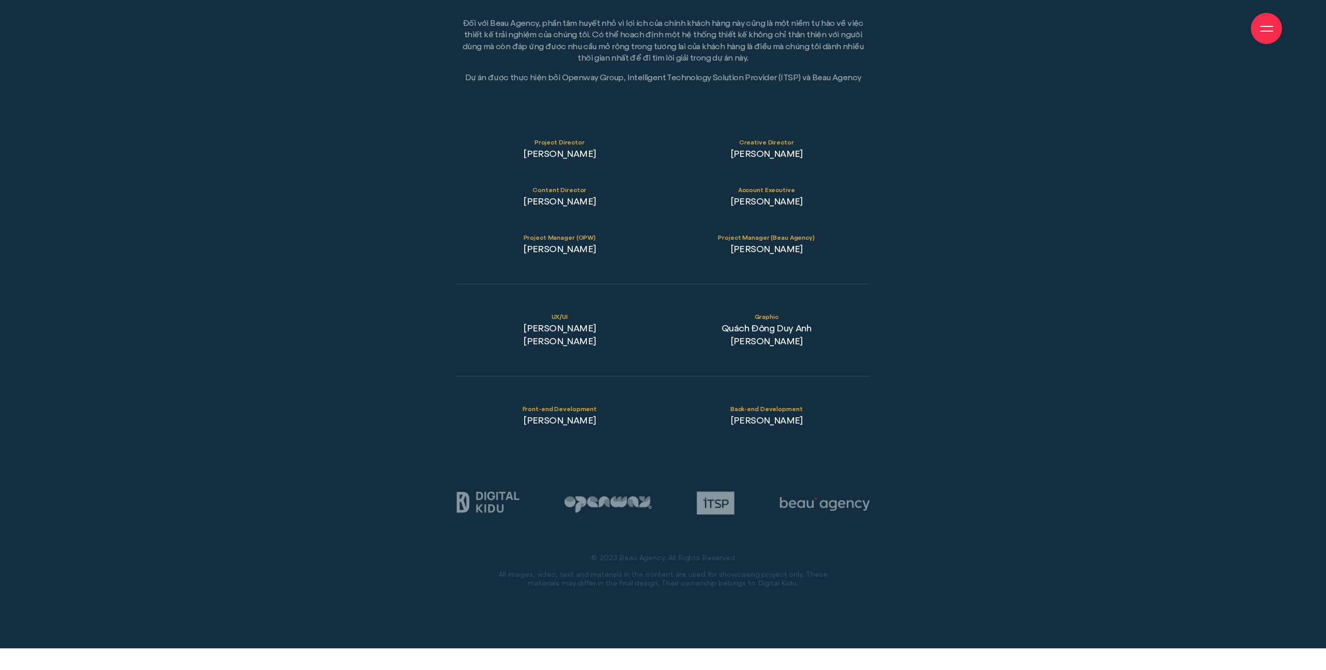
click at [529, 313] on p "UX/UI Đỗ Tuấn Minh Ngô Tiên Tiến" at bounding box center [559, 330] width 207 height 35
drag, startPoint x: 524, startPoint y: 232, endPoint x: 811, endPoint y: 255, distance: 288.8
click at [811, 284] on li "UX/UI Đỗ Tuấn Minh Ngô Tiên Tiến Graphic Quách Đông Duy Anh Hoàng Lê Phan" at bounding box center [663, 330] width 414 height 92
click at [819, 313] on p "Graphic Quách Đông Duy Anh Hoàng Lê Phan" at bounding box center [766, 330] width 207 height 35
drag, startPoint x: 535, startPoint y: 222, endPoint x: 826, endPoint y: 251, distance: 292.0
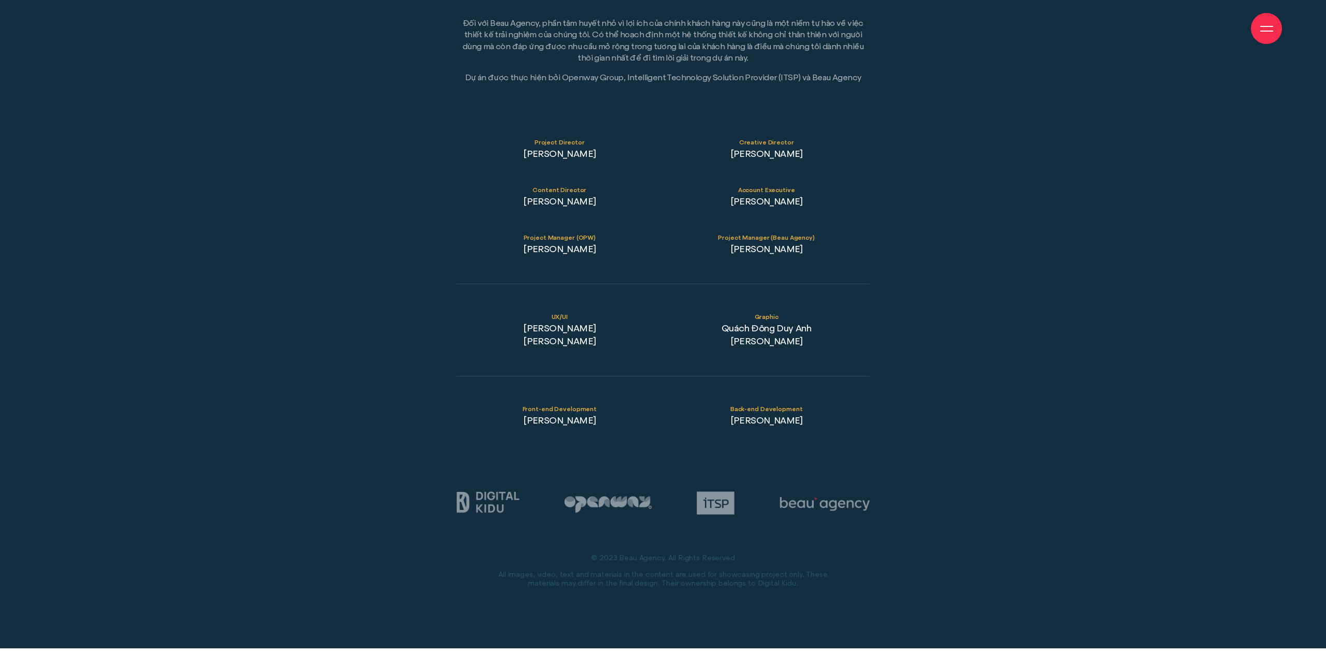
click at [826, 313] on div "UX/UI Đỗ Tuấn Minh Ngô Tiên Tiến Graphic Quách Đông Duy Anh Hoàng Lê Phan" at bounding box center [663, 330] width 414 height 35
click at [844, 313] on p "Graphic Quách Đông Duy Anh Hoàng Lê Phan" at bounding box center [766, 330] width 207 height 35
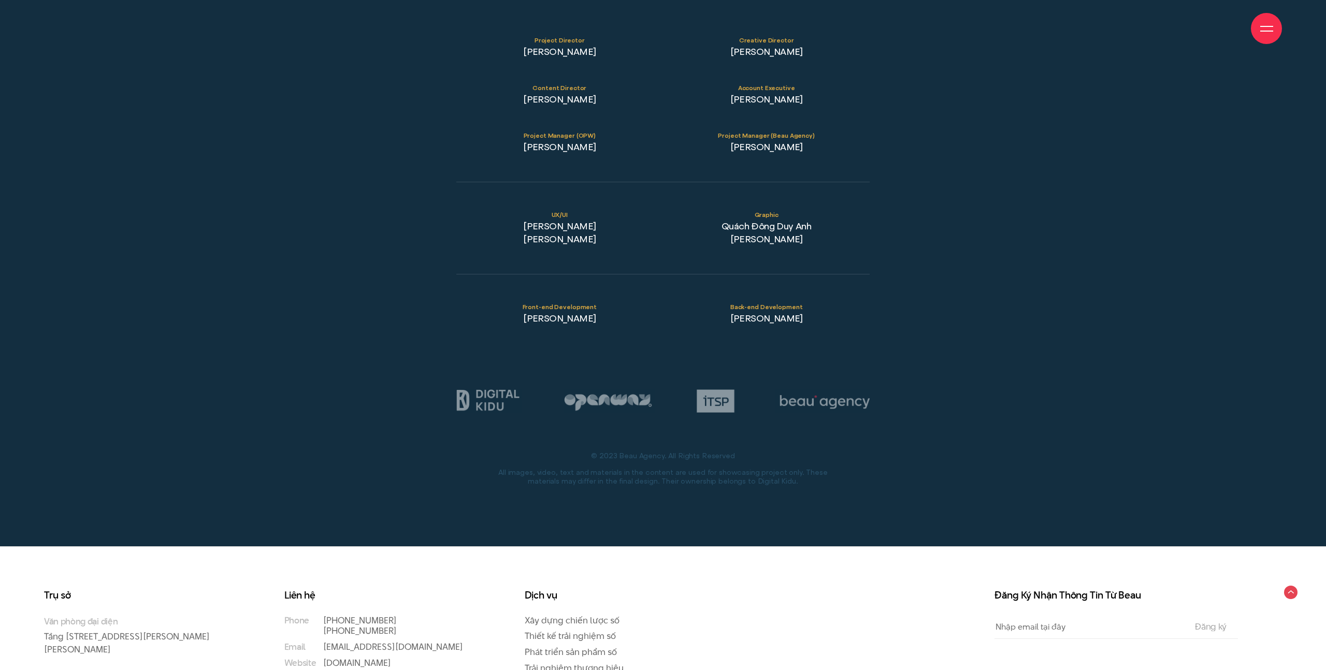
scroll to position [21634, 0]
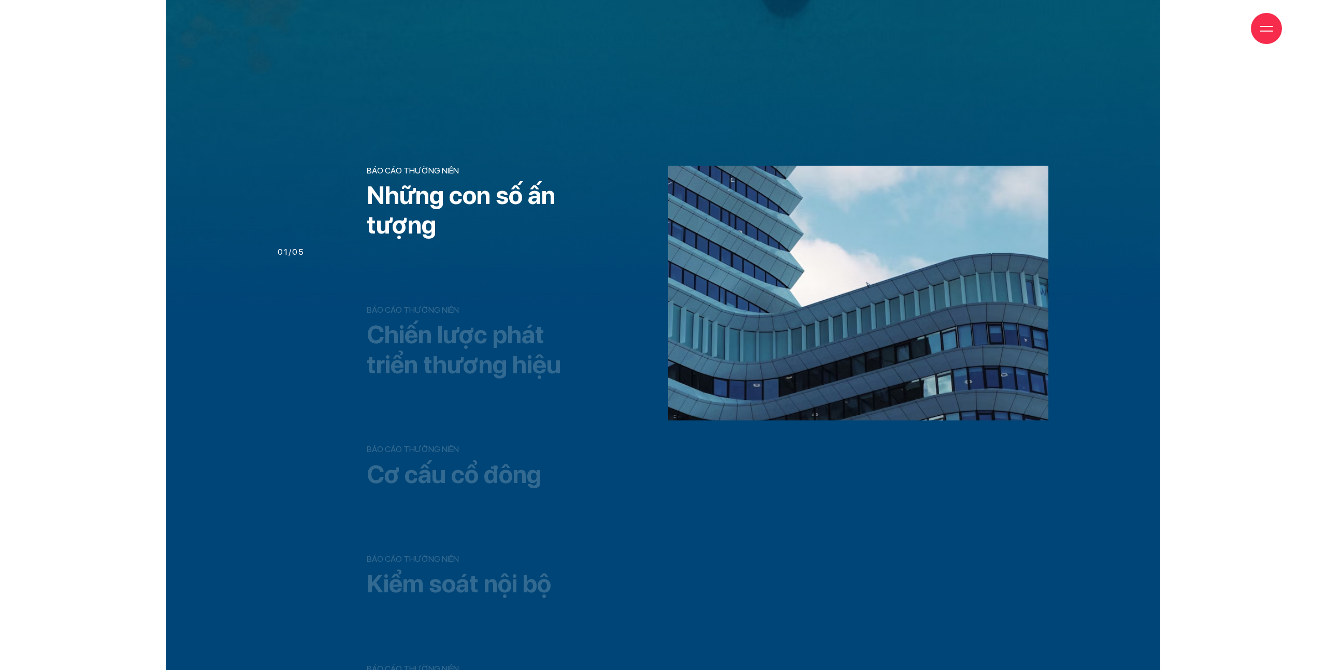
scroll to position [740, 0]
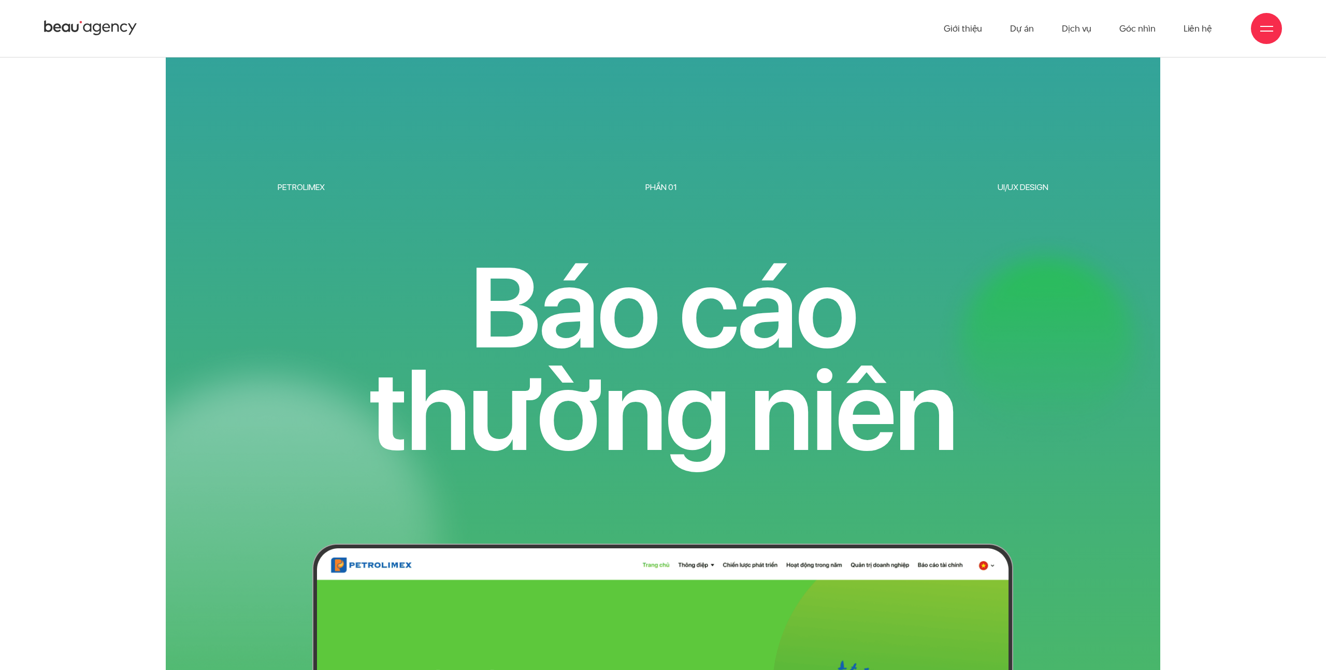
click at [926, 305] on h3 "Báo cáo thường niên" at bounding box center [663, 358] width 771 height 205
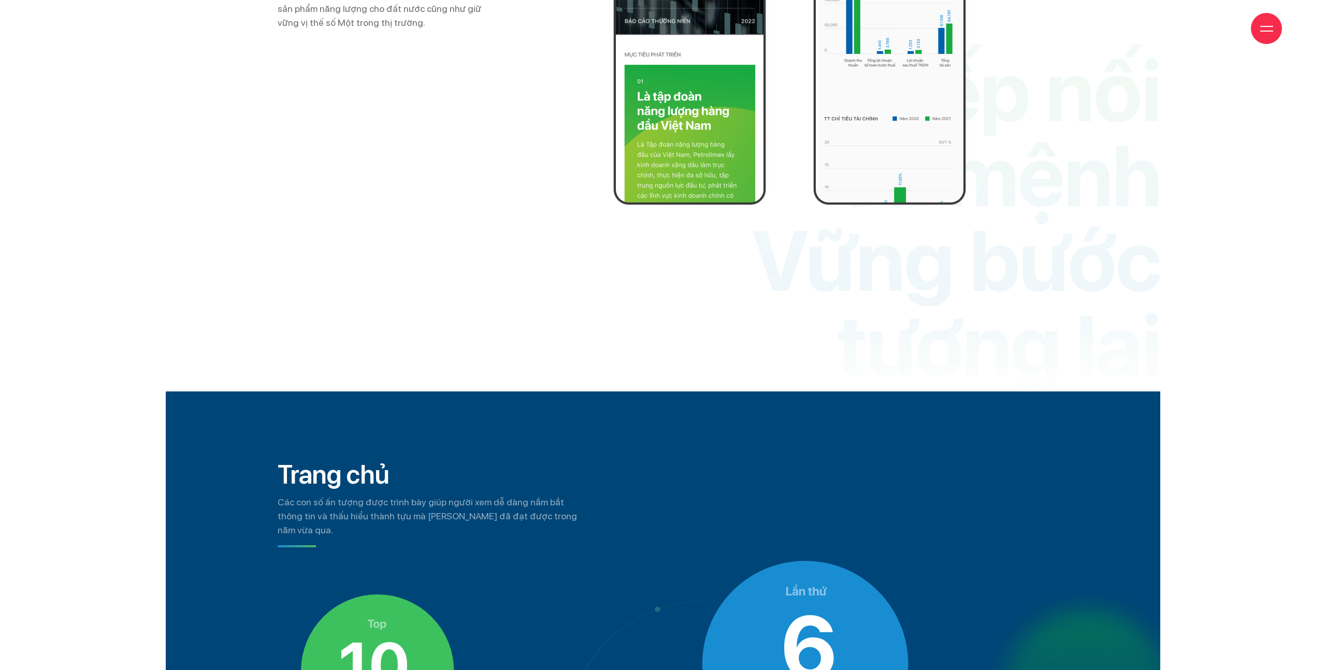
scroll to position [3868, 0]
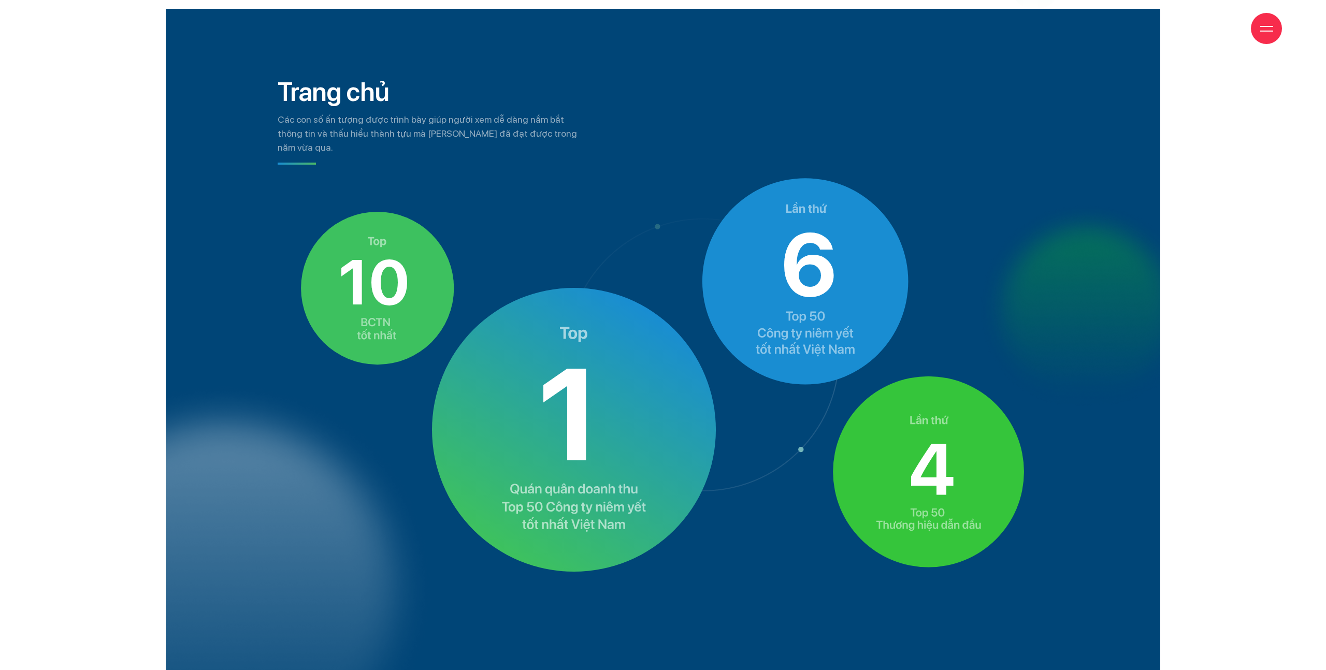
click at [578, 366] on tspan "1" at bounding box center [569, 414] width 62 height 155
drag, startPoint x: 815, startPoint y: 273, endPoint x: 913, endPoint y: 428, distance: 183.4
click at [819, 276] on tspan "6" at bounding box center [809, 264] width 57 height 105
drag, startPoint x: 913, startPoint y: 428, endPoint x: 605, endPoint y: 423, distance: 308.7
click at [892, 433] on icon "4" at bounding box center [928, 471] width 193 height 193
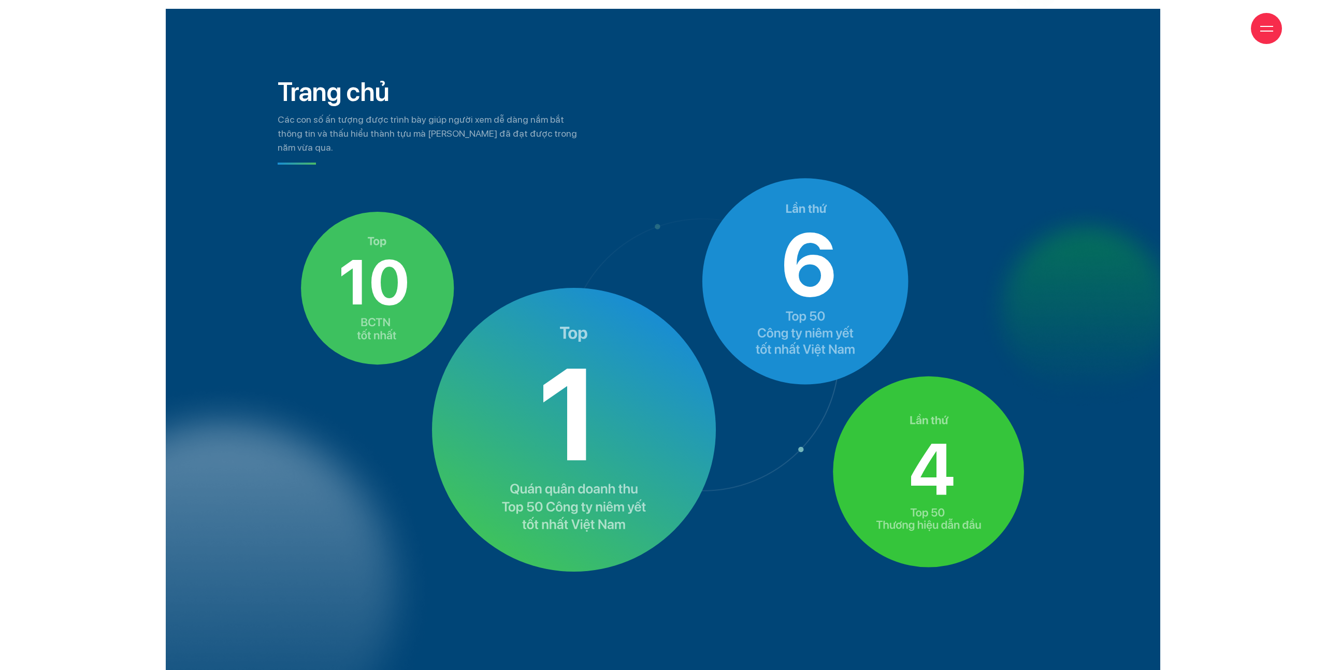
click at [418, 252] on image at bounding box center [377, 288] width 153 height 154
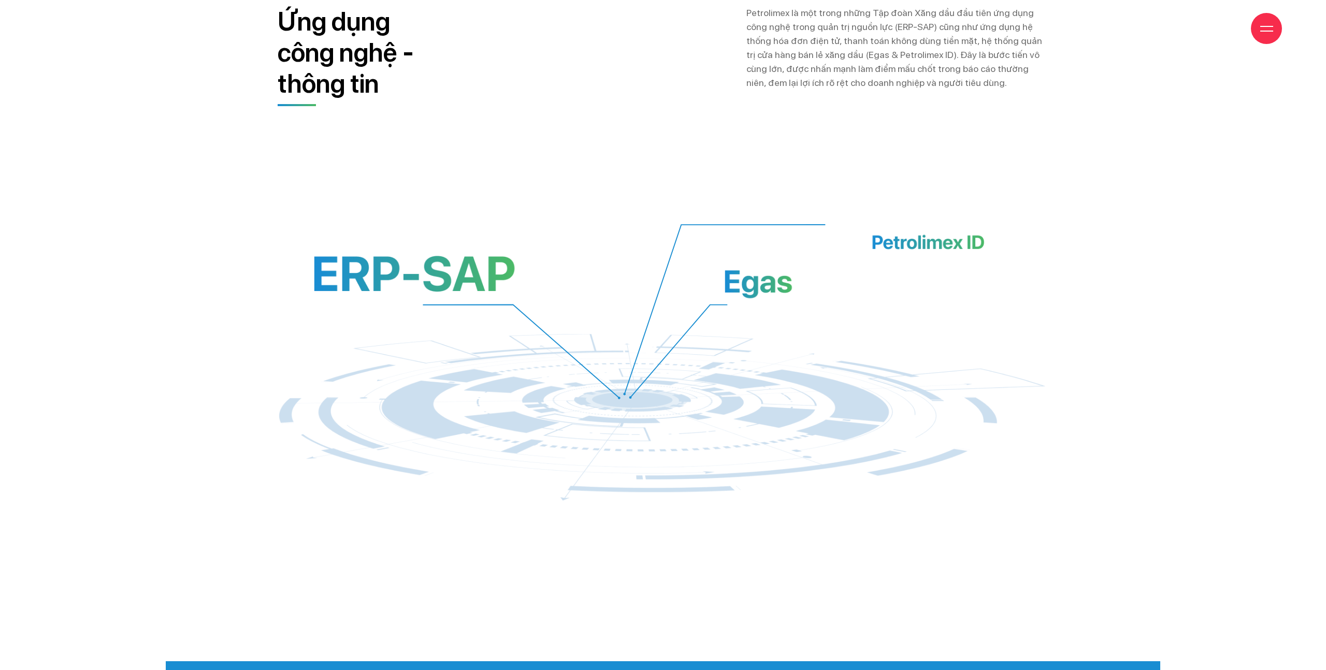
scroll to position [8667, 0]
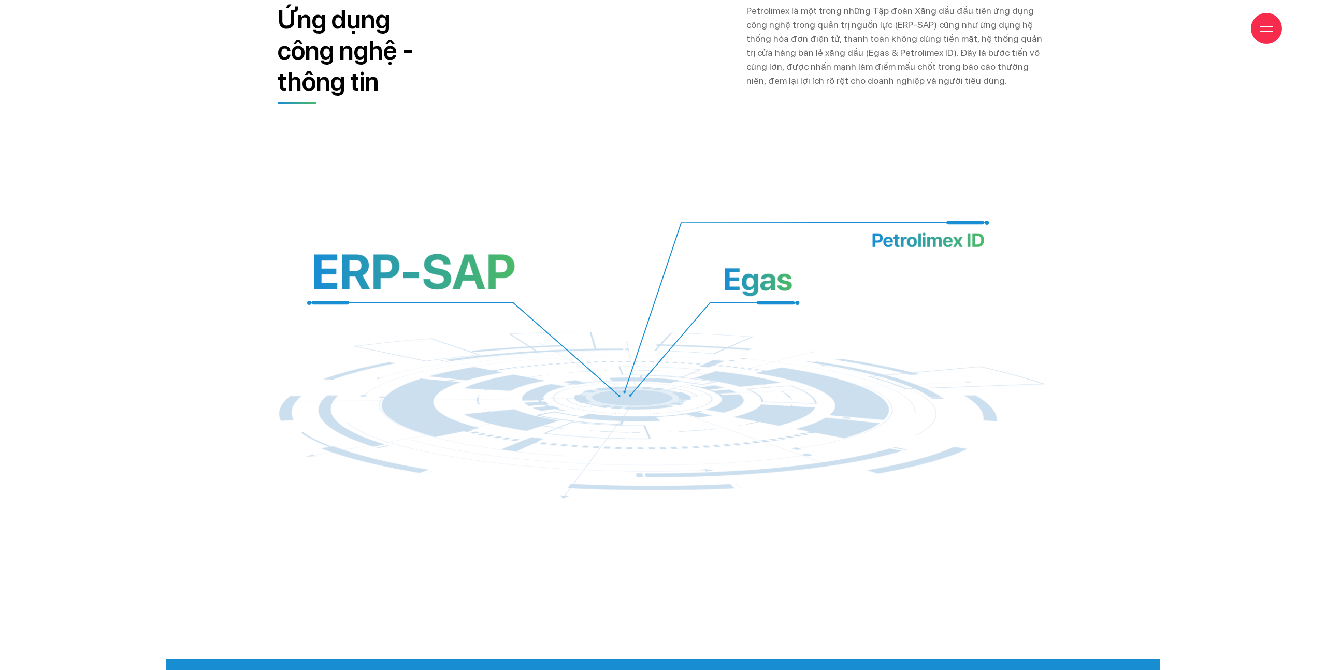
drag, startPoint x: 768, startPoint y: 282, endPoint x: 839, endPoint y: 237, distance: 83.9
click at [859, 235] on icon at bounding box center [663, 361] width 771 height 286
drag, startPoint x: 631, startPoint y: 272, endPoint x: 570, endPoint y: 287, distance: 63.0
click at [845, 218] on icon at bounding box center [663, 361] width 771 height 286
drag, startPoint x: 570, startPoint y: 287, endPoint x: 774, endPoint y: 231, distance: 211.5
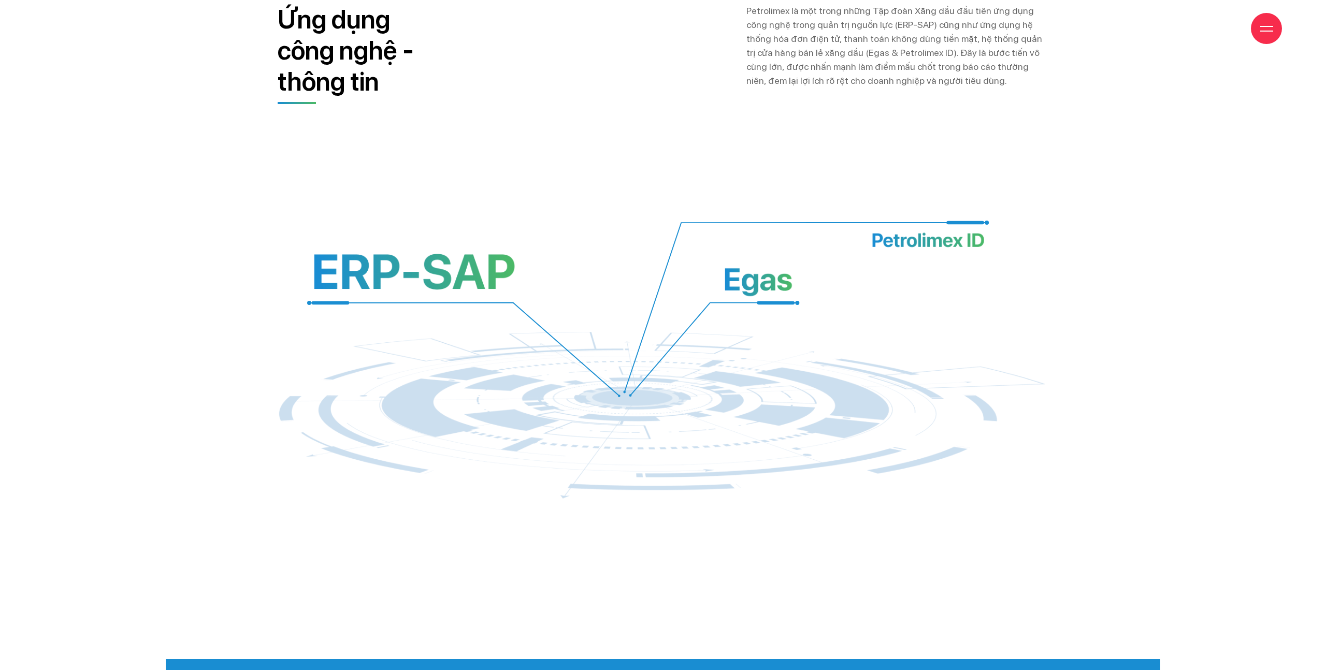
click at [774, 231] on icon at bounding box center [663, 361] width 771 height 286
drag, startPoint x: 482, startPoint y: 306, endPoint x: 710, endPoint y: 277, distance: 230.2
click at [740, 275] on icon at bounding box center [663, 361] width 771 height 286
drag, startPoint x: 356, startPoint y: 279, endPoint x: 671, endPoint y: 219, distance: 321.0
click at [671, 219] on icon at bounding box center [663, 361] width 771 height 286
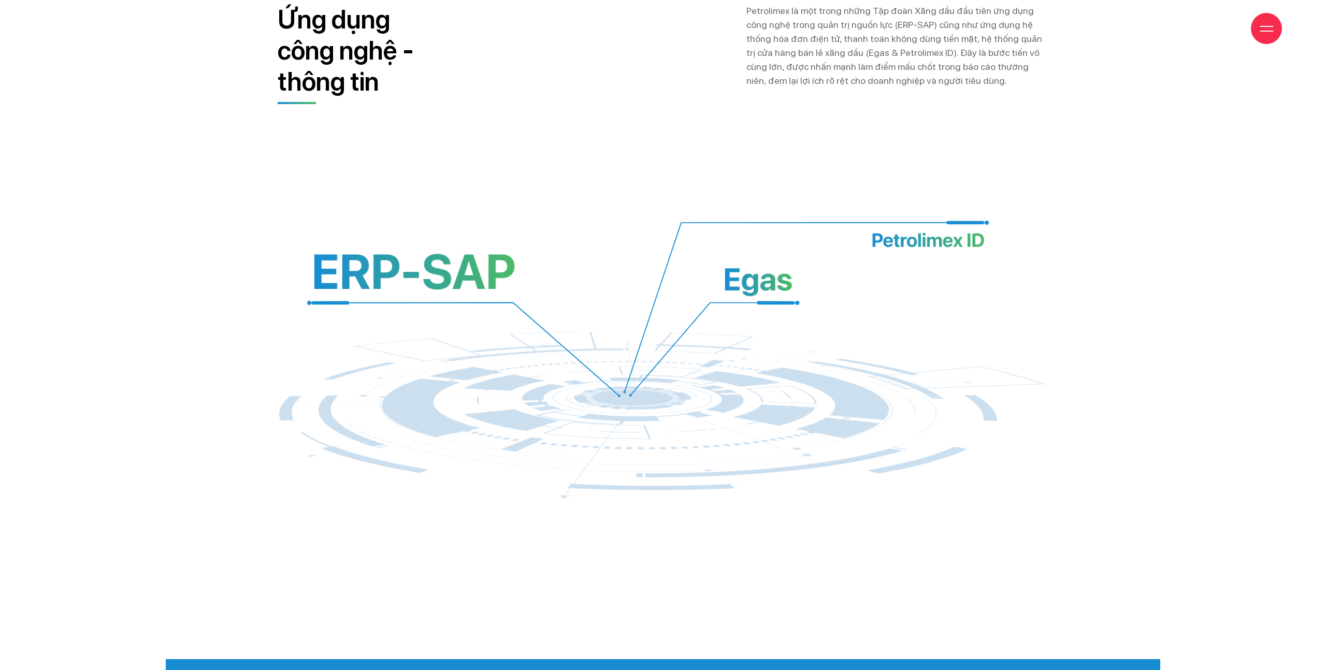
click at [953, 233] on image at bounding box center [929, 240] width 112 height 14
drag, startPoint x: 968, startPoint y: 195, endPoint x: 952, endPoint y: 186, distance: 18.6
click at [918, 218] on icon at bounding box center [663, 361] width 771 height 286
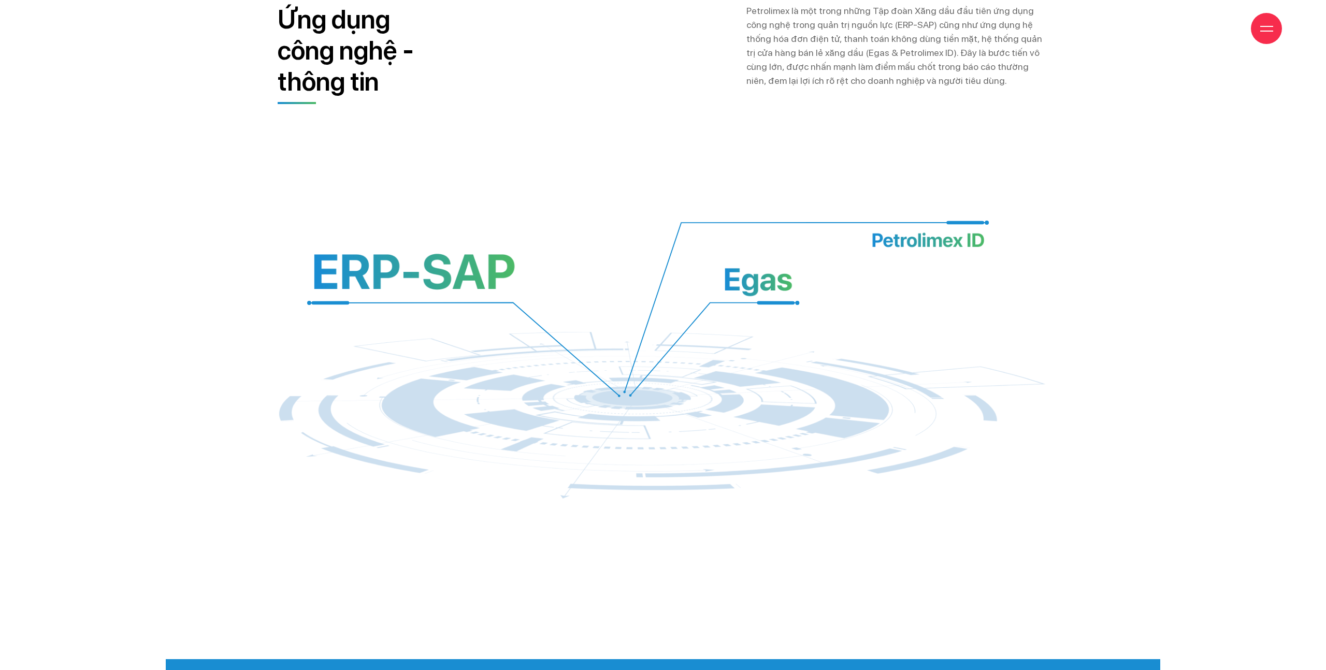
drag, startPoint x: 947, startPoint y: 195, endPoint x: 983, endPoint y: 190, distance: 36.6
click at [928, 218] on icon at bounding box center [663, 361] width 771 height 286
drag, startPoint x: 788, startPoint y: 193, endPoint x: 778, endPoint y: 194, distance: 9.4
click at [778, 218] on icon at bounding box center [663, 361] width 771 height 286
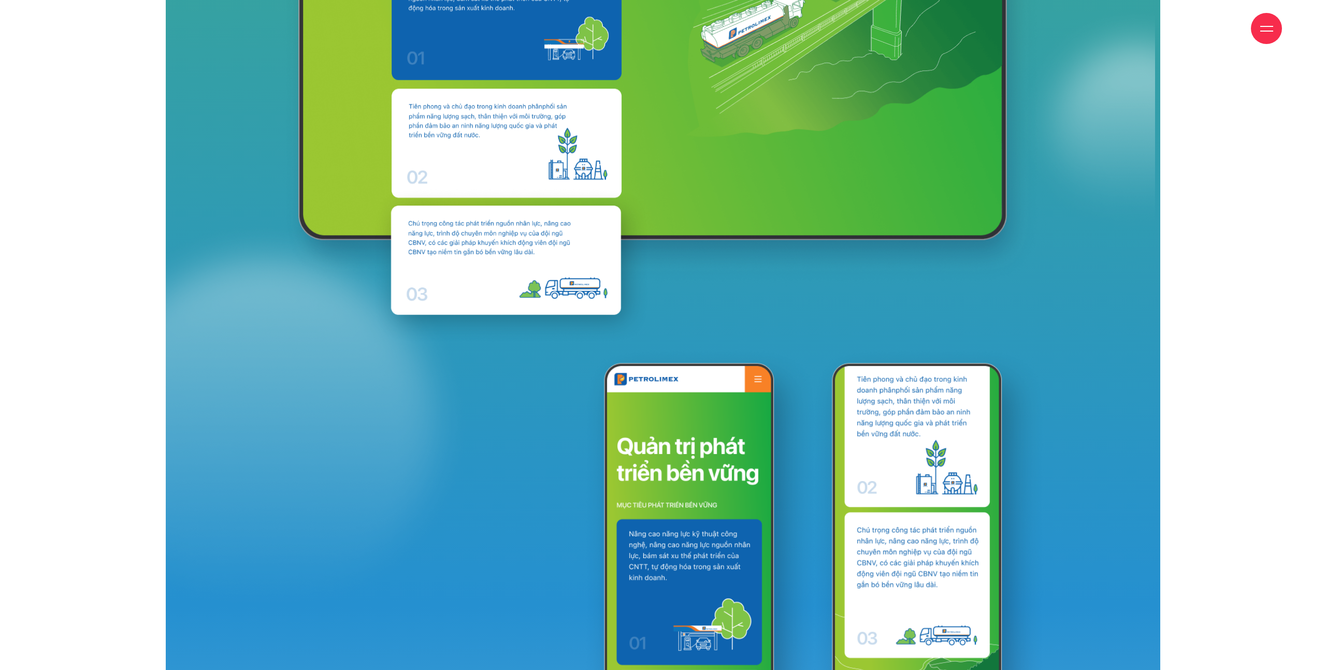
scroll to position [14429, 0]
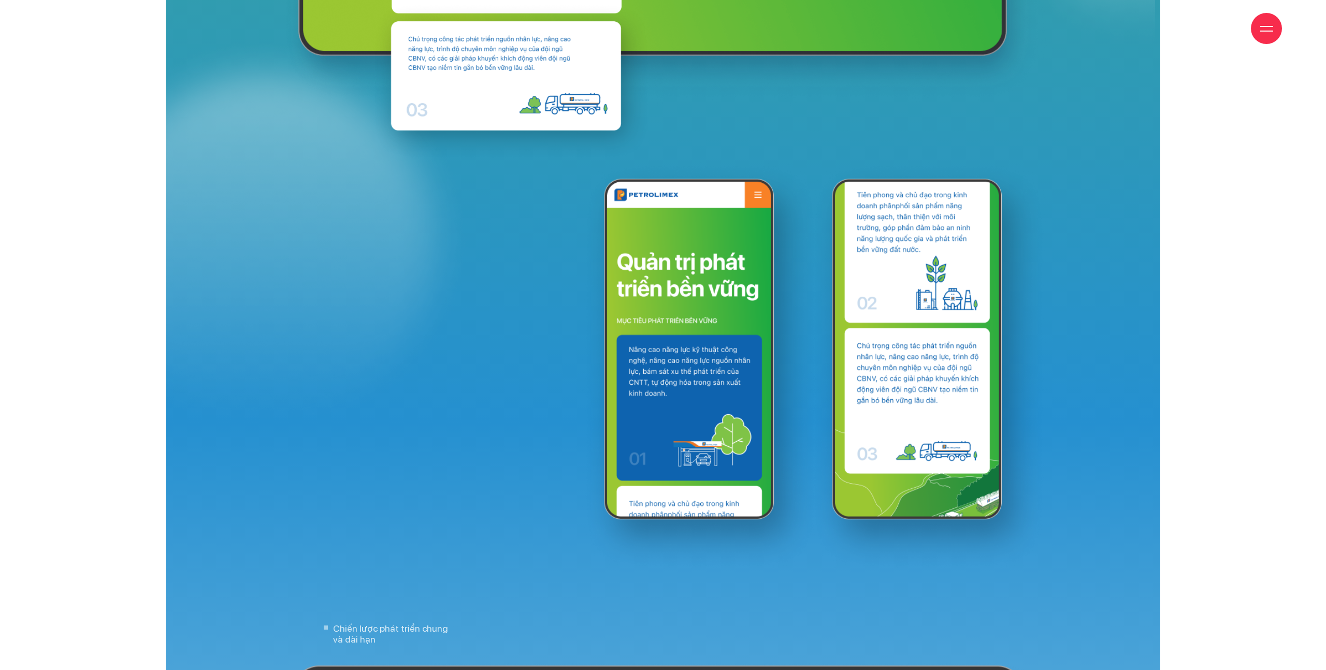
click at [758, 168] on img at bounding box center [700, 366] width 239 height 409
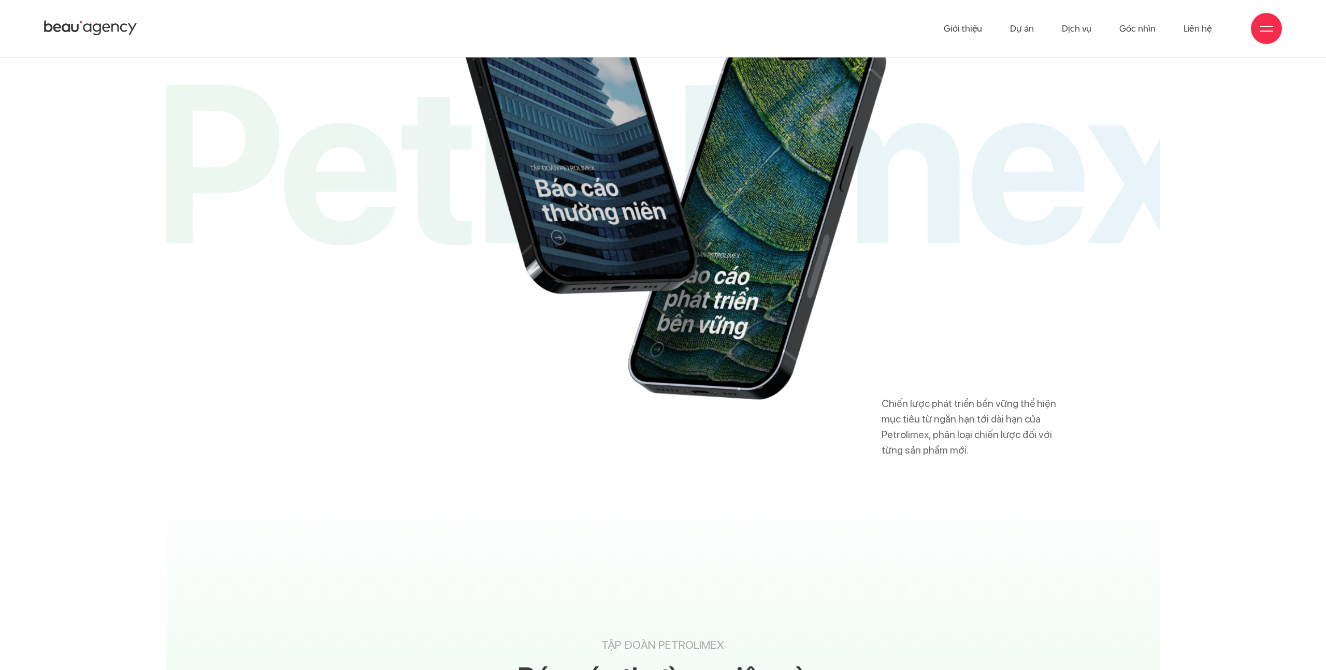
scroll to position [16629, 0]
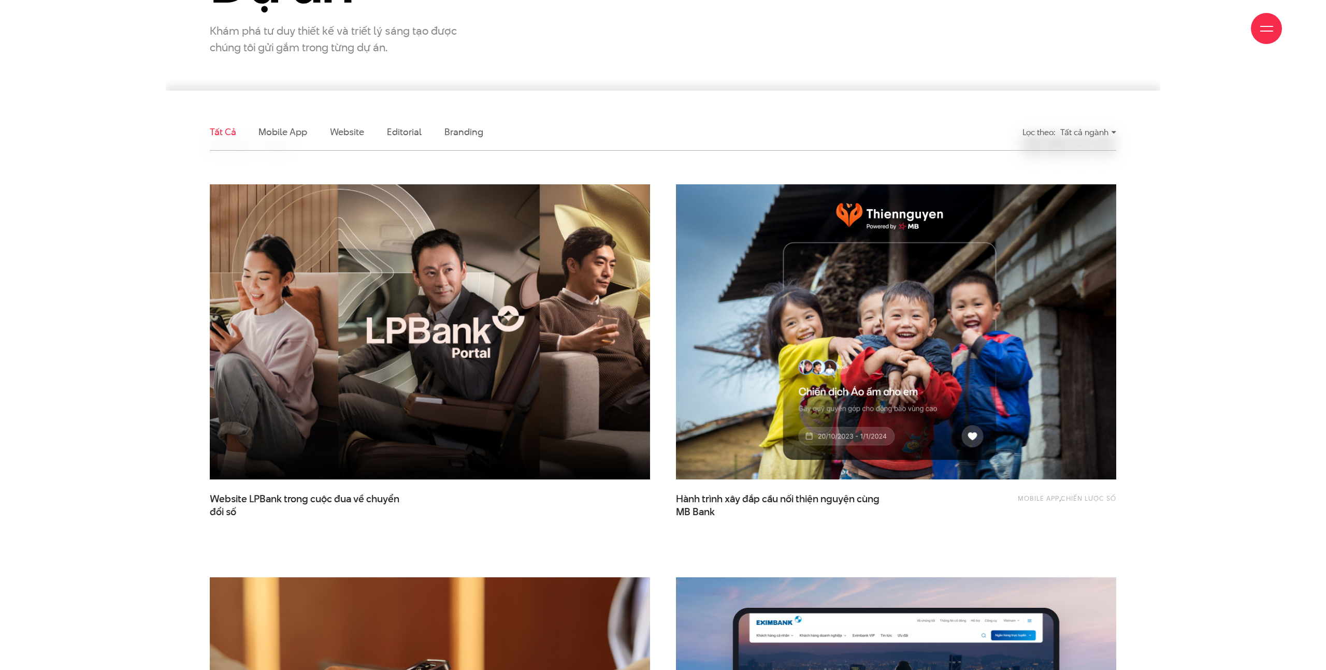
scroll to position [458, 0]
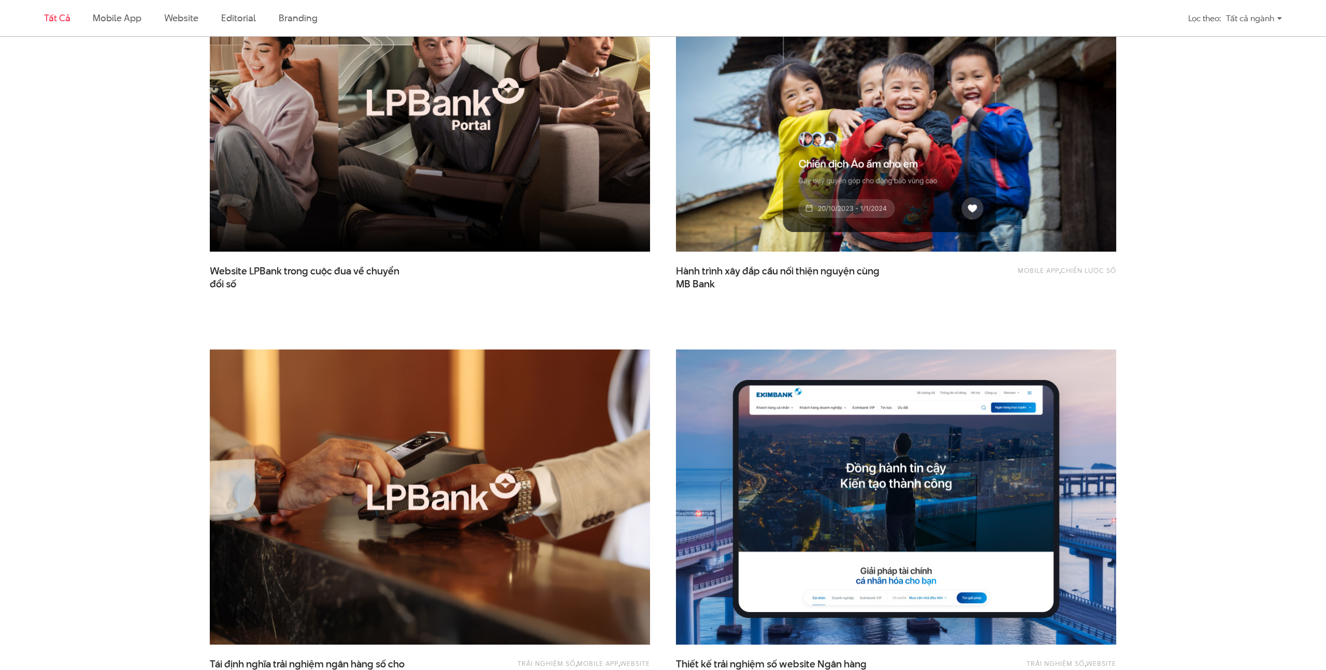
click at [462, 112] on img at bounding box center [430, 104] width 484 height 324
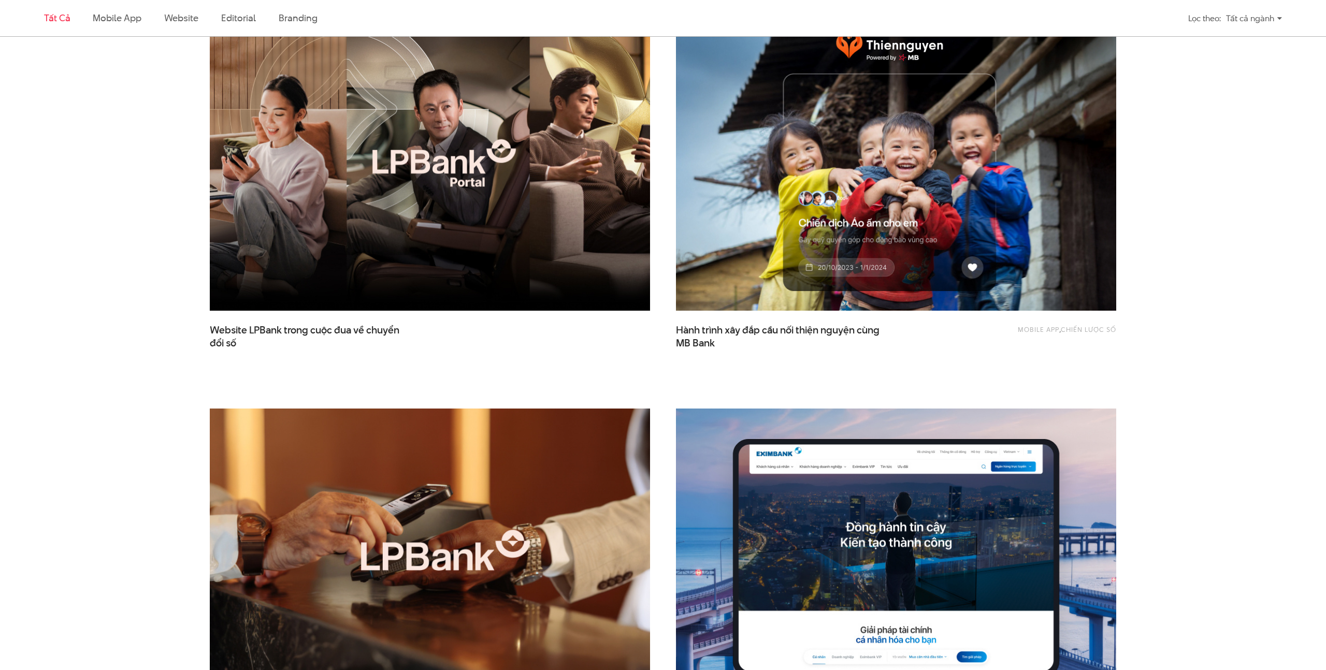
scroll to position [389, 0]
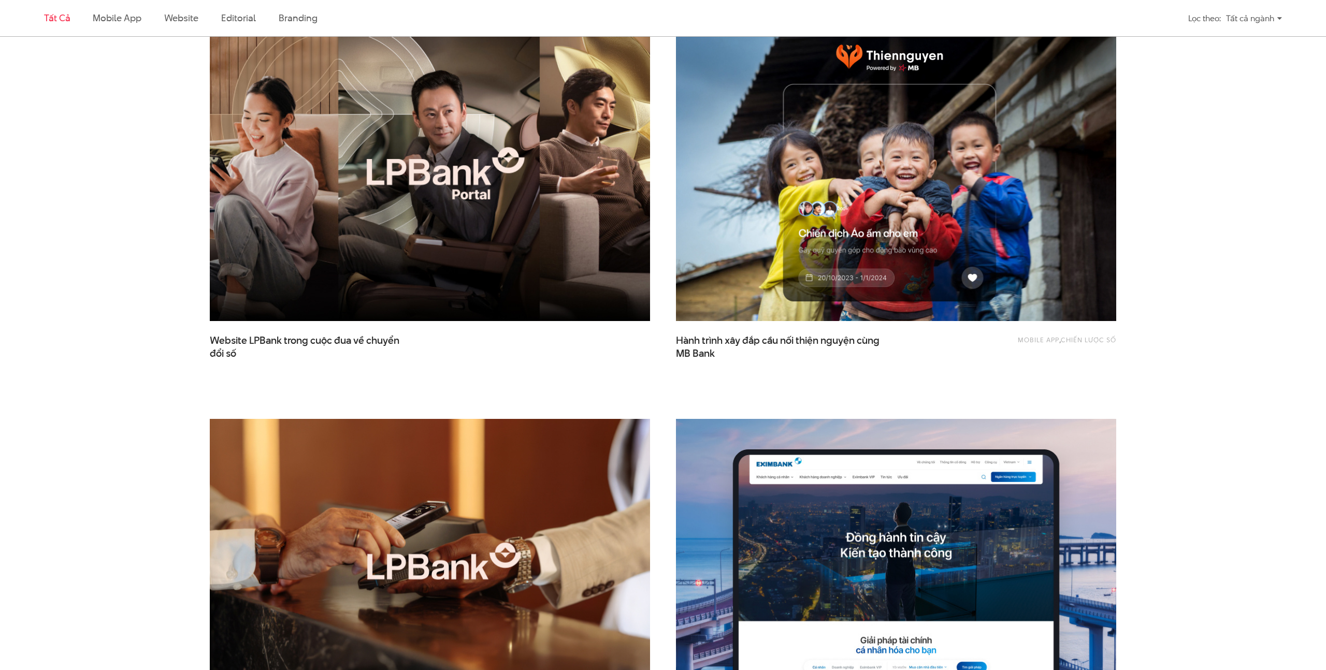
click at [468, 155] on img at bounding box center [430, 173] width 484 height 324
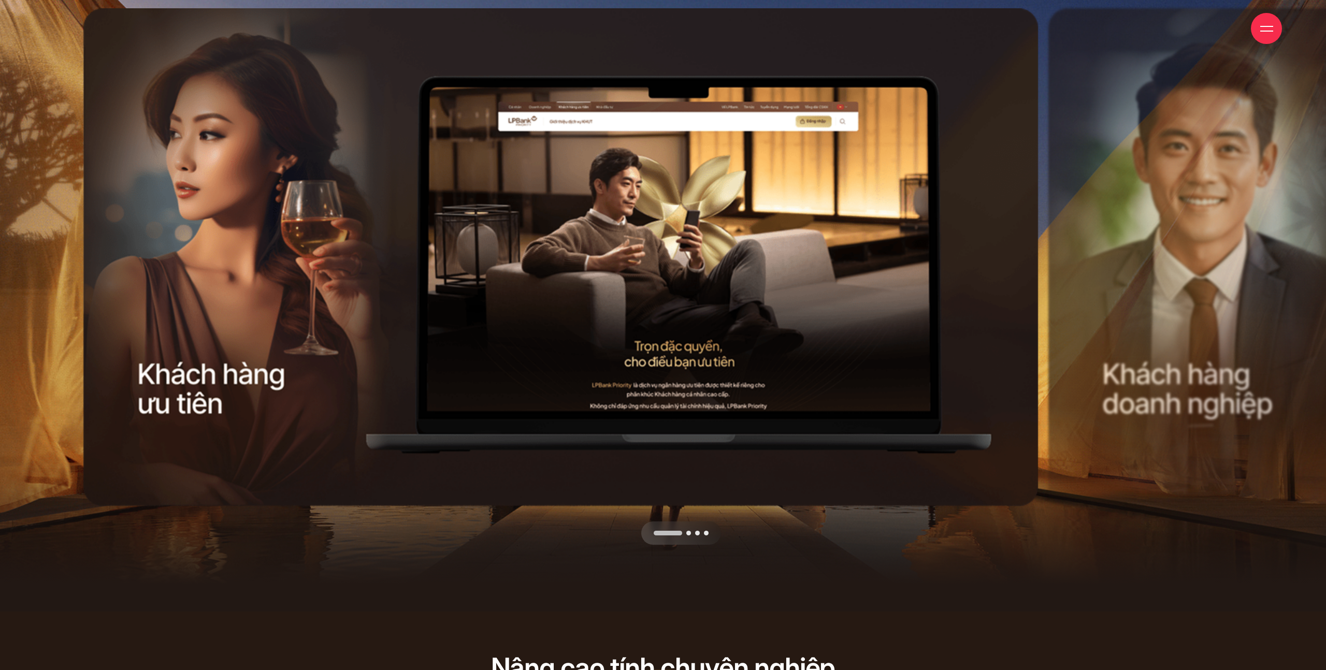
click at [933, 167] on div "Next slide" at bounding box center [806, 276] width 482 height 536
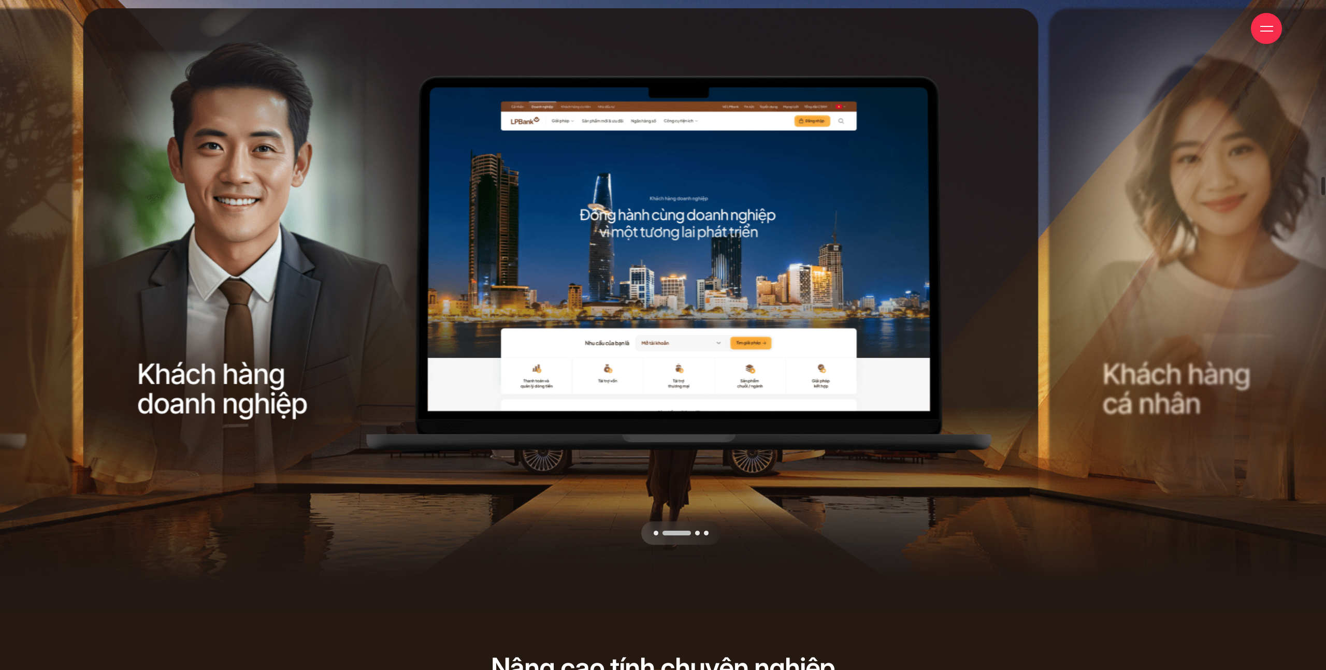
click at [858, 195] on div "Next slide" at bounding box center [806, 276] width 482 height 536
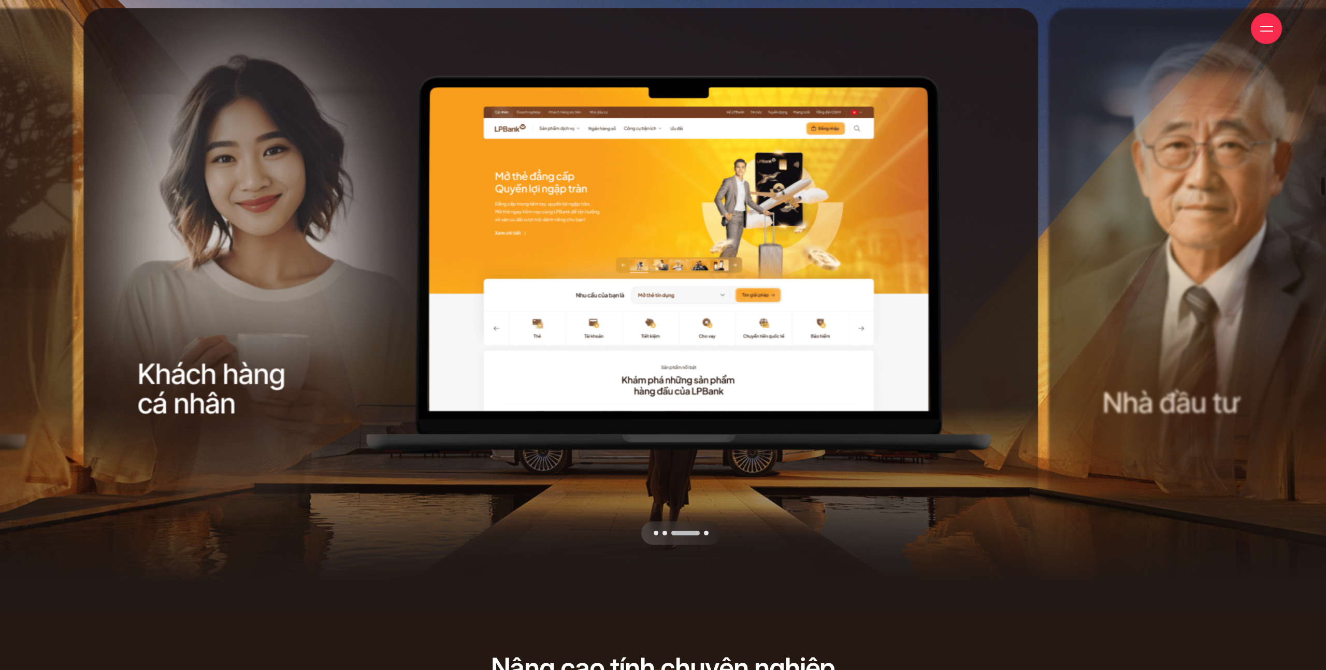
click at [707, 526] on div "Next slide" at bounding box center [806, 276] width 482 height 536
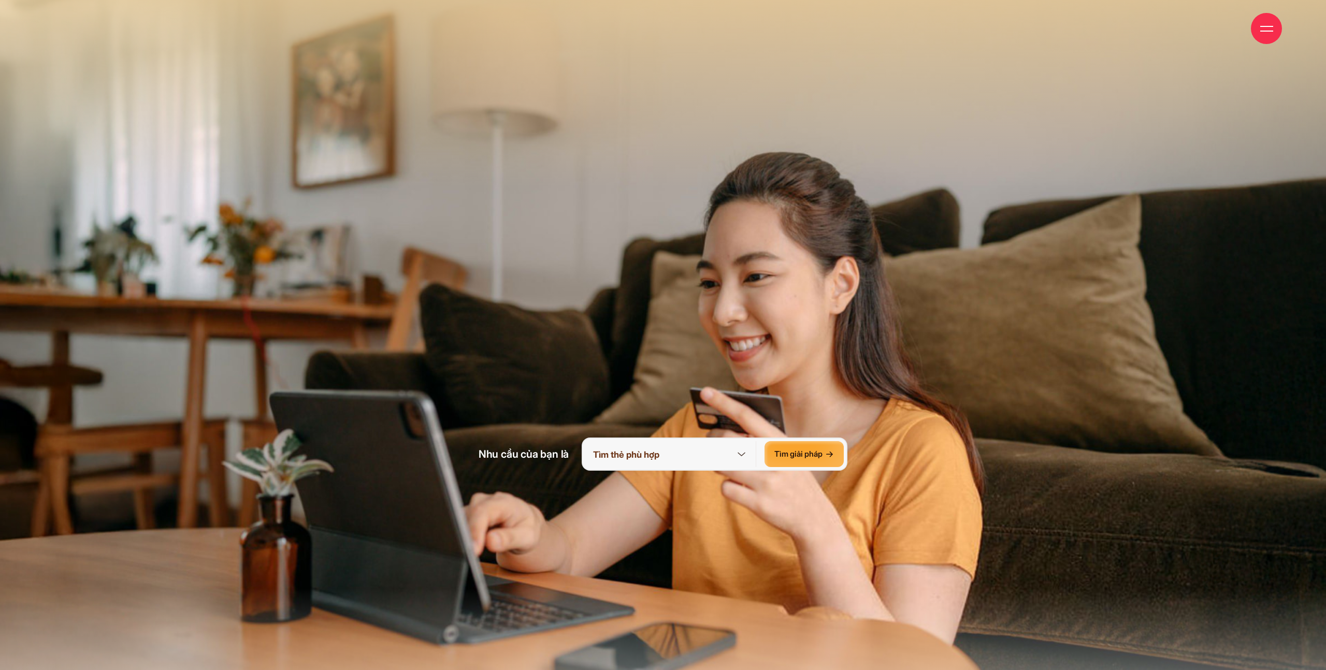
click at [742, 449] on icon at bounding box center [741, 454] width 13 height 13
click at [737, 454] on icon at bounding box center [741, 454] width 13 height 13
drag, startPoint x: 672, startPoint y: 455, endPoint x: 604, endPoint y: 450, distance: 68.5
click at [575, 451] on div "Nhu cầu của bạn là Mở thẻ tín dụng Vay tiêu dùng Mở tài khoản trực tuyến Tra cư…" at bounding box center [662, 454] width 369 height 33
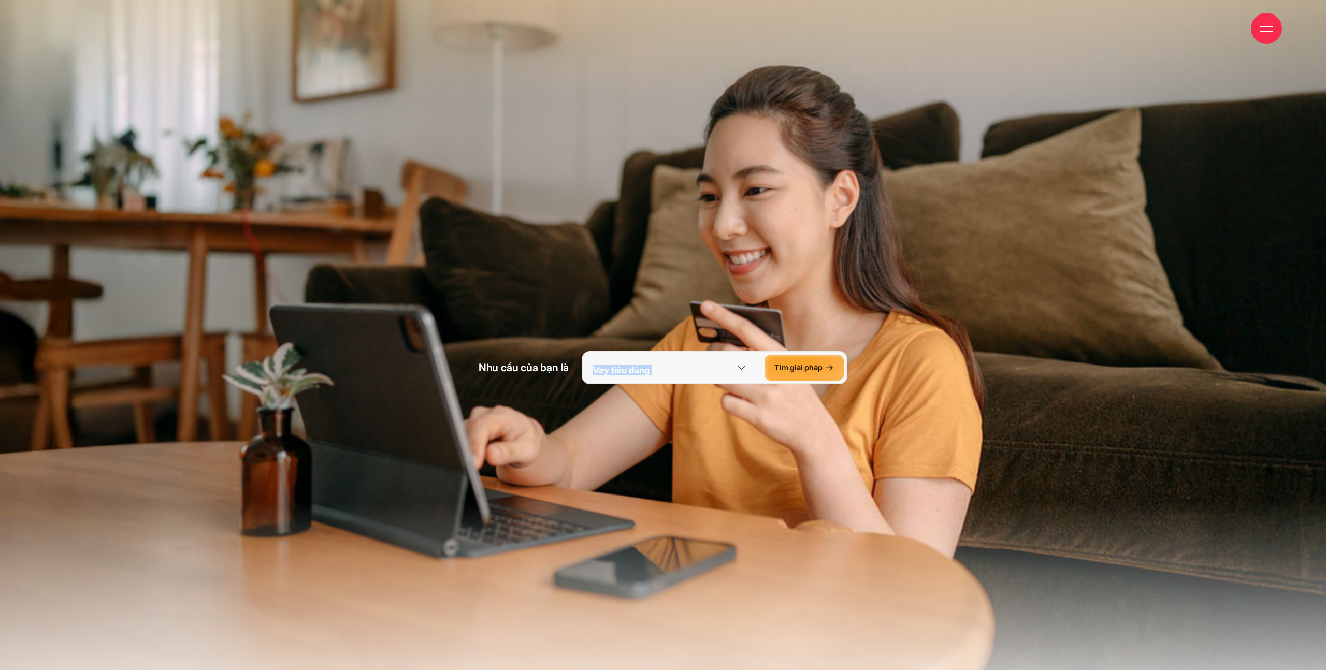
click at [942, 390] on img at bounding box center [663, 301] width 1326 height 996
click at [729, 298] on img at bounding box center [663, 301] width 1326 height 996
click at [726, 363] on p "So sánh sản phẩm" at bounding box center [674, 370] width 163 height 26
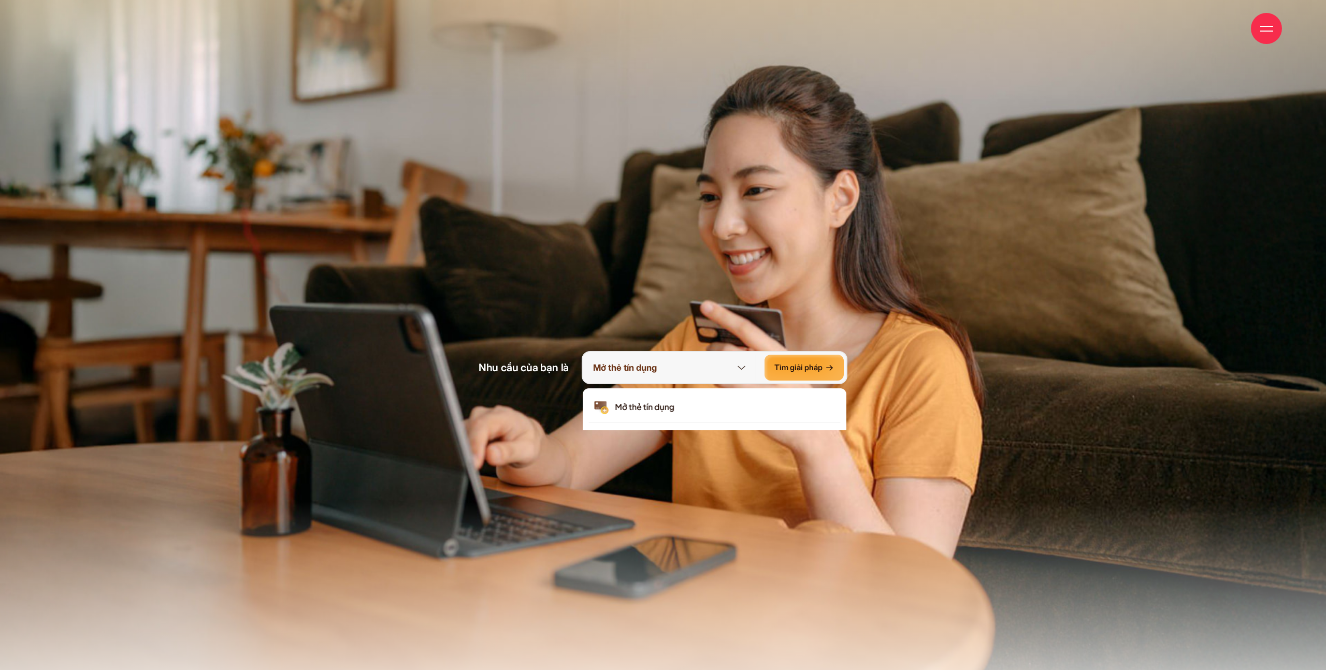
click at [739, 367] on icon at bounding box center [741, 367] width 13 height 13
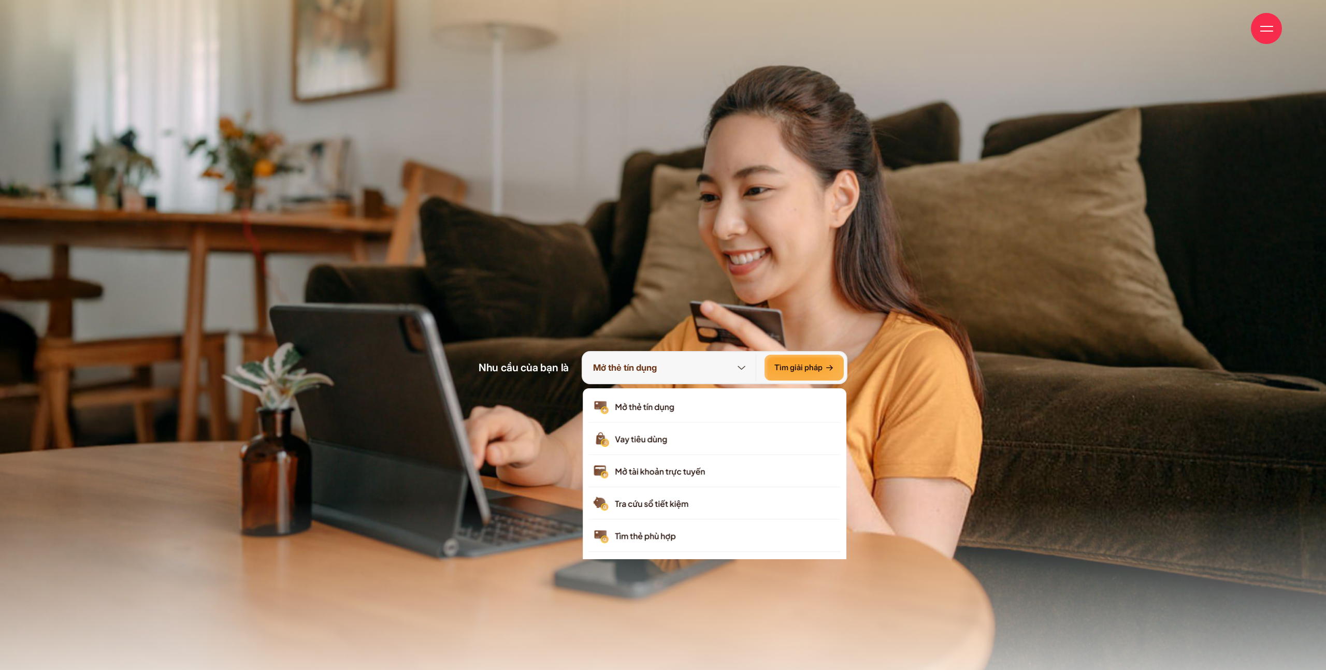
click at [737, 365] on icon at bounding box center [741, 367] width 13 height 13
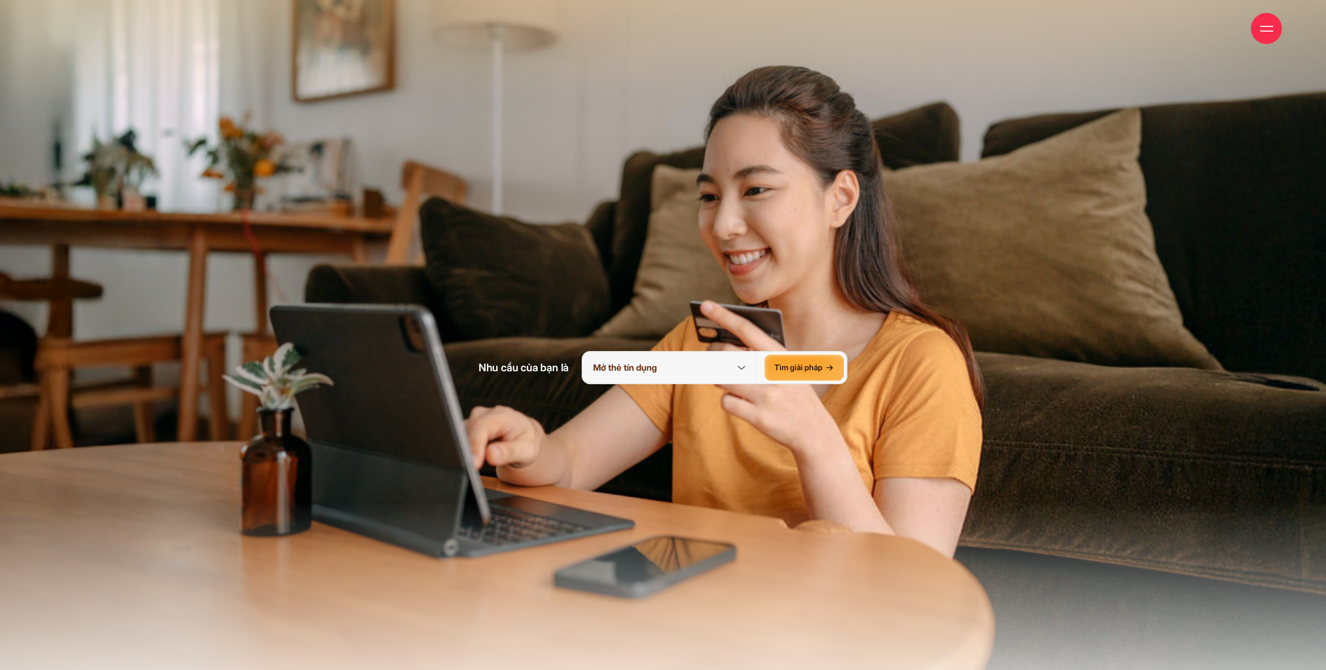
click at [743, 367] on icon at bounding box center [741, 368] width 8 height 4
click at [741, 367] on icon at bounding box center [741, 367] width 13 height 13
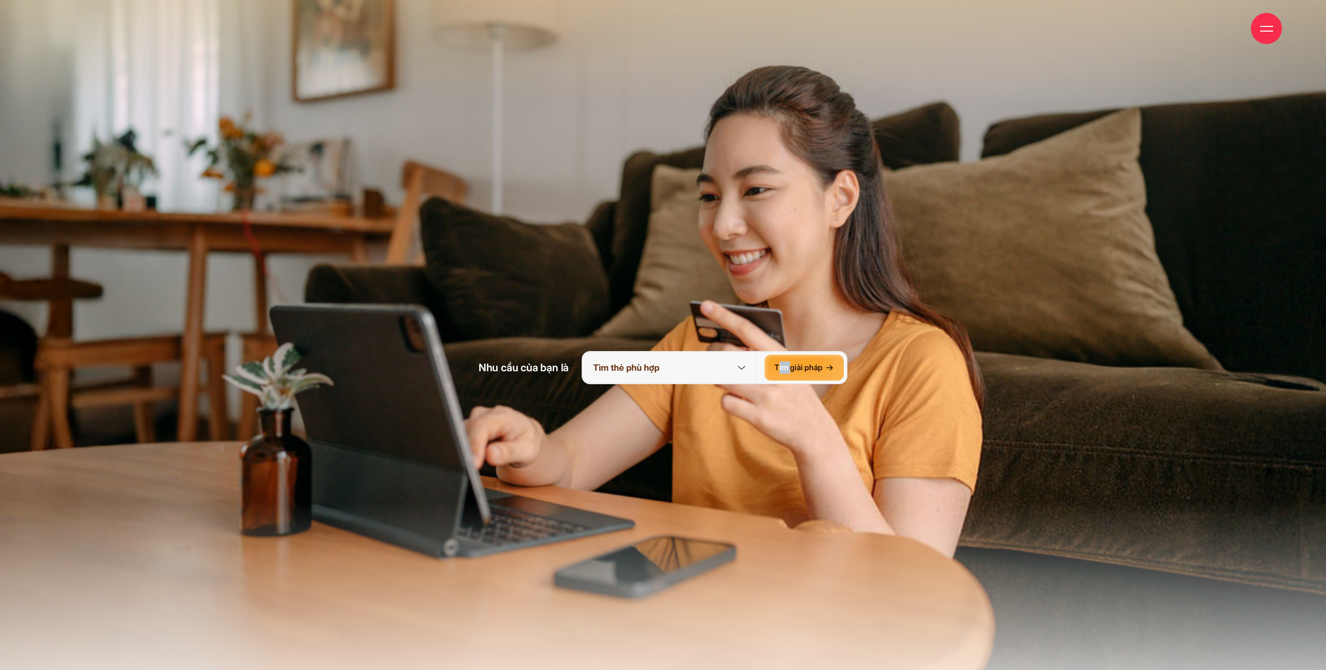
click at [903, 295] on img at bounding box center [663, 301] width 1326 height 996
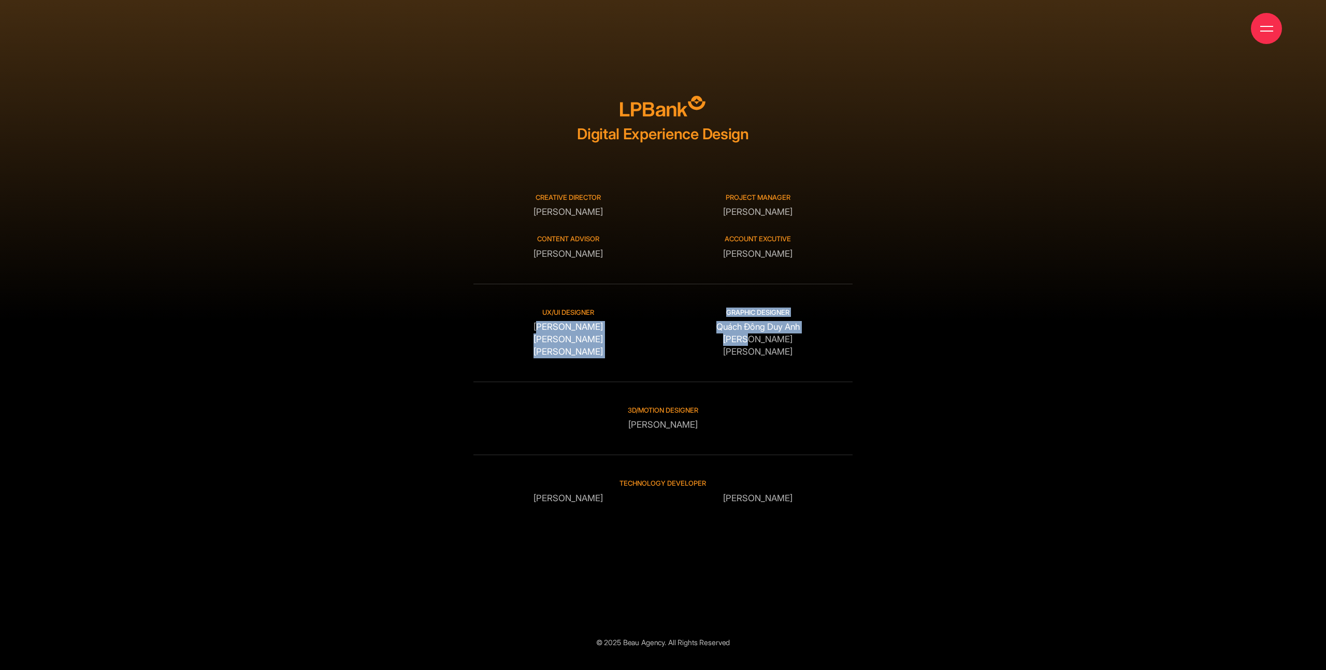
drag, startPoint x: 540, startPoint y: 320, endPoint x: 745, endPoint y: 341, distance: 206.6
click at [745, 341] on div "UX/UI DESIGNER Đỗ Tuấn Minh Nguyễn Thái Đức Anh Nguyễn Ngọc Lê Graphic designer…" at bounding box center [663, 321] width 380 height 75
drag, startPoint x: 809, startPoint y: 351, endPoint x: 439, endPoint y: 311, distance: 372.9
click at [439, 311] on div "Digital Experience Design Creative Director Phạm Hoàng Hà Project manager Nguyễ…" at bounding box center [662, 372] width 1169 height 553
click at [663, 424] on div "3D/Motion designer Phan Đức Trọng" at bounding box center [663, 418] width 190 height 26
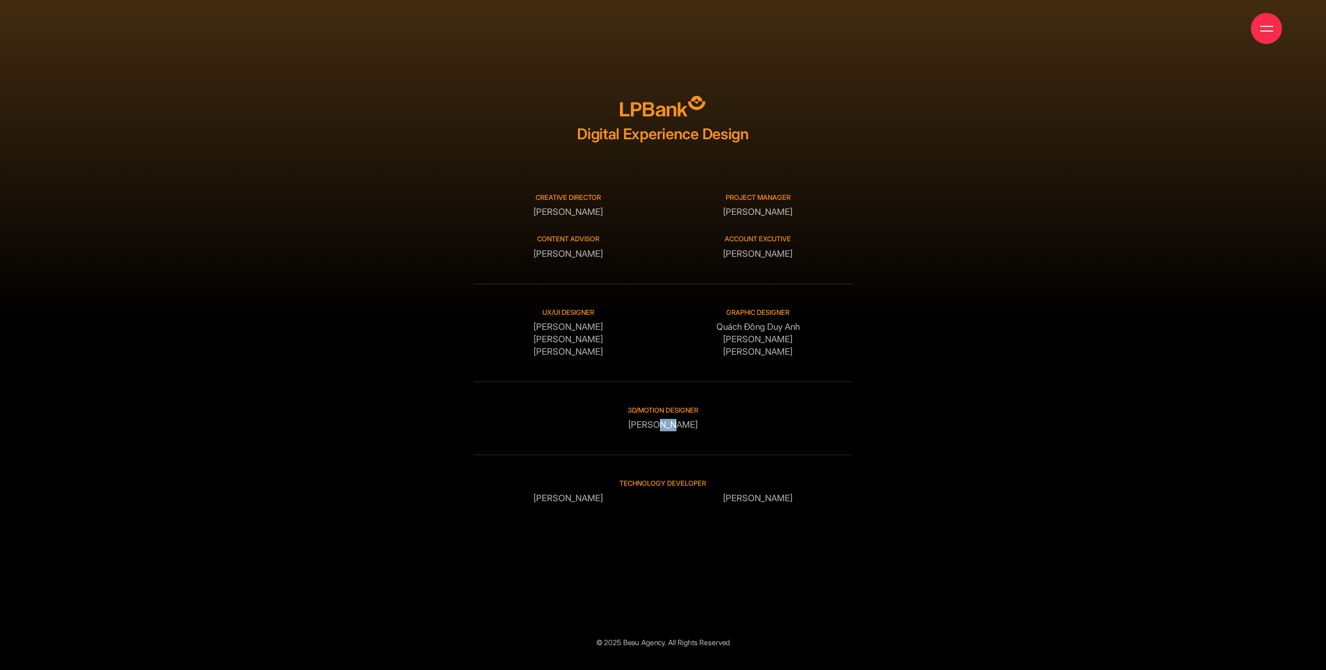
click at [663, 424] on div "3D/Motion designer Phan Đức Trọng" at bounding box center [663, 418] width 190 height 26
click at [762, 425] on div "3D/Motion designer Phan Đức Trọng" at bounding box center [663, 407] width 380 height 50
click at [544, 501] on p "Nguyễn Quốc Khánh" at bounding box center [568, 498] width 190 height 12
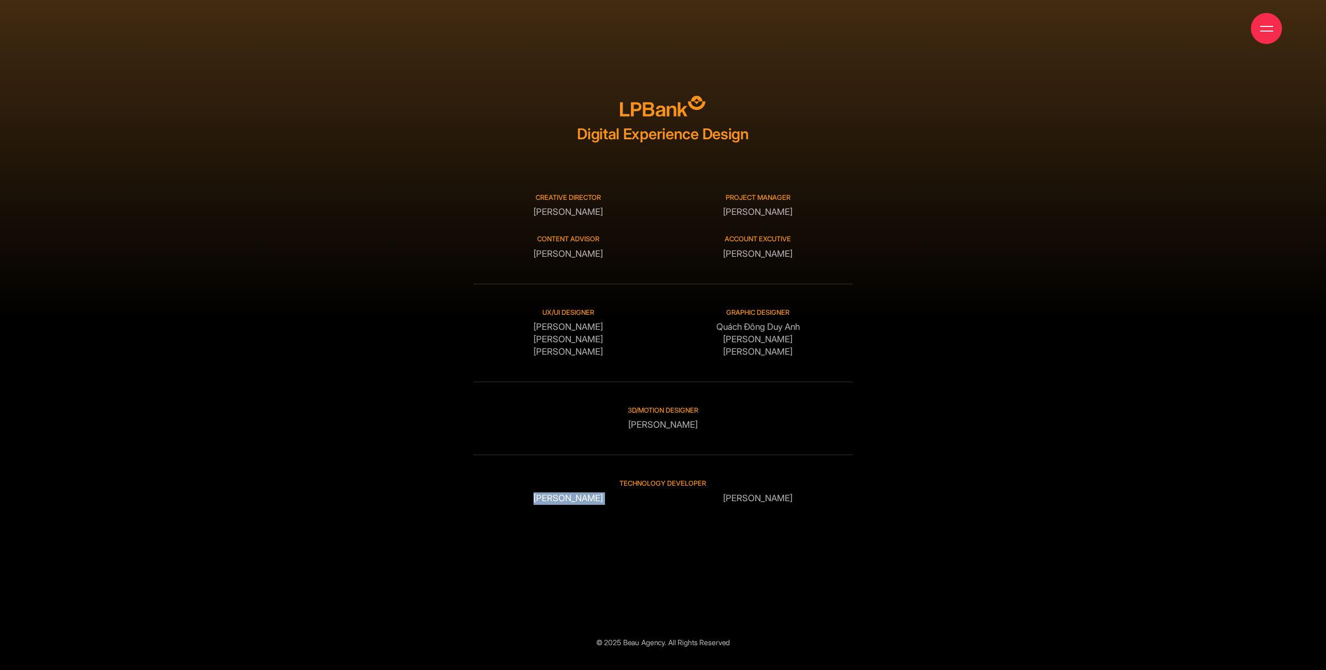
click at [544, 501] on p "Nguyễn Quốc Khánh" at bounding box center [568, 498] width 190 height 12
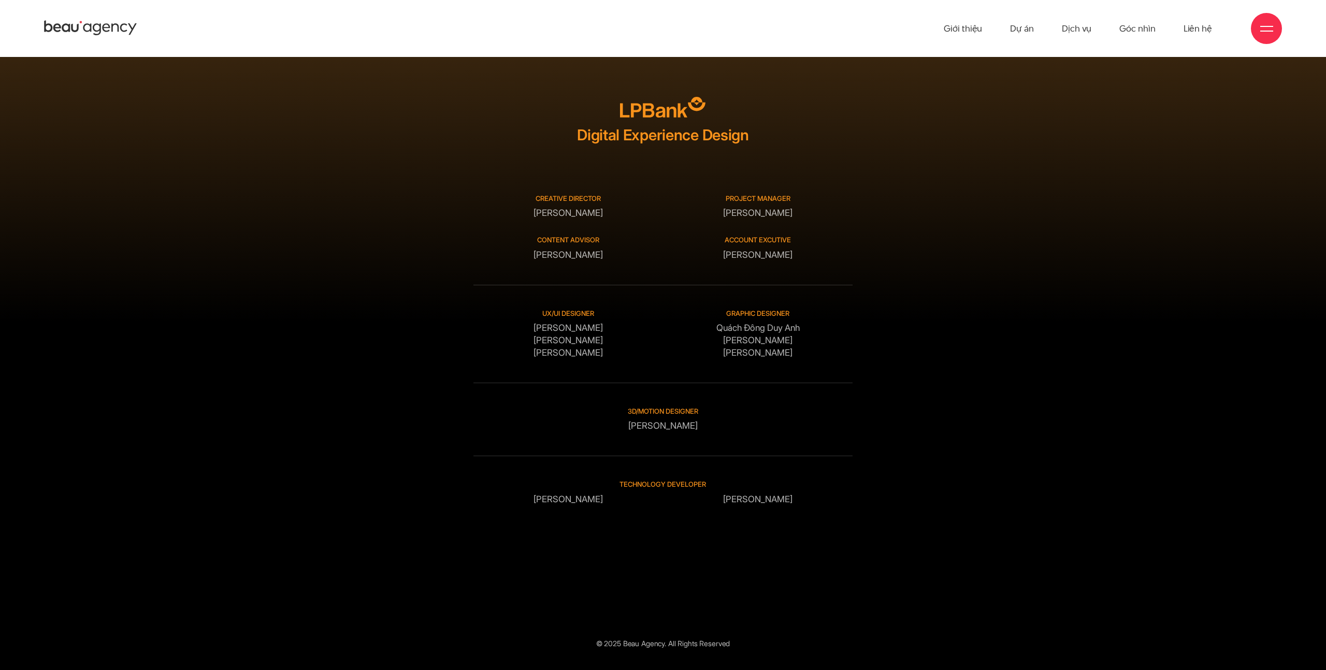
click at [790, 498] on p "Trần Đại Đăng Khoa" at bounding box center [758, 499] width 190 height 12
click at [1264, 32] on div at bounding box center [1266, 28] width 13 height 13
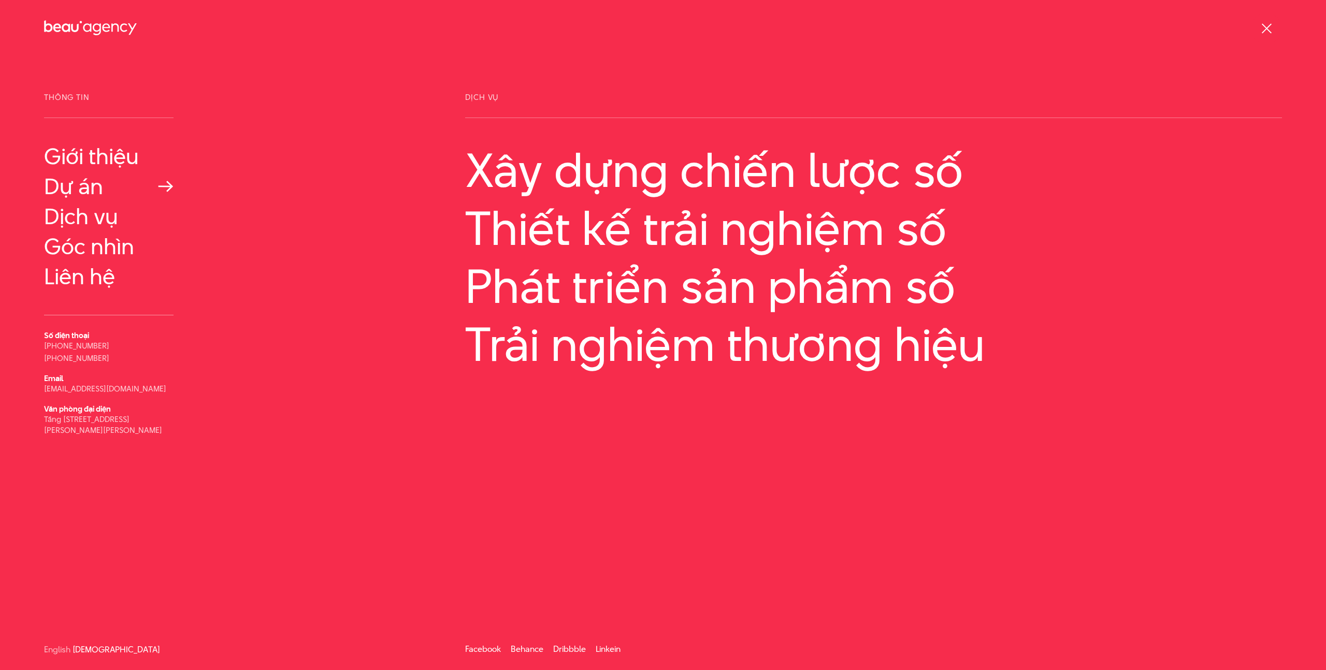
click at [65, 184] on link "Dự án" at bounding box center [108, 186] width 129 height 25
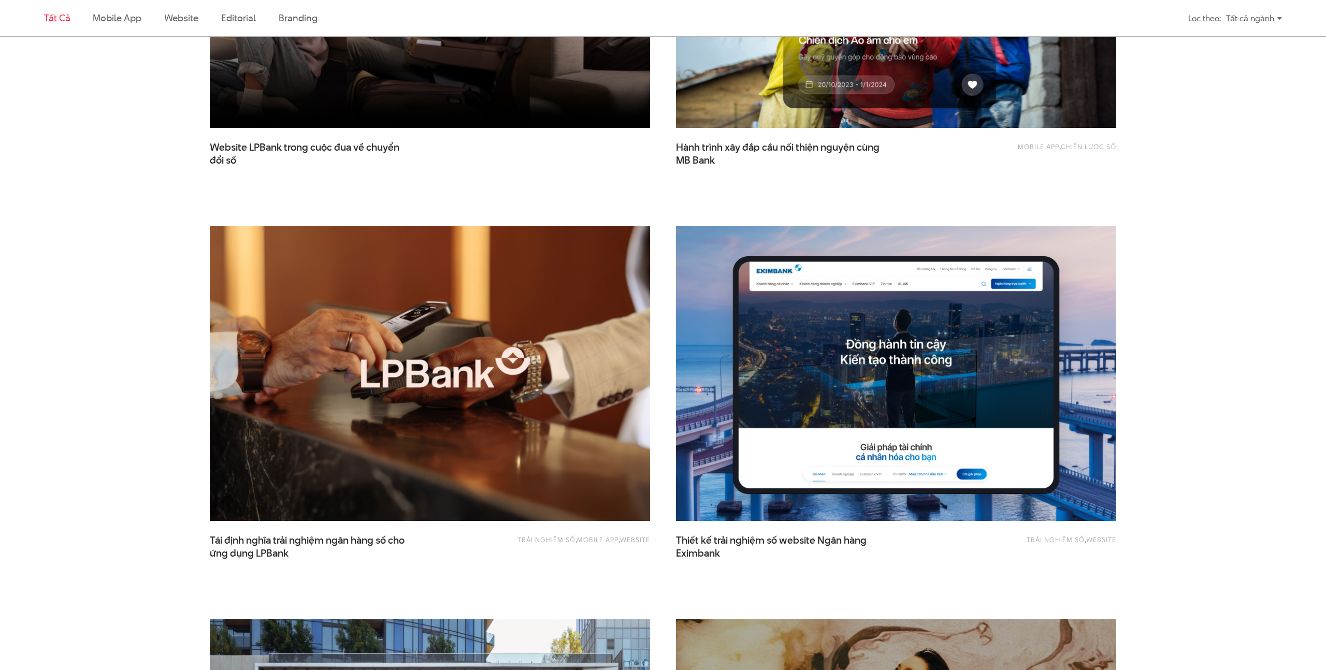
scroll to position [611, 0]
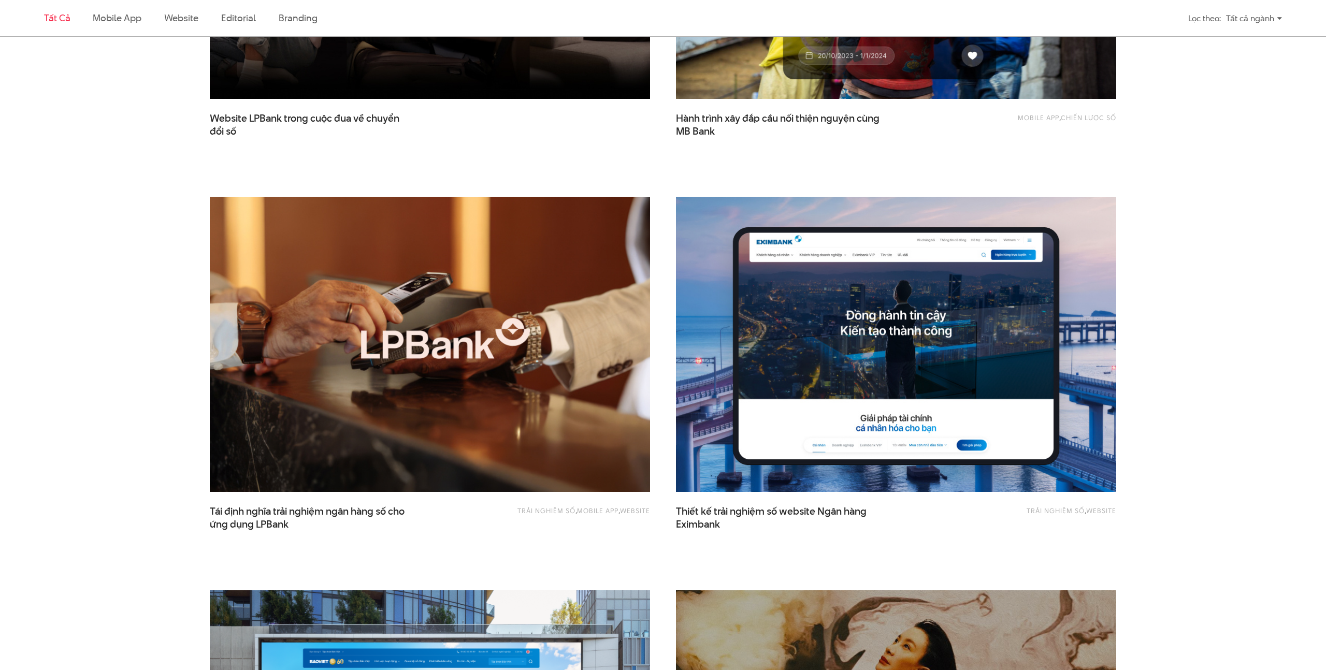
click at [502, 312] on img at bounding box center [430, 344] width 484 height 324
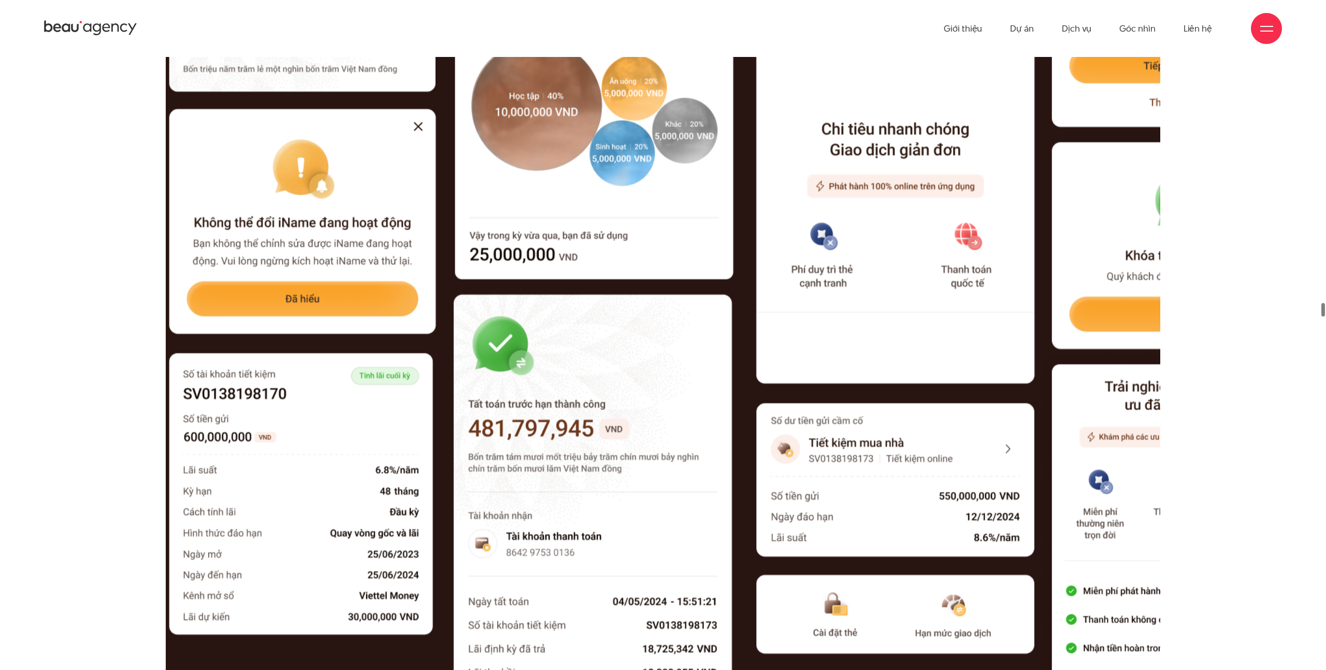
click at [1265, 32] on div at bounding box center [1266, 28] width 13 height 13
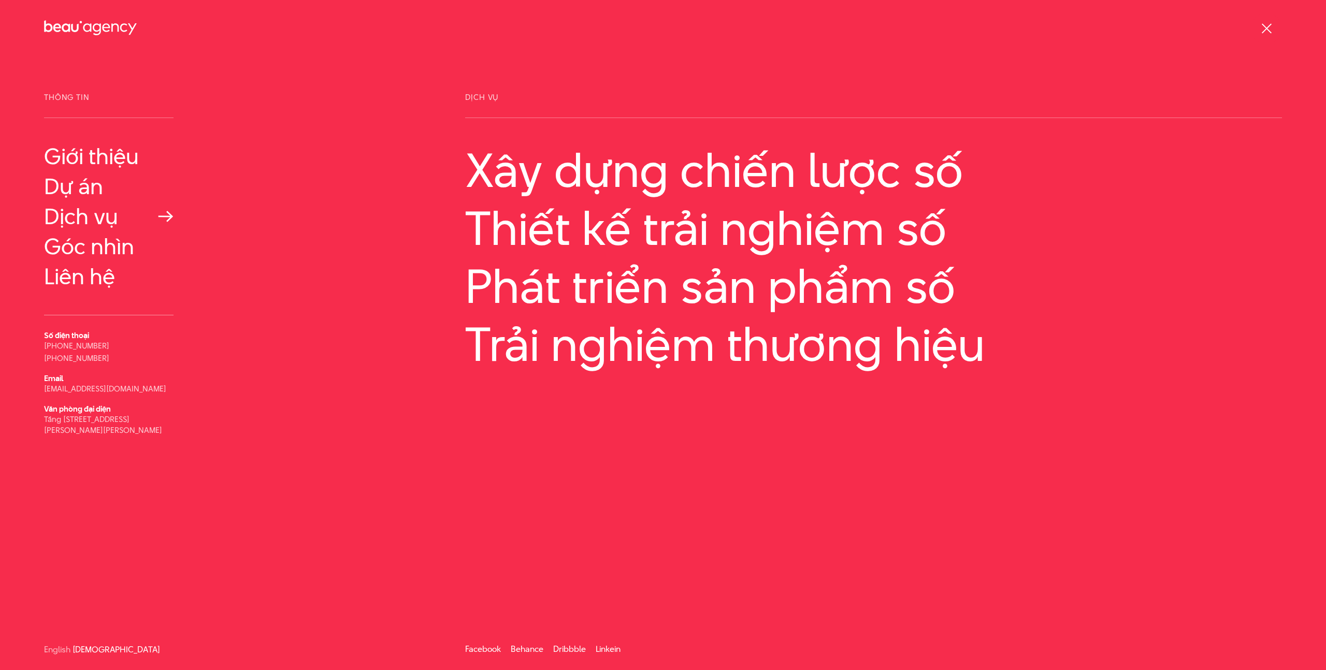
click at [79, 218] on link "Dịch vụ" at bounding box center [108, 216] width 129 height 25
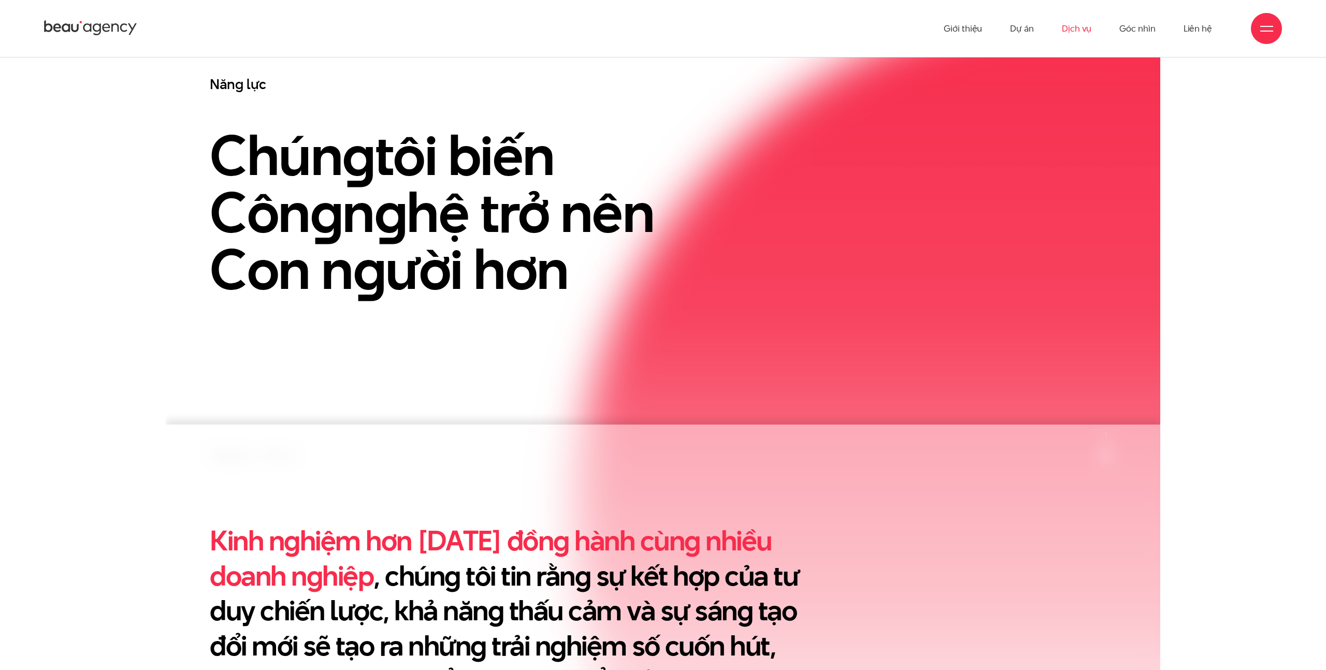
scroll to position [239, 0]
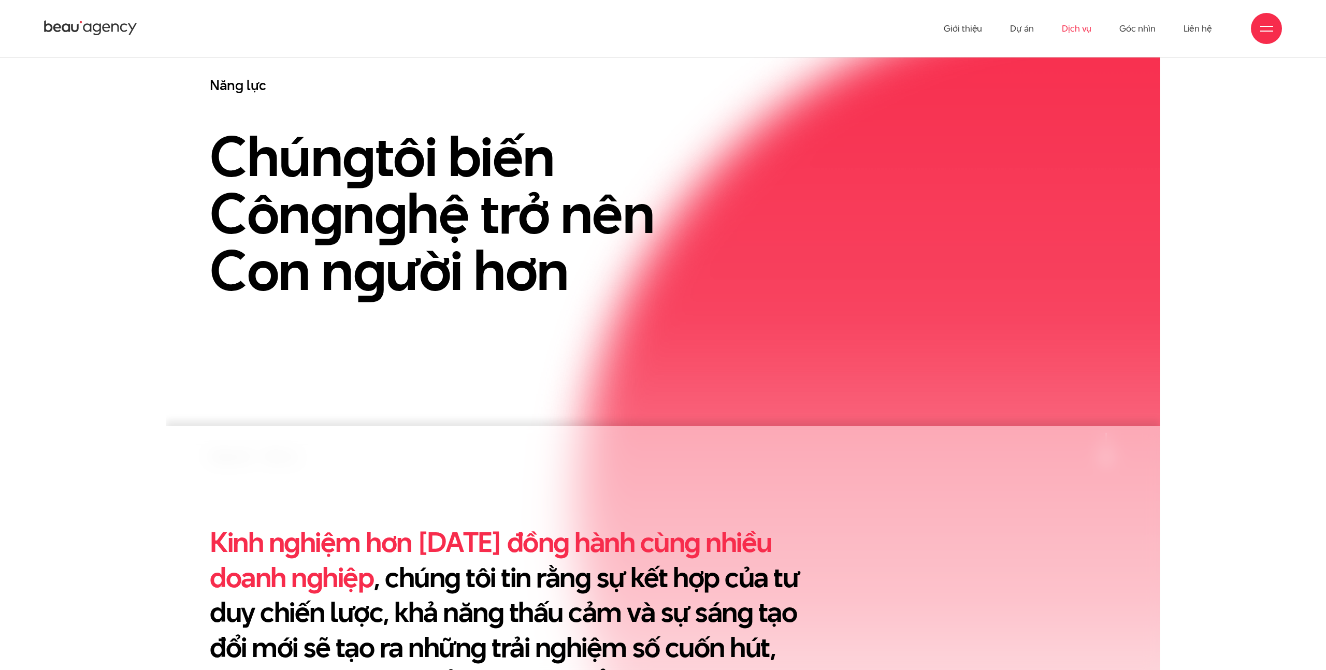
click at [91, 25] on icon at bounding box center [87, 28] width 8 height 8
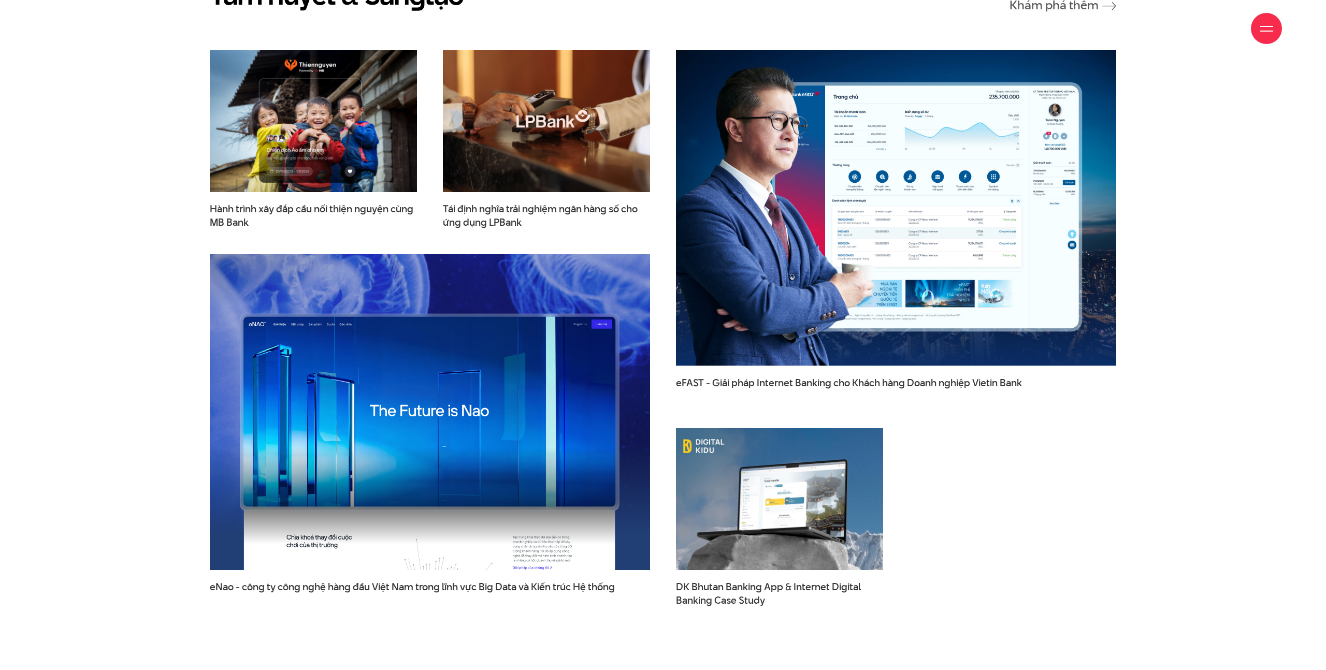
scroll to position [1795, 0]
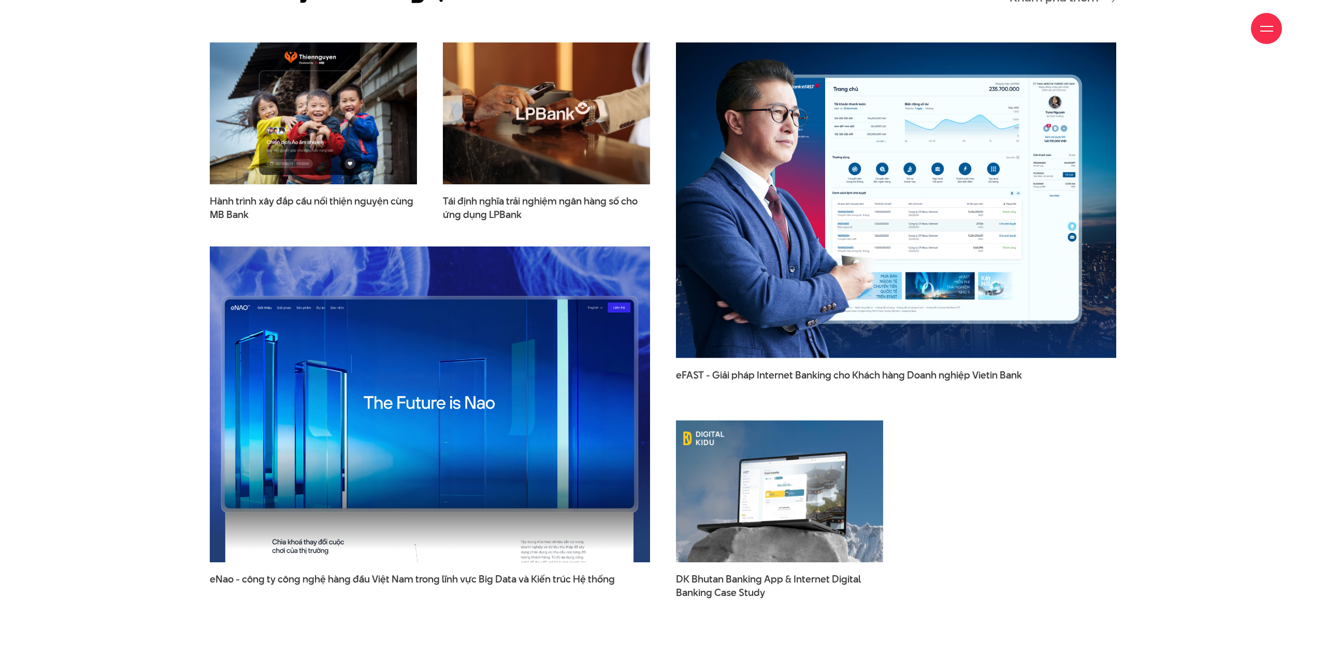
click at [514, 349] on img at bounding box center [430, 403] width 484 height 347
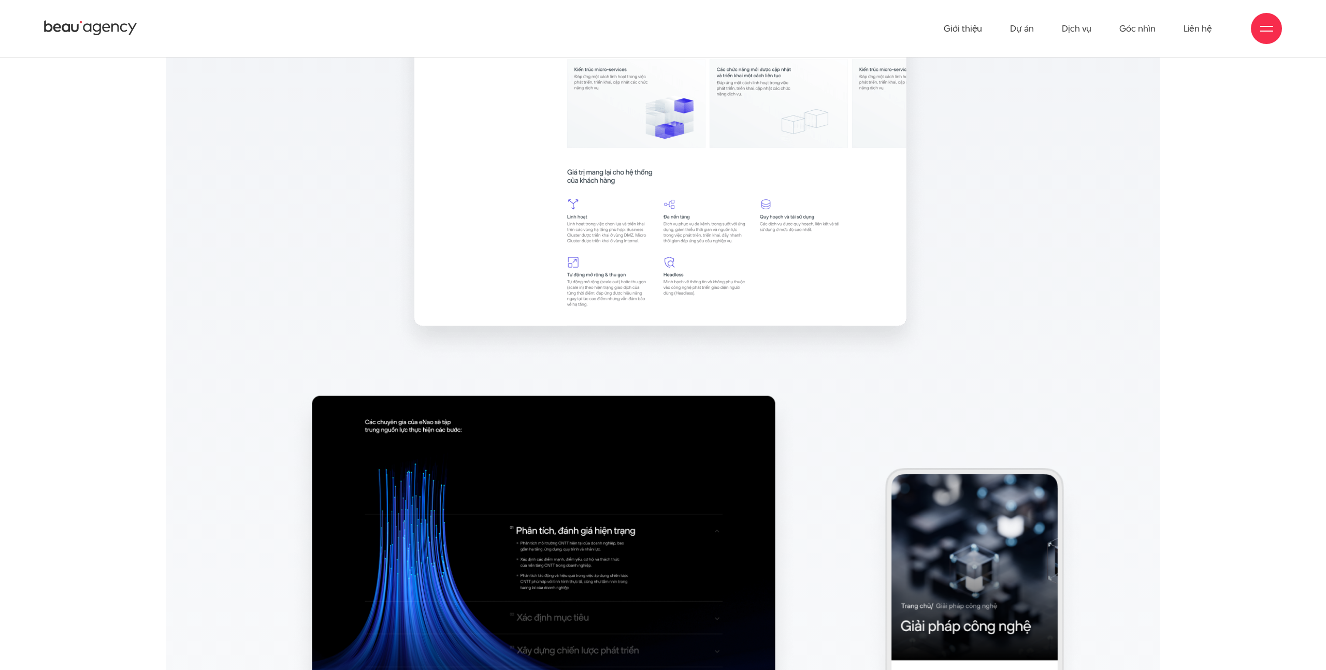
scroll to position [8496, 0]
click at [89, 32] on icon at bounding box center [90, 28] width 93 height 18
